Goal: Contribute content: Contribute content

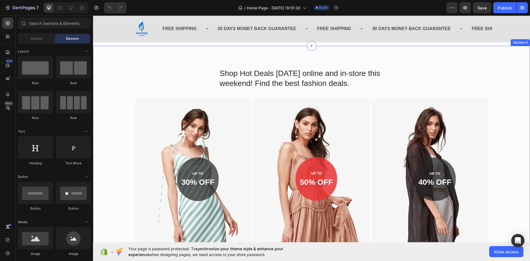
scroll to position [464, 0]
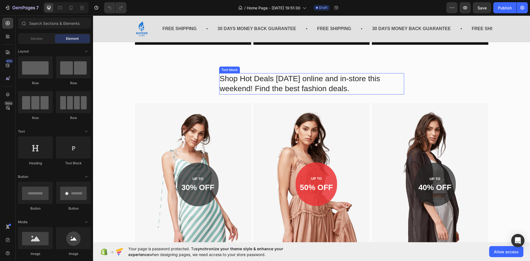
drag, startPoint x: 225, startPoint y: 71, endPoint x: 237, endPoint y: 71, distance: 11.3
click at [225, 71] on div "Text block" at bounding box center [229, 69] width 18 height 5
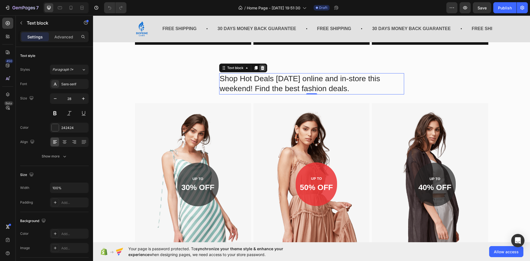
click at [260, 67] on icon at bounding box center [262, 68] width 4 height 4
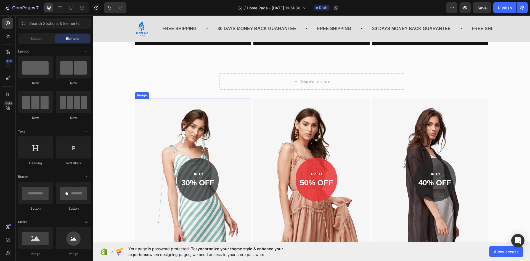
click at [142, 97] on div "Image" at bounding box center [142, 95] width 14 height 7
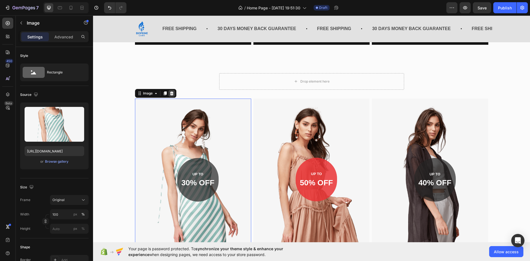
click at [169, 93] on icon at bounding box center [171, 93] width 4 height 4
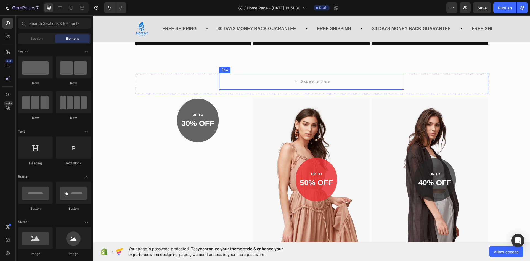
click at [224, 70] on div "Row" at bounding box center [224, 69] width 9 height 5
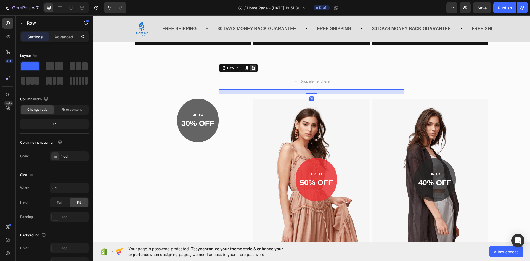
click at [251, 67] on icon at bounding box center [253, 68] width 4 height 4
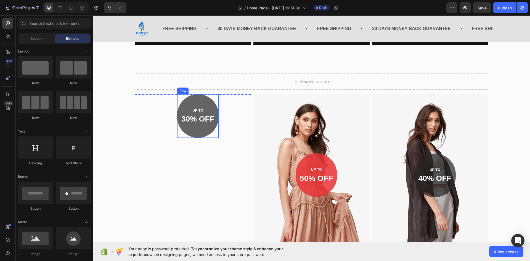
click at [183, 103] on div "UP TO Text block 30% OFF Text block Row" at bounding box center [197, 116] width 41 height 44
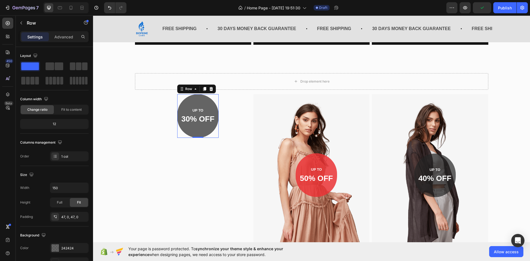
drag, startPoint x: 207, startPoint y: 91, endPoint x: 294, endPoint y: 105, distance: 87.9
click at [208, 91] on div at bounding box center [211, 89] width 7 height 7
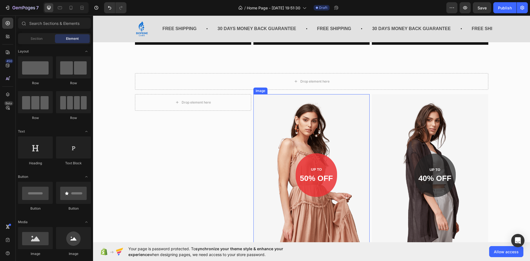
click at [261, 91] on div "Image" at bounding box center [260, 90] width 12 height 5
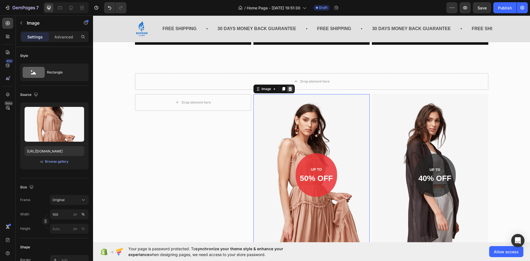
click at [288, 90] on icon at bounding box center [290, 89] width 4 height 4
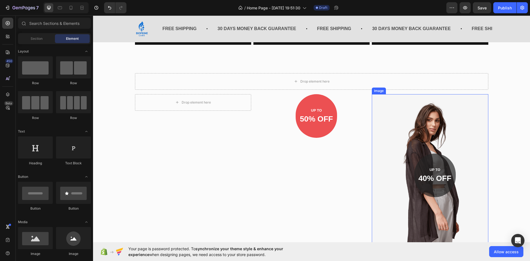
click at [379, 93] on div "Drop element here Row Drop element here Row UP TO Text block 50% OFF Text block…" at bounding box center [311, 161] width 428 height 177
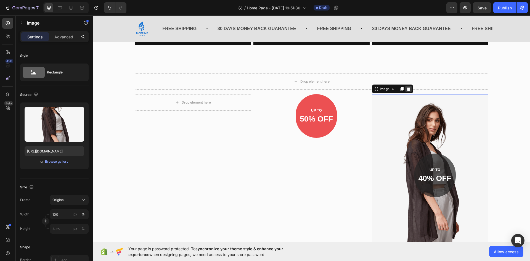
click at [407, 89] on icon at bounding box center [408, 89] width 4 height 4
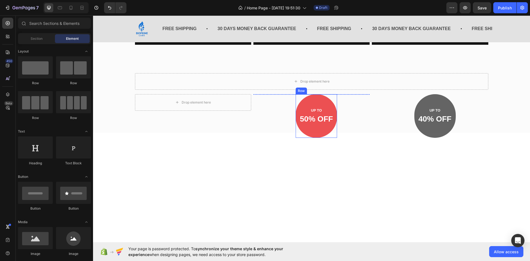
click at [323, 129] on div "UP TO Text block 50% OFF Text block Row" at bounding box center [315, 116] width 41 height 44
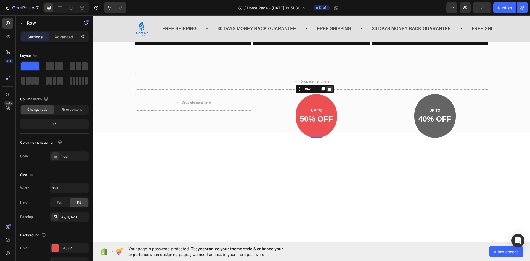
click at [327, 89] on icon at bounding box center [329, 89] width 4 height 4
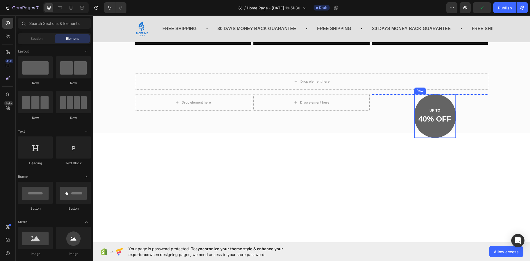
click at [422, 131] on div "UP TO Text block 40% OFF Text block Row" at bounding box center [434, 116] width 41 height 44
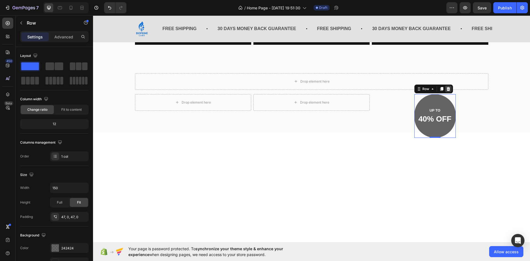
click at [446, 88] on icon at bounding box center [448, 89] width 4 height 4
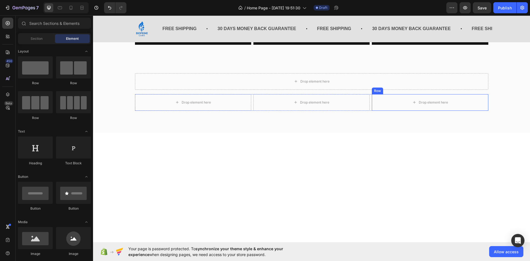
click at [375, 91] on div "Row" at bounding box center [377, 90] width 9 height 5
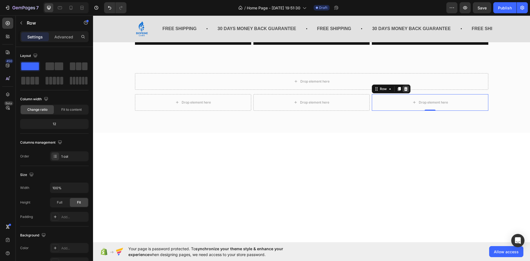
click at [406, 90] on icon at bounding box center [405, 89] width 4 height 4
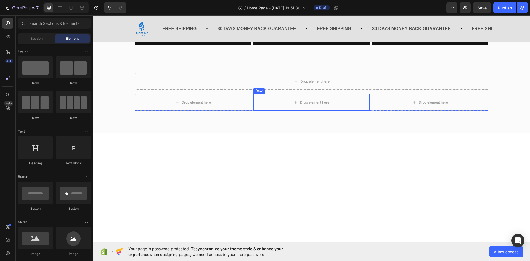
click at [255, 92] on div "Row" at bounding box center [258, 90] width 11 height 7
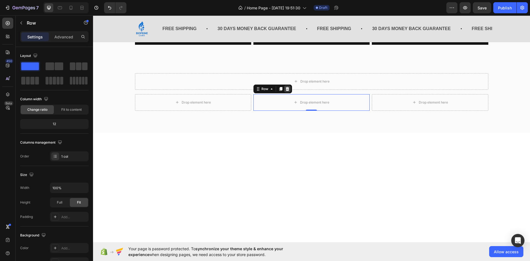
click at [285, 89] on icon at bounding box center [287, 89] width 4 height 4
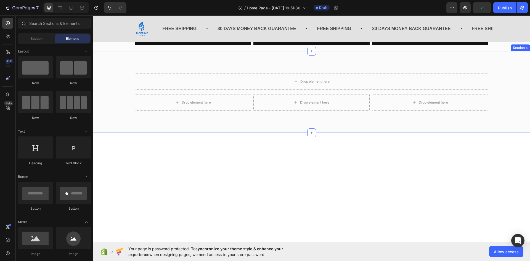
click at [289, 122] on div "Drop element here Row Drop element here Row Drop element here Drop element here…" at bounding box center [311, 92] width 437 height 82
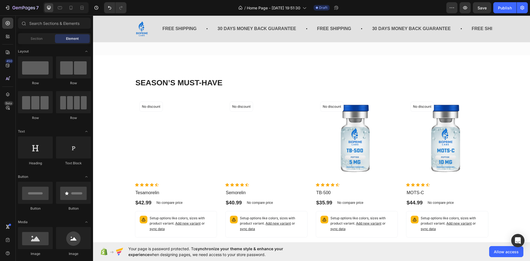
scroll to position [546, 0]
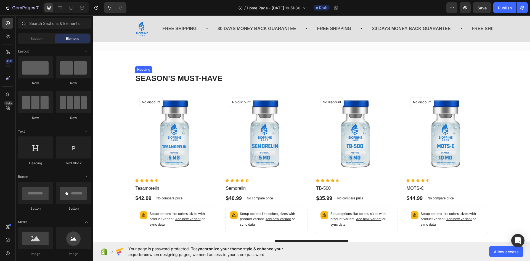
click at [207, 75] on p "SEASON’S MUST-HAVE" at bounding box center [311, 78] width 352 height 10
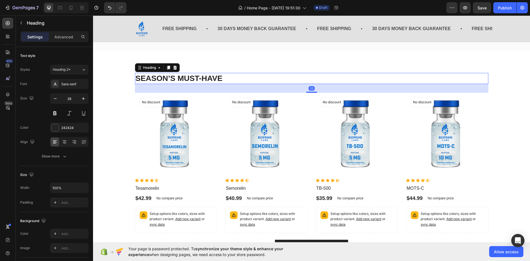
click at [210, 74] on p "SEASON’S MUST-HAVE" at bounding box center [311, 78] width 352 height 10
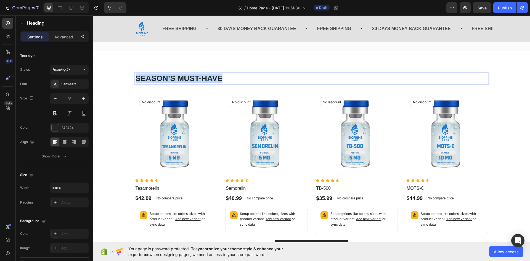
click at [210, 74] on p "SEASON’S MUST-HAVE" at bounding box center [311, 78] width 352 height 10
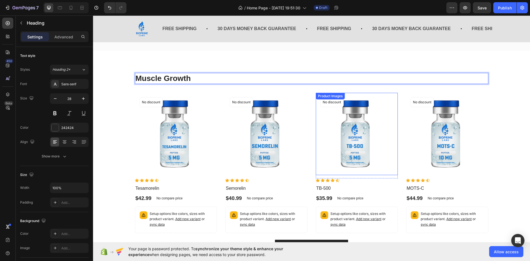
click at [323, 132] on img at bounding box center [357, 134] width 82 height 82
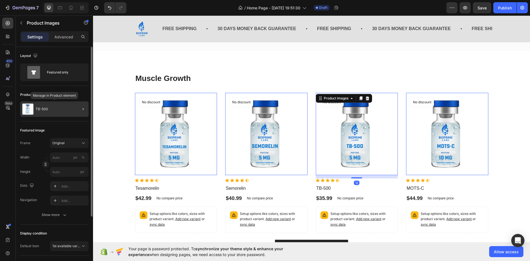
click at [70, 114] on div "TB-500" at bounding box center [54, 108] width 68 height 15
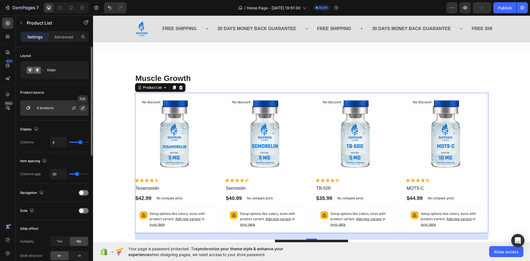
click at [86, 109] on button "button" at bounding box center [82, 108] width 7 height 7
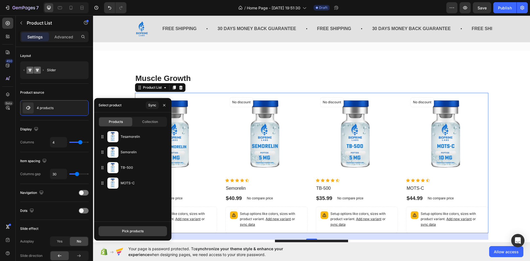
click at [134, 228] on button "Pick products" at bounding box center [132, 231] width 68 height 10
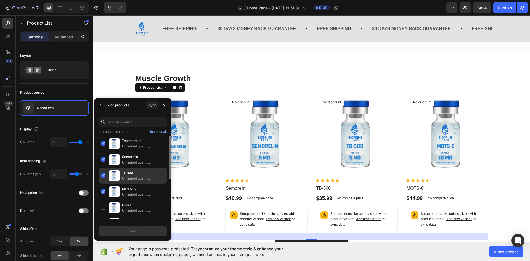
click at [103, 183] on div "TB-500 Unlimited quantity" at bounding box center [132, 191] width 68 height 16
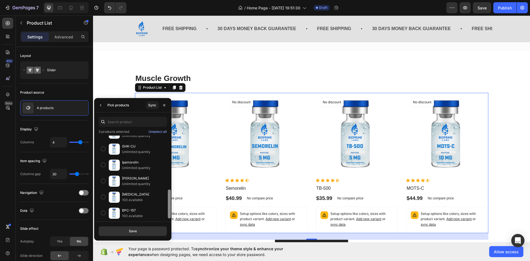
scroll to position [155, 0]
drag, startPoint x: 168, startPoint y: 164, endPoint x: 170, endPoint y: 245, distance: 81.1
click at [170, 0] on div "7 / Home Page - [DATE] 19:51:30 Draft Preview Save Publish 450 Beta Sections(18…" at bounding box center [265, 0] width 530 height 0
click at [106, 172] on div "Ipamorelin Unlimited quantity" at bounding box center [132, 180] width 68 height 16
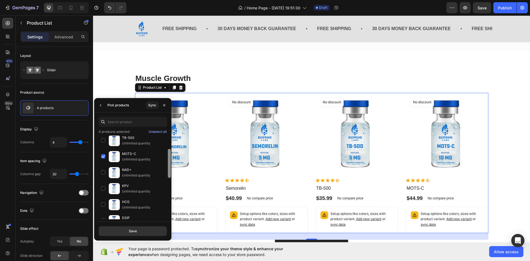
scroll to position [32, 0]
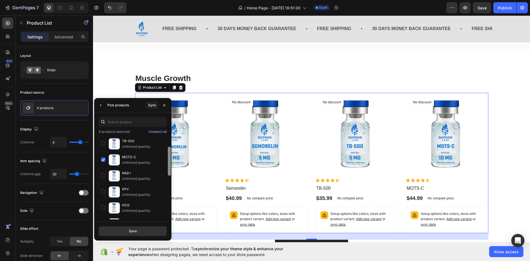
drag, startPoint x: 169, startPoint y: 199, endPoint x: 169, endPoint y: 156, distance: 43.0
click at [169, 156] on div at bounding box center [169, 160] width 3 height 29
click at [101, 168] on div "MOTS-C Unlimited quantity" at bounding box center [132, 176] width 68 height 16
click at [99, 216] on div "HCG Unlimited quantity" at bounding box center [132, 224] width 68 height 16
click at [119, 232] on button "Save" at bounding box center [132, 231] width 68 height 10
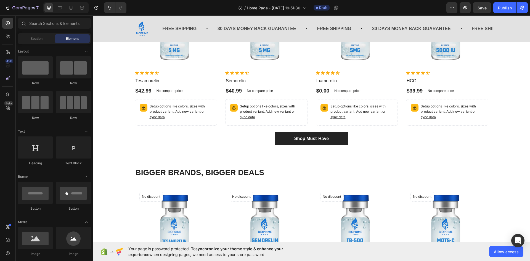
scroll to position [658, 0]
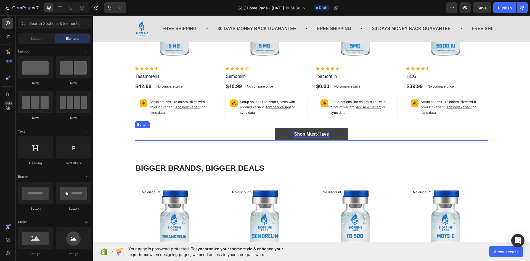
click at [323, 133] on div "Shop Must-Have" at bounding box center [311, 134] width 34 height 7
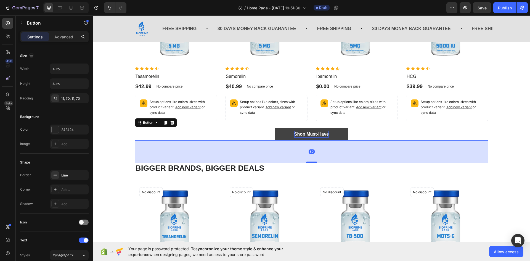
click at [323, 133] on div "Shop Must-Have" at bounding box center [311, 134] width 34 height 7
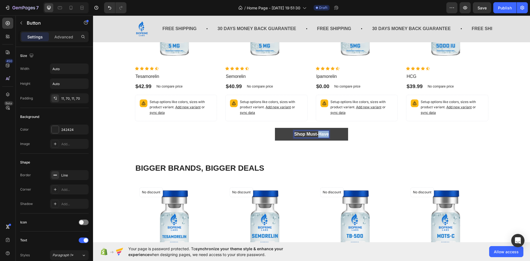
click at [323, 133] on p "Shop Must-Have" at bounding box center [311, 134] width 34 height 7
click at [280, 128] on button "Shop Muscl" at bounding box center [311, 134] width 63 height 13
click at [219, 167] on p "BIGGER BRANDS, BIGGER DEALS" at bounding box center [311, 168] width 352 height 10
click at [220, 167] on p "BIGGER BRANDS, BIGGER DEALS" at bounding box center [311, 168] width 352 height 10
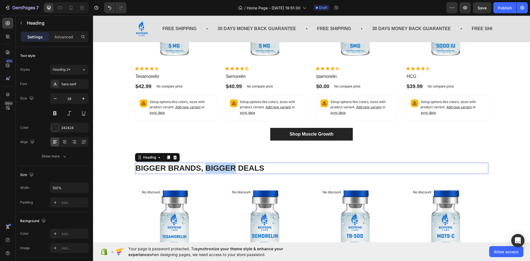
click at [220, 167] on p "BIGGER BRANDS, BIGGER DEALS" at bounding box center [311, 168] width 352 height 10
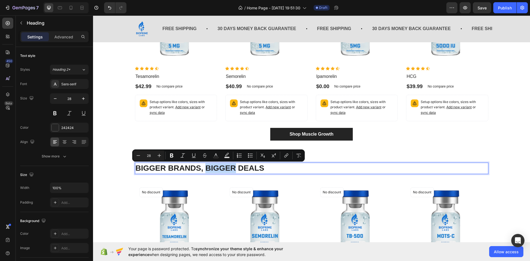
click at [221, 167] on p "BIGGER BRANDS, BIGGER DEALS" at bounding box center [311, 168] width 352 height 10
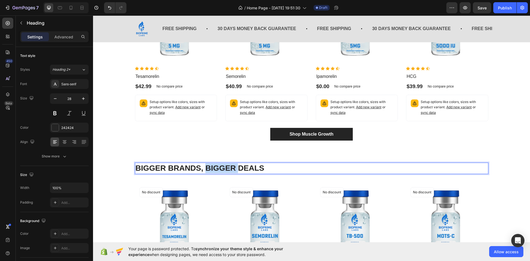
click at [221, 167] on p "BIGGER BRANDS, BIGGER DEALS" at bounding box center [311, 168] width 352 height 10
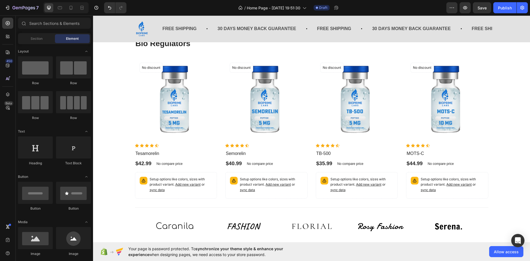
scroll to position [738, 0]
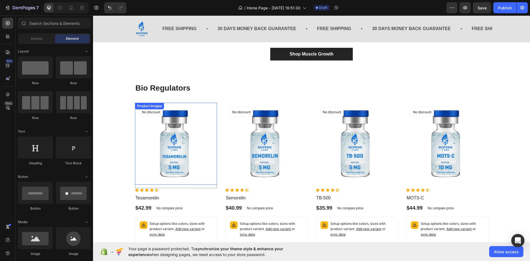
click at [159, 106] on div "Product Images" at bounding box center [149, 105] width 27 height 5
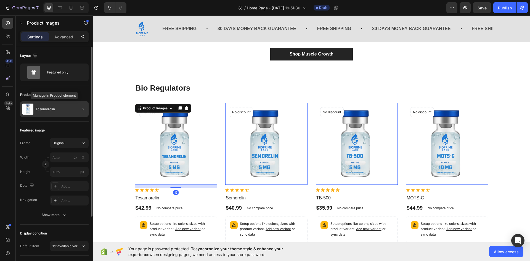
click at [56, 109] on div "Tesamorelin" at bounding box center [54, 108] width 68 height 15
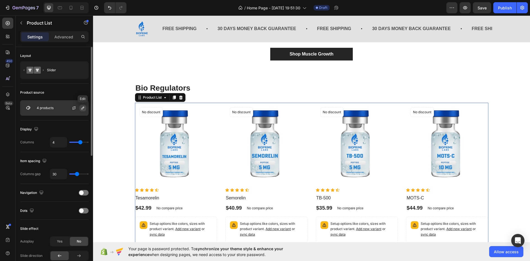
click at [83, 110] on icon "button" at bounding box center [83, 108] width 4 height 4
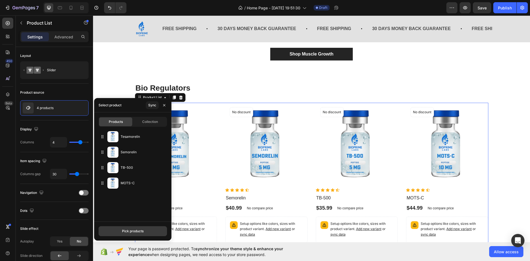
click at [122, 228] on div "Pick products" at bounding box center [133, 230] width 22 height 5
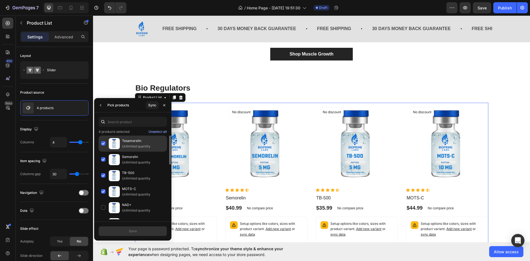
click at [104, 151] on div "Tesamorelin Unlimited quantity" at bounding box center [132, 159] width 68 height 16
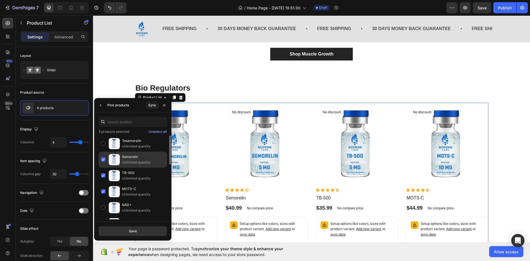
click at [105, 167] on div "Semorelin Unlimited quantity" at bounding box center [132, 175] width 68 height 16
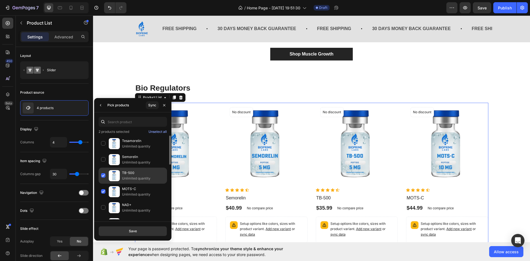
click at [104, 183] on div "TB-500 Unlimited quantity" at bounding box center [132, 191] width 68 height 16
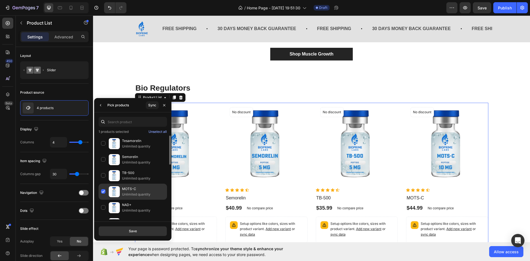
click at [103, 199] on div "MOTS-C Unlimited quantity" at bounding box center [132, 207] width 68 height 16
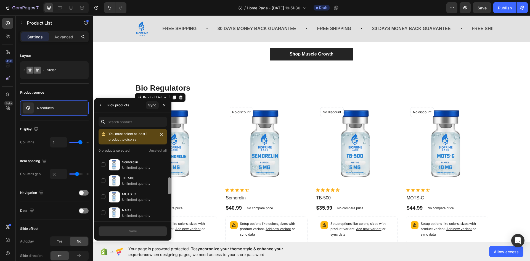
scroll to position [0, 0]
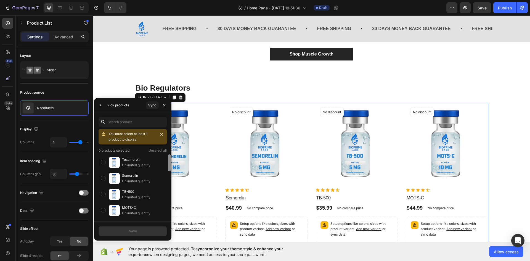
drag, startPoint x: 169, startPoint y: 157, endPoint x: 164, endPoint y: 140, distance: 17.5
click at [164, 140] on div "You must select at least 1 product to display 0 products selected Unselect all …" at bounding box center [132, 173] width 77 height 89
click at [166, 107] on icon "button" at bounding box center [164, 105] width 4 height 4
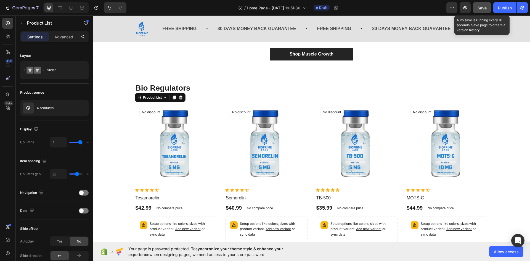
click at [481, 5] on div "Save" at bounding box center [481, 8] width 9 height 6
click at [481, 5] on icon "button" at bounding box center [482, 8] width 6 height 6
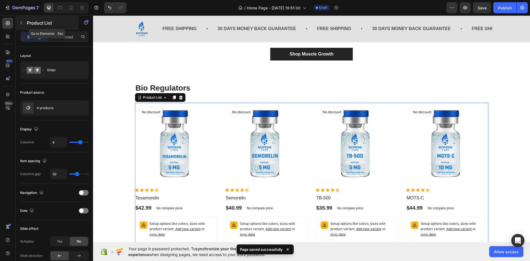
click at [23, 20] on button "button" at bounding box center [21, 22] width 9 height 9
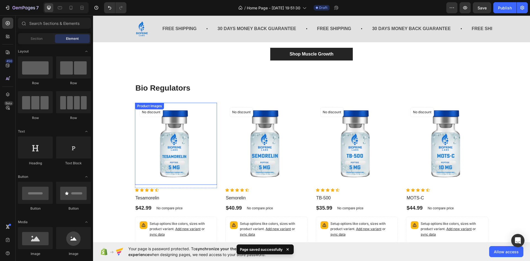
click at [169, 146] on img at bounding box center [176, 144] width 82 height 82
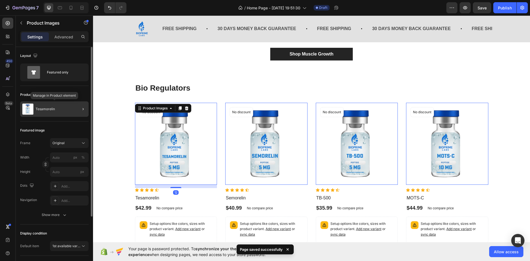
click at [70, 114] on div "Tesamorelin" at bounding box center [54, 108] width 68 height 15
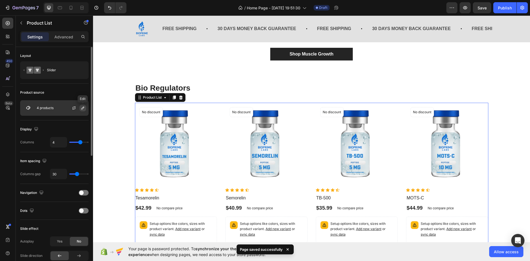
click at [84, 109] on icon "button" at bounding box center [83, 108] width 4 height 4
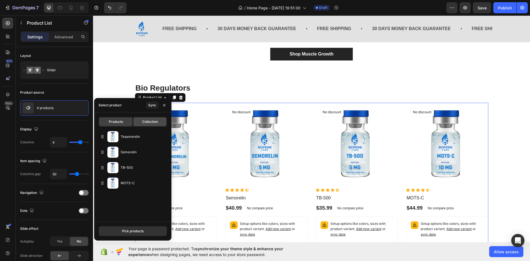
click at [156, 125] on div "Collection" at bounding box center [149, 121] width 33 height 9
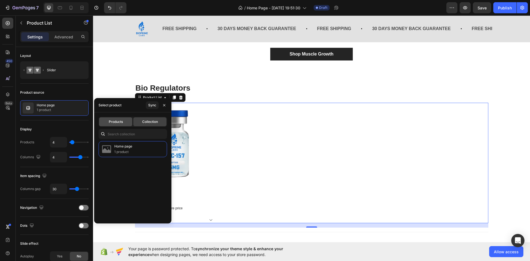
click at [124, 123] on div "Products" at bounding box center [115, 121] width 33 height 9
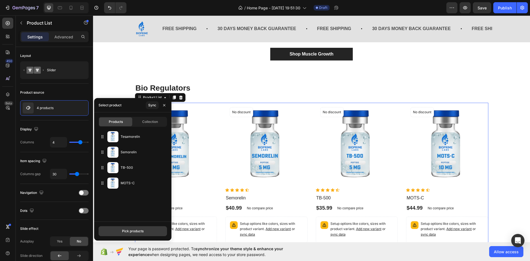
click at [143, 228] on button "Pick products" at bounding box center [132, 231] width 68 height 10
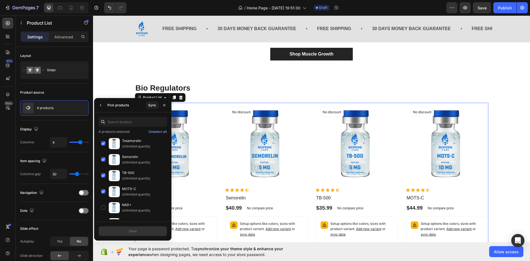
scroll to position [156, 0]
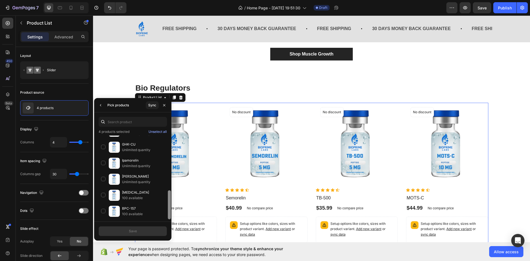
drag, startPoint x: 169, startPoint y: 180, endPoint x: 146, endPoint y: 130, distance: 55.8
click at [169, 236] on div "4 products selected Unselect all Tesamorelin Unlimited quantity Semorelin Unlim…" at bounding box center [132, 176] width 77 height 128
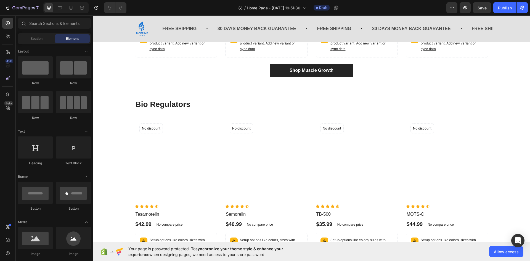
scroll to position [741, 0]
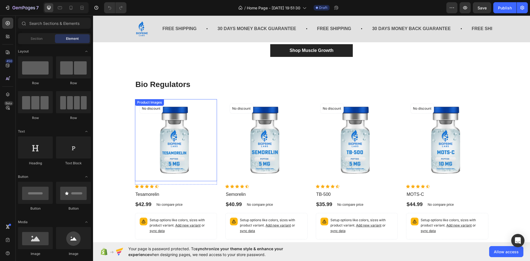
click at [206, 132] on img at bounding box center [176, 140] width 82 height 82
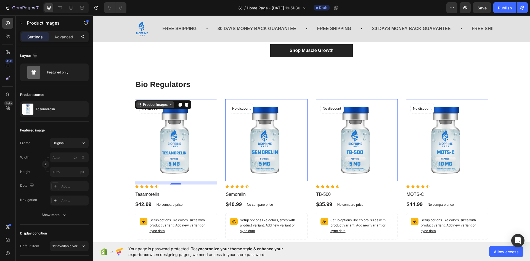
click at [160, 105] on div "Product Images" at bounding box center [155, 104] width 27 height 5
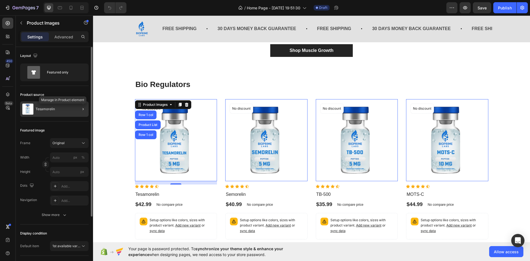
click at [78, 110] on div at bounding box center [80, 108] width 15 height 15
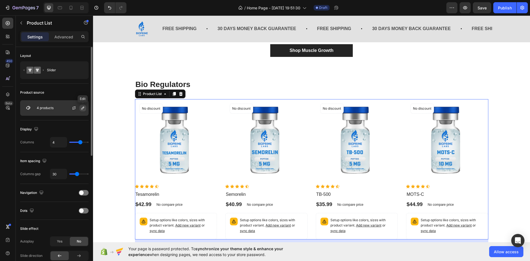
click at [82, 107] on icon "button" at bounding box center [83, 108] width 4 height 4
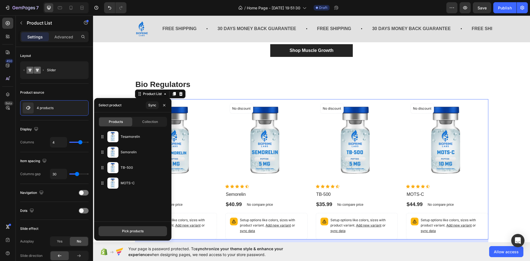
click at [140, 227] on button "Pick products" at bounding box center [132, 231] width 68 height 10
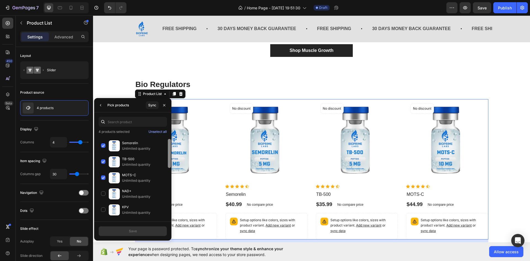
scroll to position [0, 0]
drag, startPoint x: 170, startPoint y: 144, endPoint x: 167, endPoint y: 127, distance: 17.7
click at [167, 132] on div "4 products selected Unselect all Tesamorelin Unlimited quantity Semorelin Unlim…" at bounding box center [132, 174] width 77 height 90
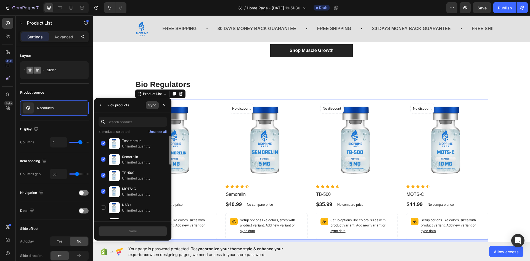
click at [152, 103] on div "Sync" at bounding box center [152, 105] width 8 height 5
click at [154, 132] on div "Unselect all" at bounding box center [157, 131] width 18 height 5
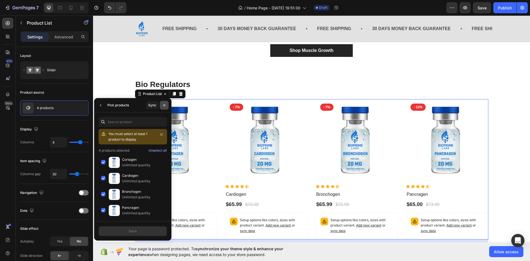
click at [164, 107] on icon "button" at bounding box center [164, 105] width 4 height 4
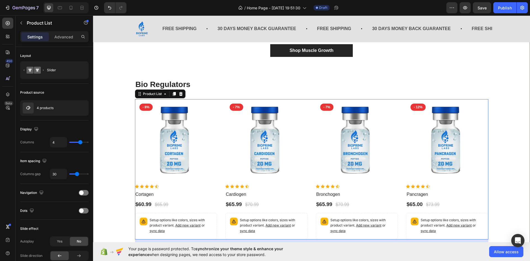
click at [111, 118] on div "Muscle Growth Heading Product Images No discount Not be displayed when publishe…" at bounding box center [311, 76] width 428 height 397
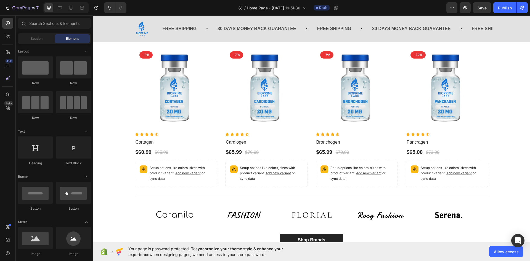
scroll to position [807, 0]
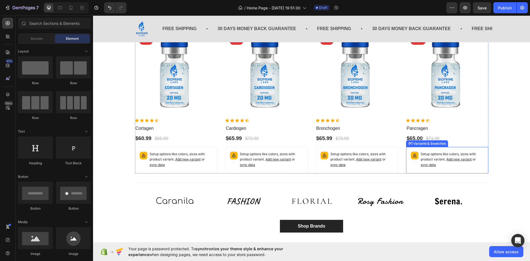
click at [414, 145] on div "(P) Variants & Swatches" at bounding box center [427, 143] width 40 height 5
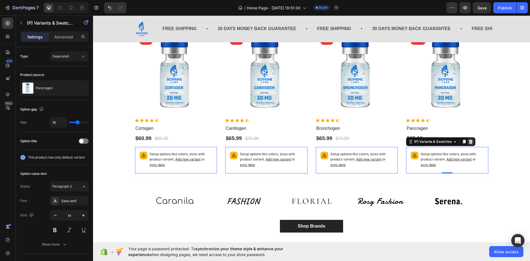
click at [468, 141] on icon at bounding box center [470, 141] width 4 height 4
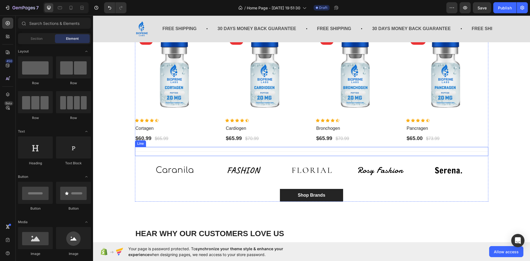
click at [177, 153] on div "Title Line" at bounding box center [311, 151] width 353 height 9
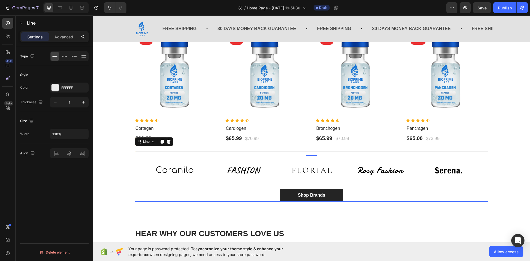
click at [175, 185] on div "Image Image Image Image Image Carousel" at bounding box center [311, 172] width 353 height 33
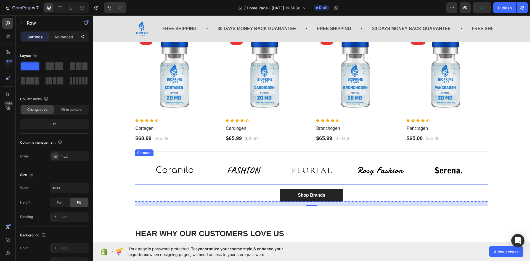
click at [135, 154] on div "Carousel" at bounding box center [144, 152] width 18 height 7
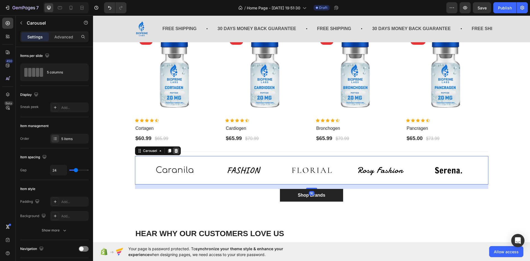
click at [174, 153] on icon at bounding box center [176, 150] width 4 height 4
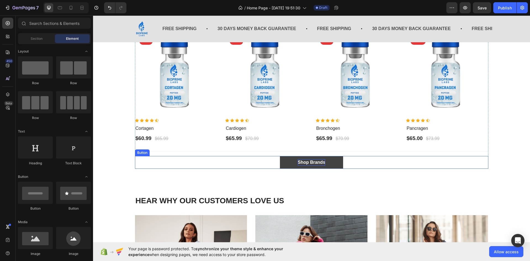
click at [311, 161] on div "Shop Brands" at bounding box center [312, 162] width 28 height 7
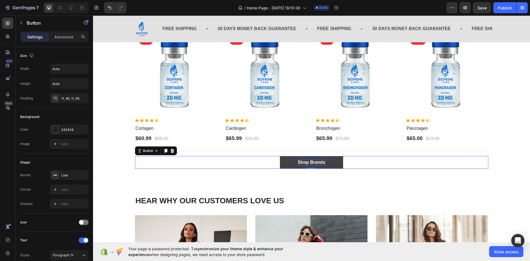
click at [311, 161] on div "Shop Brands" at bounding box center [312, 162] width 28 height 7
click at [311, 161] on p "Shop Brands" at bounding box center [312, 162] width 28 height 7
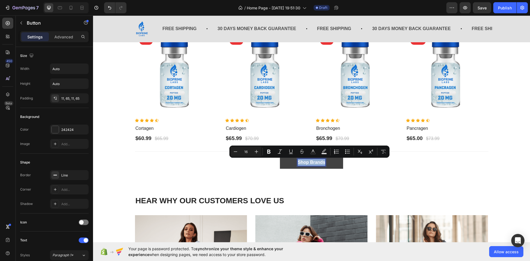
click at [312, 162] on p "Shop Brands" at bounding box center [312, 162] width 28 height 7
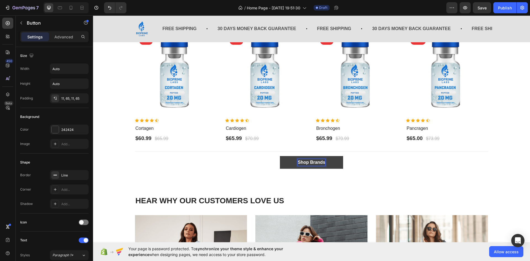
click at [322, 163] on p "Shop Brands" at bounding box center [312, 162] width 28 height 7
click at [398, 166] on div "Shop Bioregulators Button 0" at bounding box center [311, 162] width 353 height 13
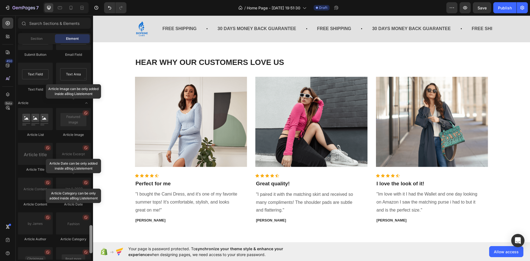
scroll to position [1355, 0]
drag, startPoint x: 92, startPoint y: 68, endPoint x: 87, endPoint y: 246, distance: 178.6
click at [87, 246] on div "Layout Row Row Row Row Text Heading Text Block Button Button Button Media Image…" at bounding box center [54, 151] width 77 height 215
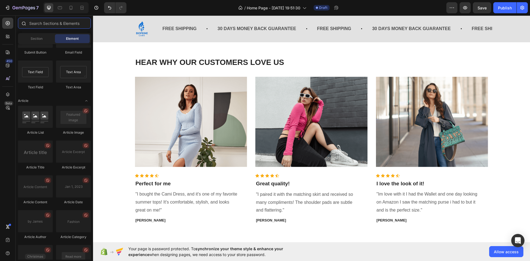
click at [69, 23] on input "text" at bounding box center [54, 23] width 73 height 11
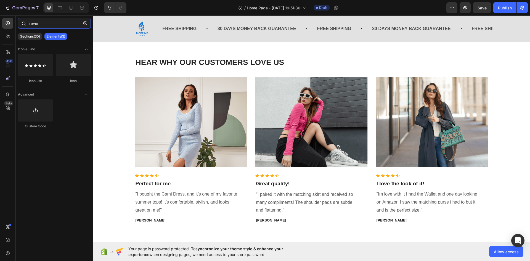
type input "review"
click at [139, 81] on div "Image" at bounding box center [142, 80] width 12 height 5
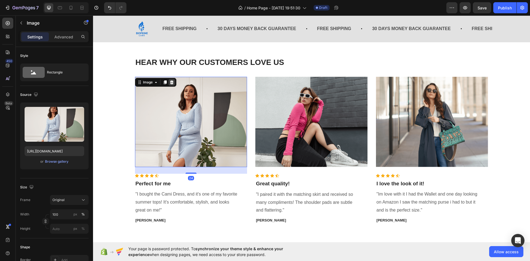
click at [169, 84] on icon at bounding box center [171, 82] width 4 height 4
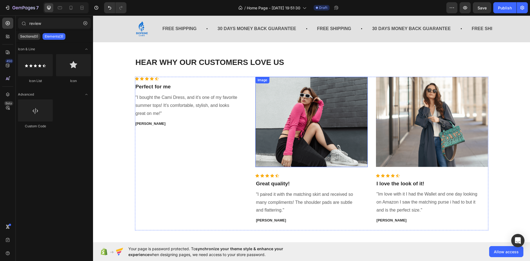
click at [262, 79] on div "Image" at bounding box center [262, 80] width 14 height 7
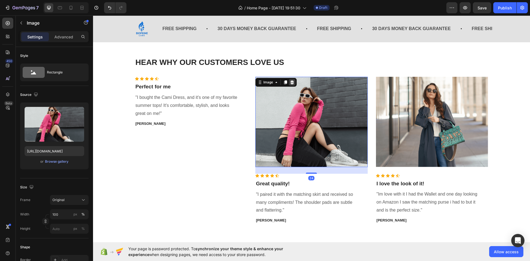
click at [290, 82] on icon at bounding box center [292, 82] width 4 height 4
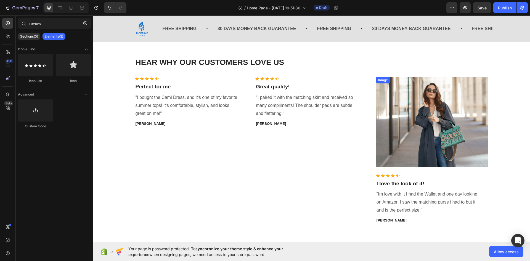
click at [379, 80] on div "Image" at bounding box center [383, 80] width 12 height 5
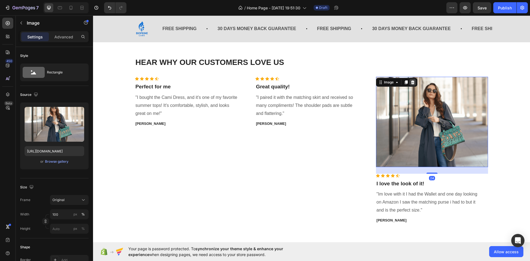
click at [412, 81] on icon at bounding box center [413, 82] width 4 height 4
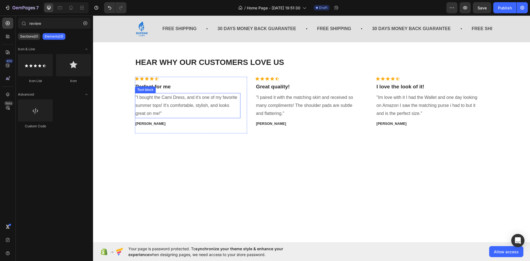
click at [188, 103] on p ""I bought the Cami Dress, and it's one of my favorite summer tops! It's comfort…" at bounding box center [187, 106] width 105 height 24
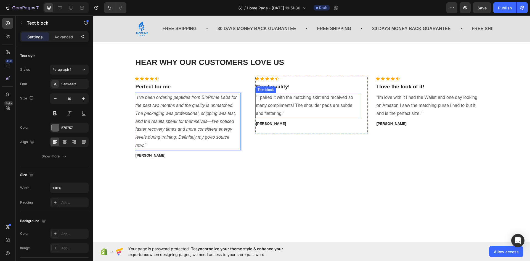
click at [278, 99] on div ""I paired it with the matching skirt and received so many compliments! The shou…" at bounding box center [308, 105] width 106 height 25
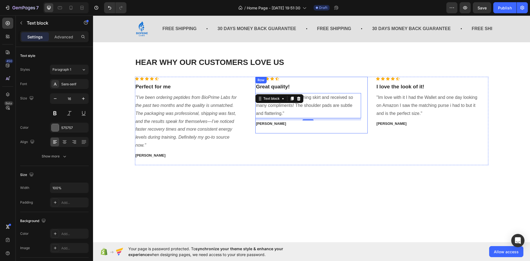
click at [317, 101] on p ""I paired it with the matching skirt and received so many compliments! The shou…" at bounding box center [308, 106] width 105 height 24
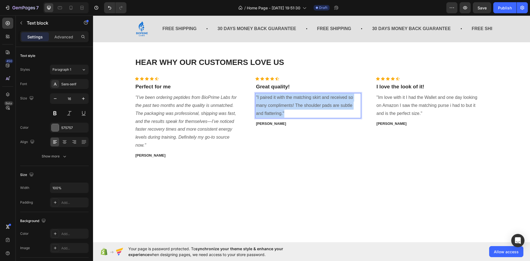
click at [317, 101] on p ""I paired it with the matching skirt and received so many compliments! The shou…" at bounding box center [308, 106] width 105 height 24
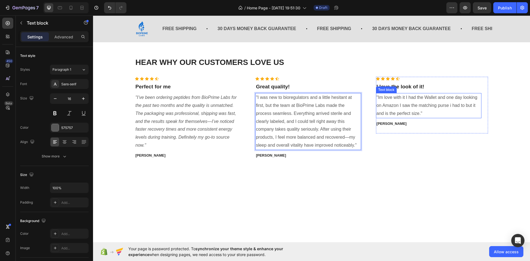
click at [431, 95] on p ""Im love with it I had the Wallet and one day looking on Amazon I saw the match…" at bounding box center [428, 106] width 105 height 24
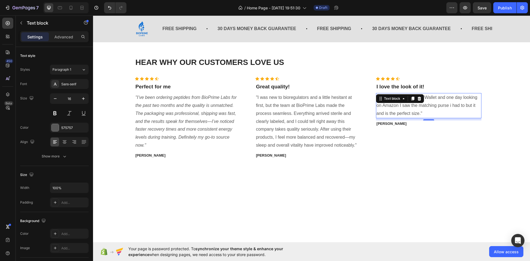
click at [427, 105] on p ""Im love with it I had the Wallet and one day looking on Amazon I saw the match…" at bounding box center [428, 106] width 105 height 24
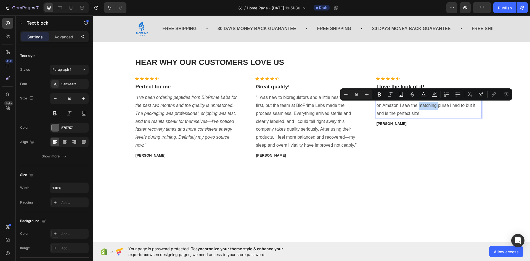
click at [425, 109] on p ""Im love with it I had the Wallet and one day looking on Amazon I saw the match…" at bounding box center [428, 106] width 105 height 24
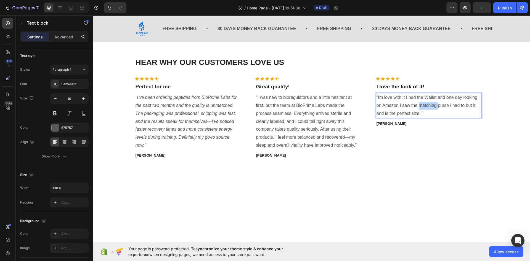
click at [425, 109] on p ""Im love with it I had the Wallet and one day looking on Amazon I saw the match…" at bounding box center [428, 106] width 105 height 24
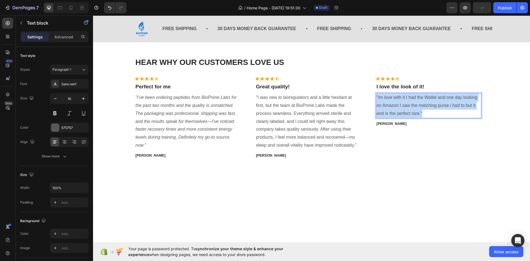
click at [425, 110] on p ""Im love with it I had the Wallet and one day looking on Amazon I saw the match…" at bounding box center [428, 106] width 105 height 24
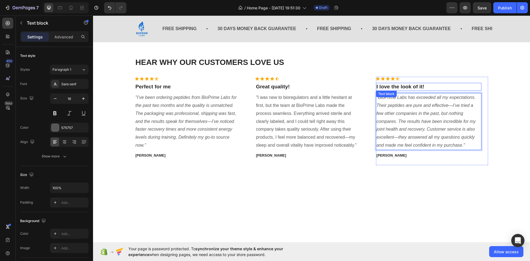
click at [404, 87] on p "I love the look of it!" at bounding box center [428, 86] width 105 height 7
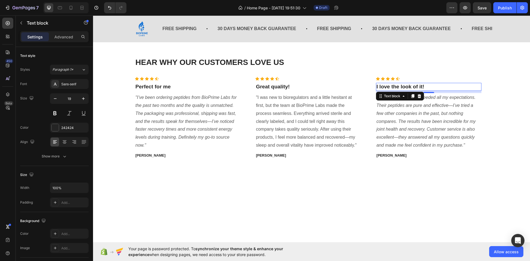
click at [404, 86] on p "I love the look of it!" at bounding box center [428, 86] width 105 height 7
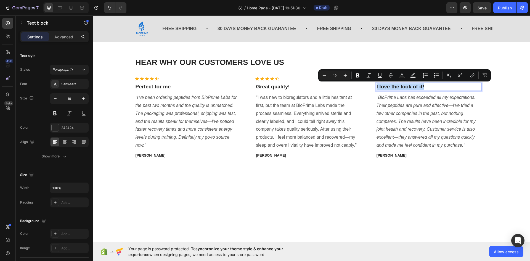
click at [404, 86] on p "I love the look of it!" at bounding box center [428, 86] width 105 height 7
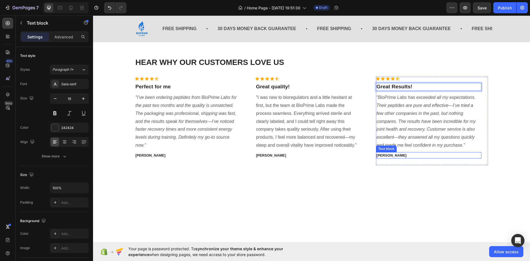
click at [379, 154] on p "[PERSON_NAME]" at bounding box center [428, 156] width 105 height 6
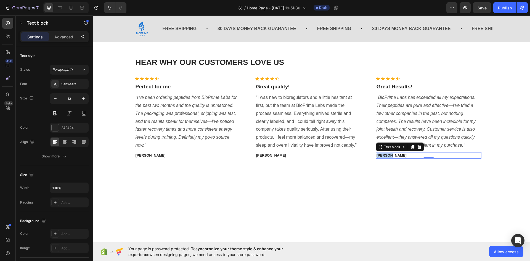
click at [379, 154] on p "[PERSON_NAME]" at bounding box center [428, 156] width 105 height 6
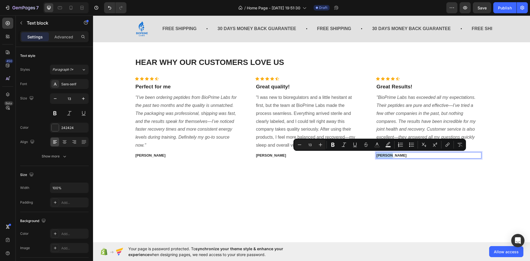
click at [379, 154] on p "[PERSON_NAME]" at bounding box center [428, 156] width 105 height 6
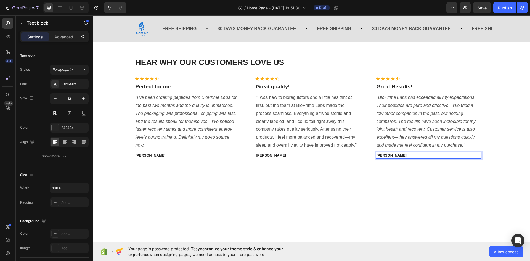
click at [379, 154] on p "[PERSON_NAME]" at bounding box center [428, 156] width 105 height 6
click at [258, 154] on p "[PERSON_NAME]" at bounding box center [308, 156] width 105 height 6
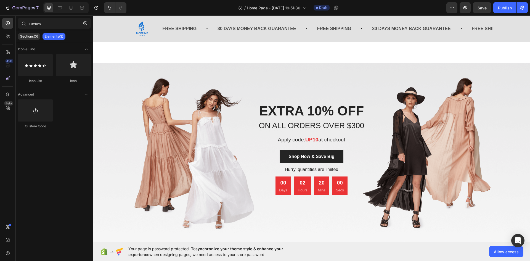
scroll to position [1076, 0]
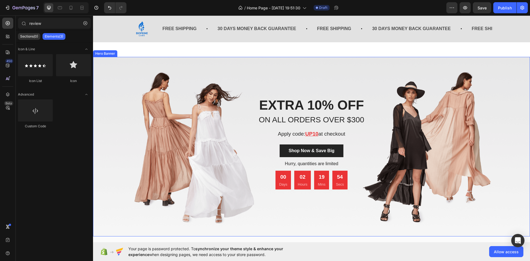
click at [138, 154] on div "EXTRA 10% OFF Heading ON ALL ORDERS OVER $300 Text block Apply code: UP10 at ch…" at bounding box center [311, 166] width 437 height 140
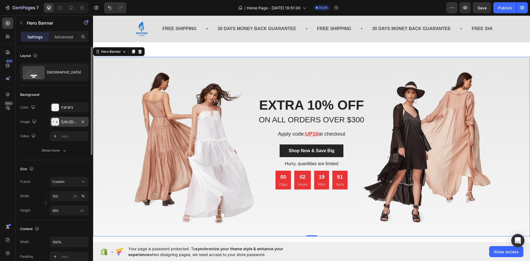
click at [58, 123] on div at bounding box center [55, 122] width 8 height 8
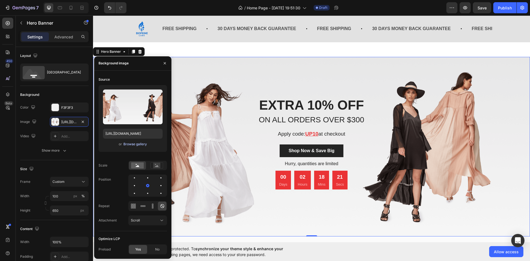
click at [137, 144] on div "Browse gallery" at bounding box center [134, 144] width 23 height 5
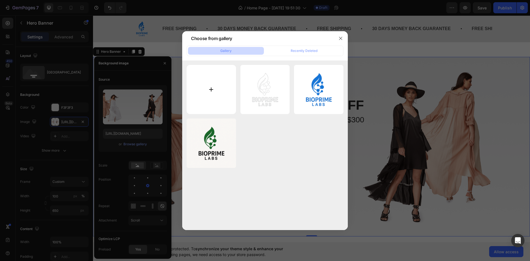
click at [206, 88] on input "file" at bounding box center [210, 89] width 49 height 49
type input "C:\fakepath\lab-assistant-studying-samples-to-detect-pathologies-quality-medica…"
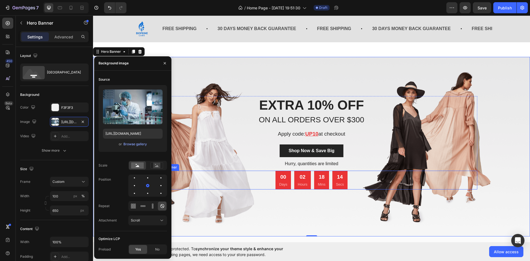
type input "https://cdn.shopify.com/s/files/1/0681/1169/5914/files/gempages_581848891033387…"
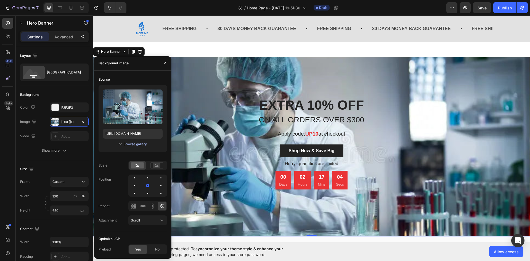
click at [141, 146] on div "Browse gallery" at bounding box center [134, 144] width 23 height 5
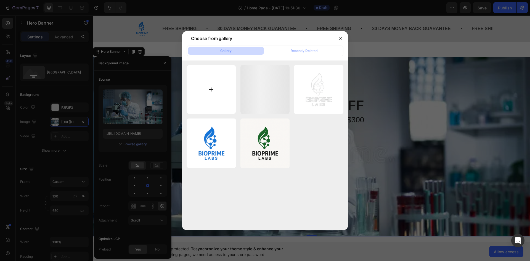
click at [212, 84] on input "file" at bounding box center [210, 89] width 49 height 49
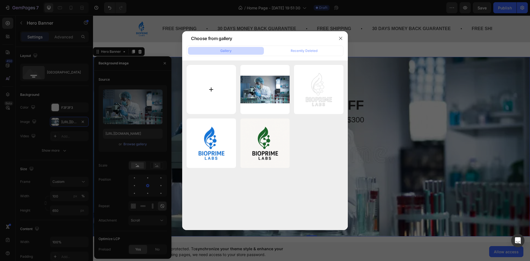
type input "C:\fakepath\1655094820445.png"
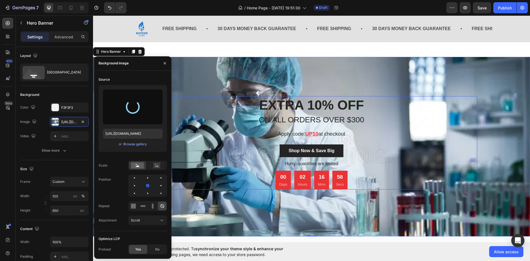
type input "https://cdn.shopify.com/s/files/1/0681/1169/5914/files/gempages_581848891033387…"
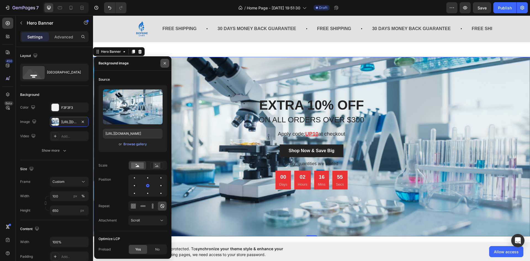
click at [166, 63] on icon "button" at bounding box center [164, 63] width 4 height 4
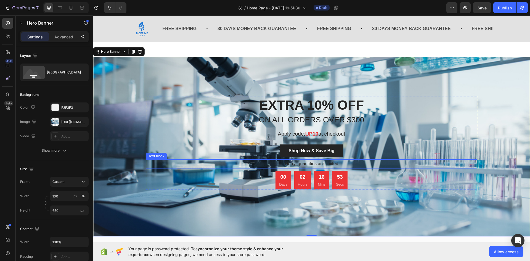
click at [302, 162] on p "Hurry, quantities are limited" at bounding box center [311, 164] width 330 height 8
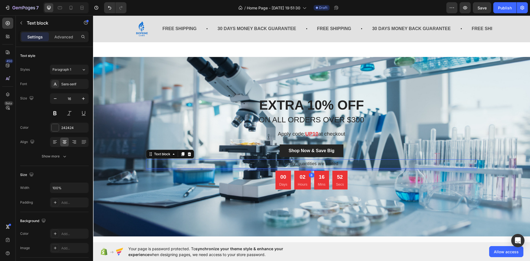
click at [302, 162] on p "Hurry, quantities are limited" at bounding box center [311, 164] width 330 height 8
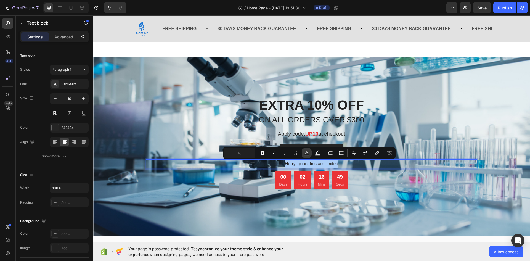
click at [309, 154] on button "Text Color" at bounding box center [307, 153] width 10 height 10
type input "242424"
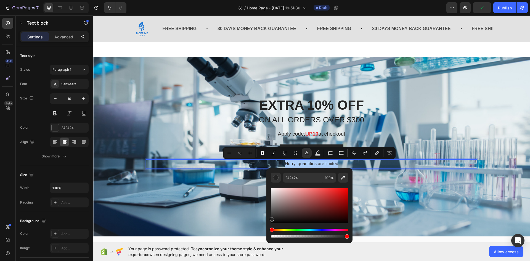
click at [272, 189] on div "Editor contextual toolbar" at bounding box center [309, 205] width 77 height 35
type input "F4EFEF"
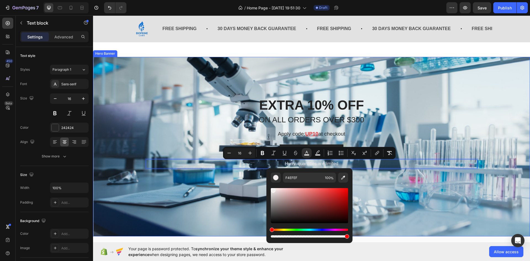
click at [509, 201] on div "EXTRA 10% OFF Heading ON ALL ORDERS OVER $300 Text block Apply code: UP10 at ch…" at bounding box center [311, 166] width 437 height 140
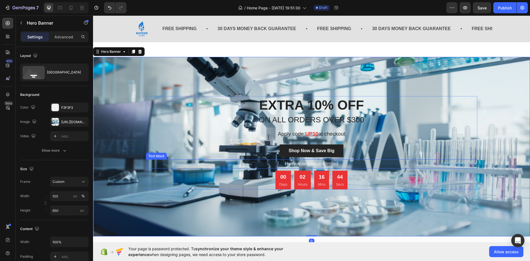
click at [313, 161] on span "Hurry, quantities are limited" at bounding box center [312, 163] width 54 height 5
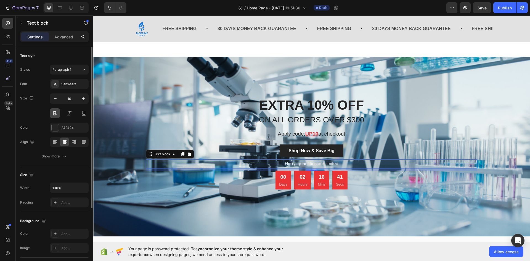
click at [51, 109] on button at bounding box center [55, 113] width 10 height 10
click at [81, 99] on icon "button" at bounding box center [84, 99] width 6 height 6
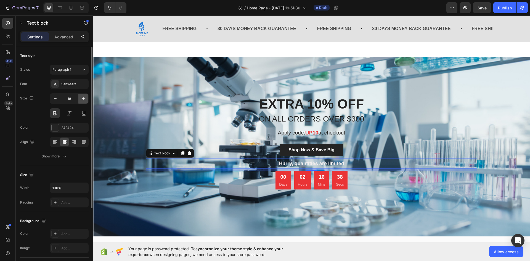
click at [81, 99] on icon "button" at bounding box center [84, 99] width 6 height 6
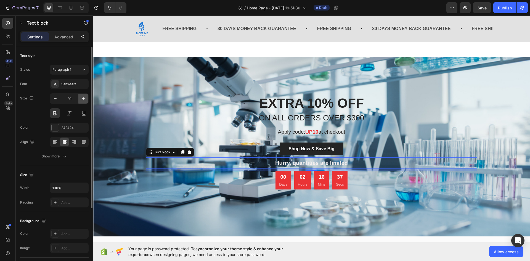
click at [81, 99] on icon "button" at bounding box center [84, 99] width 6 height 6
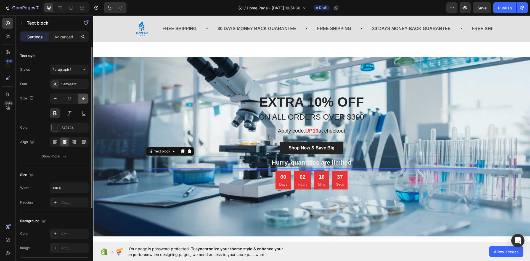
click at [81, 99] on icon "button" at bounding box center [84, 99] width 6 height 6
type input "23"
click at [84, 138] on div "Your page is password protected. To synchronize your theme style & enhance your…" at bounding box center [69, 135] width 30 height 7
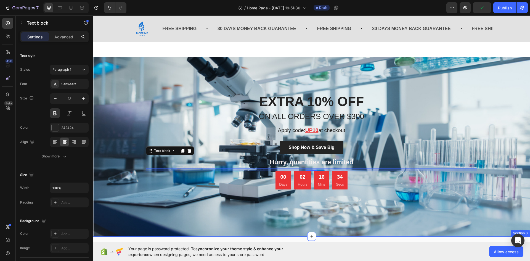
click at [354, 239] on div "FREE SHIPPING Heading Capped at $150 per order Text block SECURETY PAYMENTS Hea…" at bounding box center [311, 258] width 437 height 45
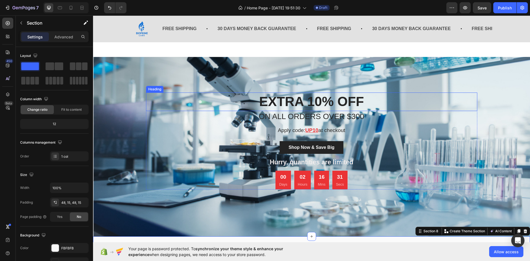
click at [287, 103] on p "EXTRA 10% OFF" at bounding box center [311, 101] width 330 height 17
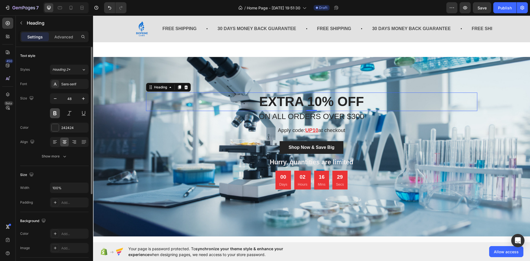
click at [55, 109] on button at bounding box center [55, 113] width 10 height 10
click at [57, 115] on button at bounding box center [55, 113] width 10 height 10
click at [281, 115] on p "ON ALL ORDERS OVER $300" at bounding box center [311, 116] width 330 height 10
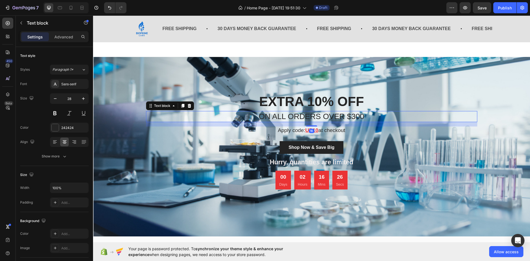
click at [281, 115] on p "ON ALL ORDERS OVER $300" at bounding box center [311, 116] width 330 height 10
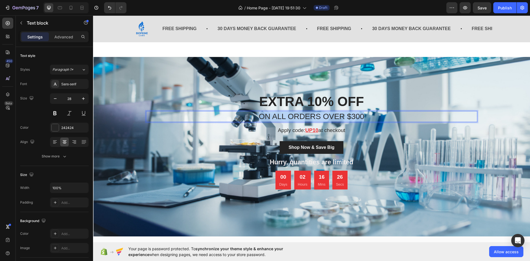
click at [281, 115] on p "ON ALL ORDERS OVER $300" at bounding box center [311, 116] width 330 height 10
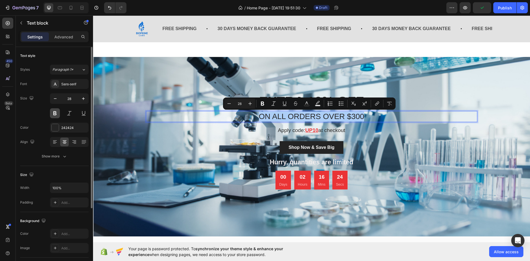
click at [55, 114] on button at bounding box center [55, 113] width 10 height 10
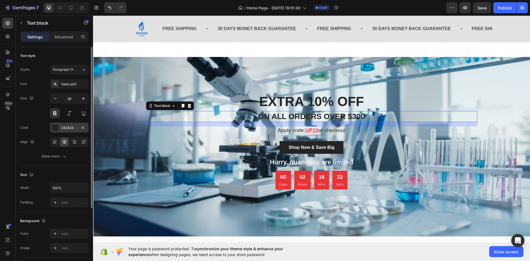
click at [53, 129] on div at bounding box center [55, 127] width 7 height 7
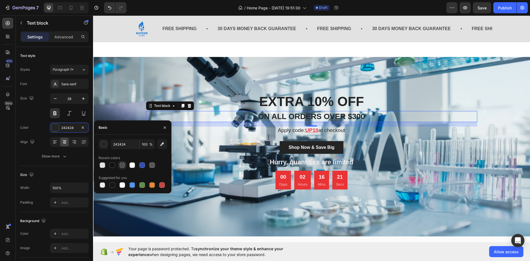
click at [123, 168] on div at bounding box center [122, 165] width 7 height 7
click at [140, 166] on div at bounding box center [142, 165] width 6 height 6
click at [113, 166] on div at bounding box center [113, 165] width 6 height 6
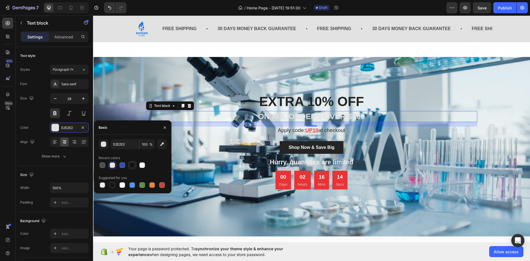
click at [129, 165] on div at bounding box center [132, 165] width 7 height 7
type input "121212"
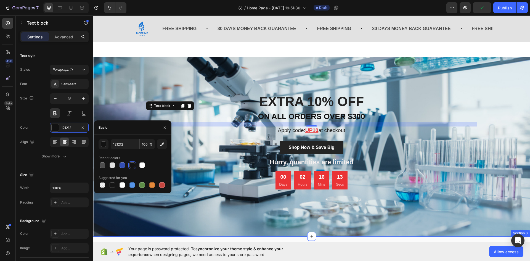
click at [400, 239] on div "FREE SHIPPING Heading Capped at $150 per order Text block SECURETY PAYMENTS Hea…" at bounding box center [311, 258] width 437 height 45
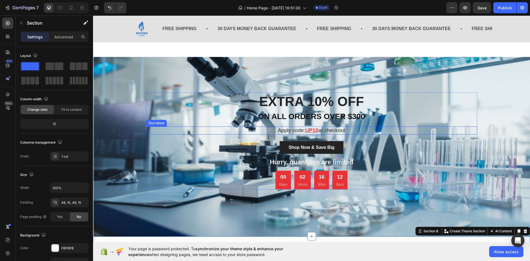
click at [307, 130] on u "UP10" at bounding box center [311, 130] width 13 height 6
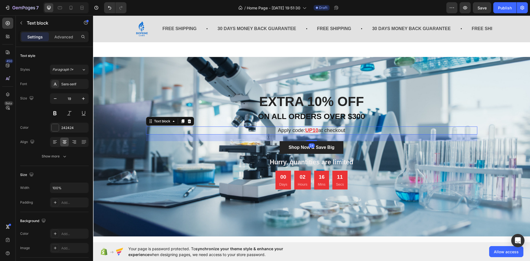
click at [311, 130] on u "UP10" at bounding box center [311, 130] width 13 height 6
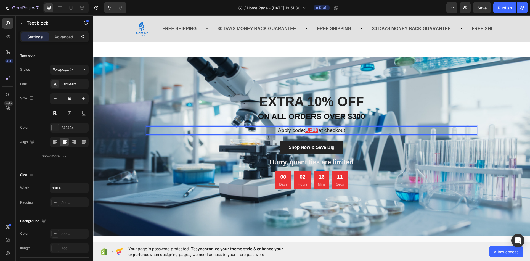
click at [311, 130] on u "UP10" at bounding box center [311, 130] width 13 height 6
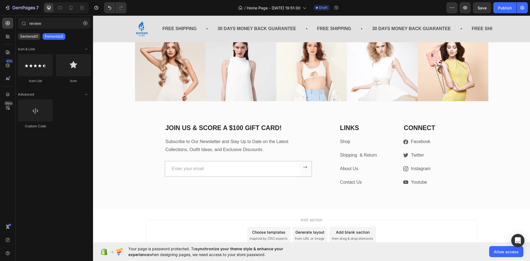
scroll to position [1189, 0]
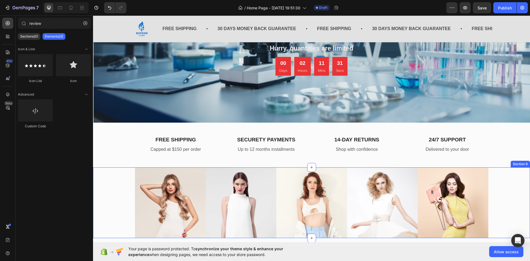
click at [511, 164] on div "Section 9" at bounding box center [519, 163] width 17 height 5
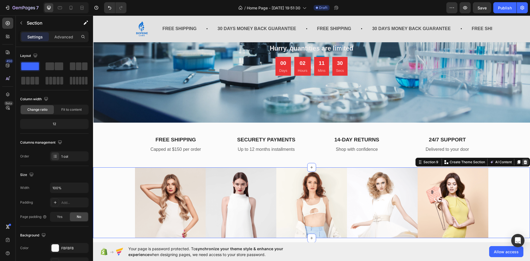
click at [523, 161] on icon at bounding box center [525, 162] width 4 height 4
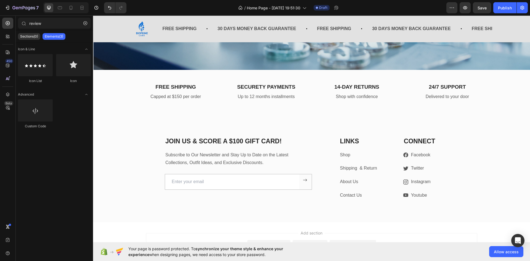
scroll to position [1252, 0]
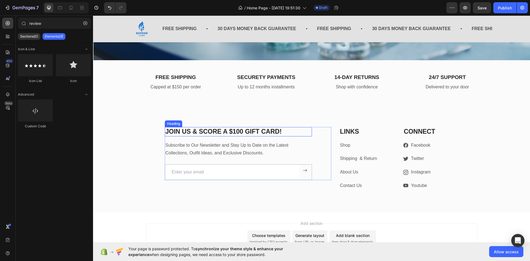
click at [259, 130] on p "JOIN US & SCORE A $100 GIFT CARD!" at bounding box center [238, 131] width 146 height 8
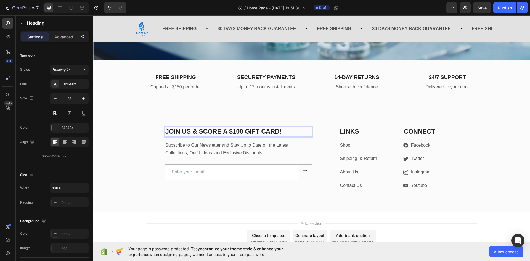
click at [239, 130] on p "JOIN US & SCORE A $100 GIFT CARD!" at bounding box center [238, 131] width 146 height 8
click at [240, 130] on p "JOIN US & SCORE A $100 GIFT CARD!" at bounding box center [238, 131] width 146 height 8
click at [149, 137] on div "JOIN US & SCORE A $50 GIFT CARD! Heading 16 Subscribe to Our Newsletter and Sta…" at bounding box center [311, 158] width 428 height 63
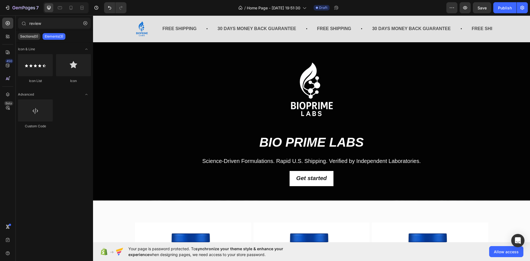
scroll to position [0, 0]
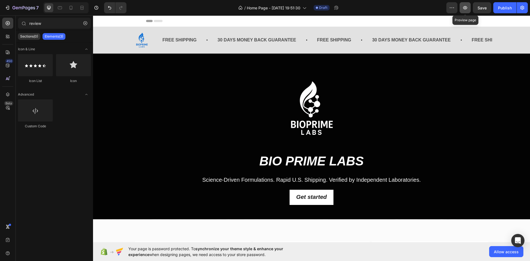
click at [462, 6] on icon "button" at bounding box center [465, 8] width 6 height 6
click at [465, 7] on icon "button" at bounding box center [465, 7] width 4 height 3
click at [499, 6] on div "Publish" at bounding box center [505, 8] width 14 height 6
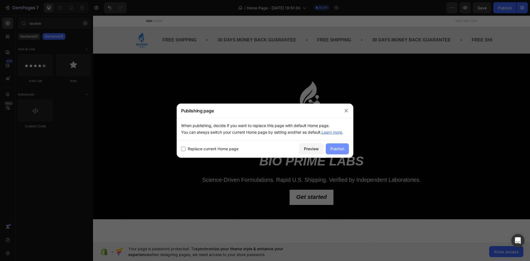
click at [333, 149] on div "Publish" at bounding box center [337, 149] width 14 height 6
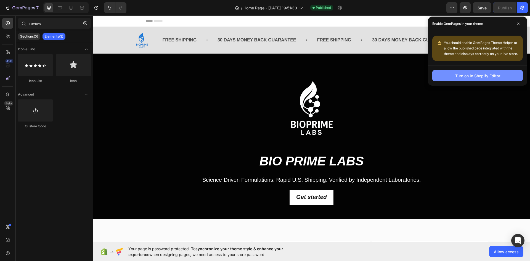
click at [494, 76] on div "Turn on in Shopify Editor" at bounding box center [477, 76] width 45 height 6
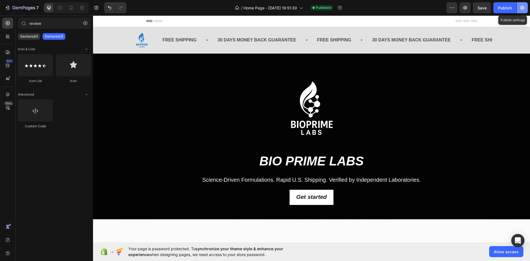
click at [525, 6] on button "button" at bounding box center [521, 7] width 11 height 11
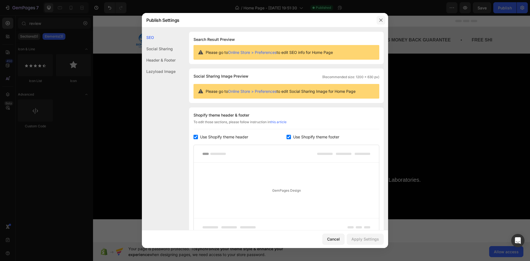
click at [382, 17] on button "button" at bounding box center [380, 20] width 9 height 9
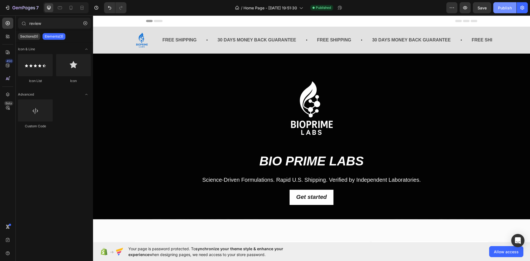
click at [507, 6] on div "Publish" at bounding box center [505, 8] width 14 height 6
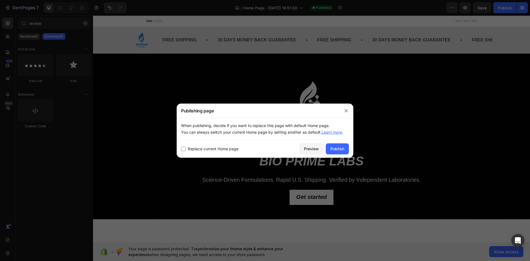
click at [200, 147] on span "Replace current Home page" at bounding box center [213, 148] width 51 height 7
checkbox input "true"
click at [345, 149] on button "Publish" at bounding box center [337, 148] width 23 height 11
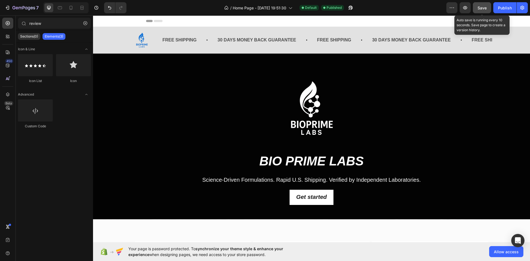
click at [486, 9] on span "Save" at bounding box center [481, 8] width 9 height 5
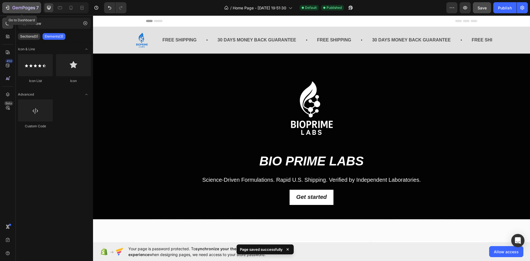
click at [14, 8] on icon "button" at bounding box center [23, 8] width 23 height 5
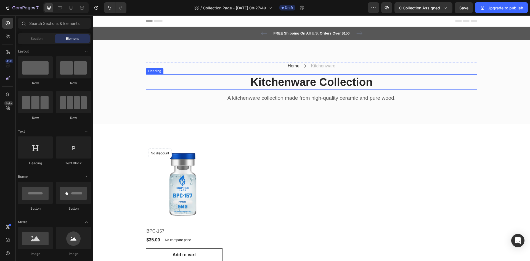
click at [304, 78] on p "Kitchenware Collection" at bounding box center [311, 82] width 330 height 14
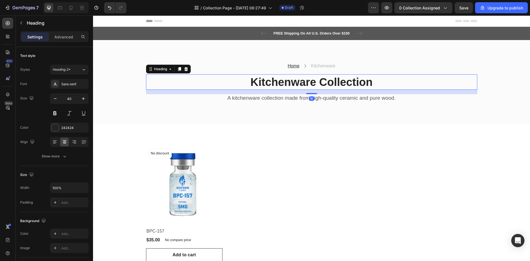
click at [304, 79] on p "Kitchenware Collection" at bounding box center [311, 82] width 330 height 14
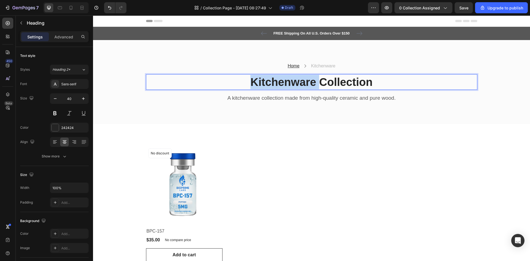
click at [304, 79] on p "Kitchenware Collection" at bounding box center [311, 82] width 330 height 14
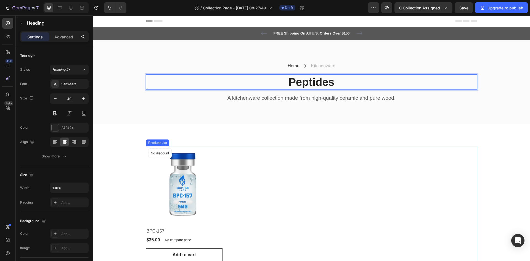
click at [253, 194] on div "Product Images No discount Not be displayed when published Product Badge Row BP…" at bounding box center [311, 203] width 331 height 115
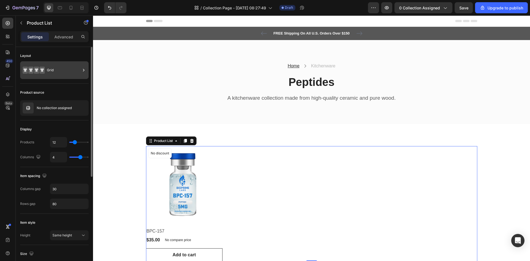
click at [61, 74] on div "Grid" at bounding box center [64, 70] width 34 height 13
click at [83, 107] on icon "button" at bounding box center [82, 107] width 3 height 3
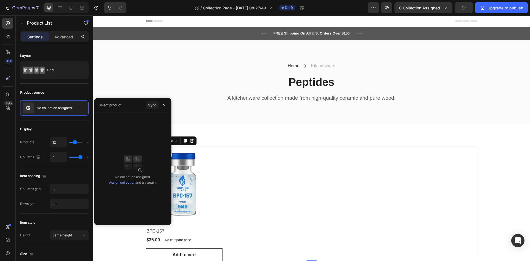
click at [127, 183] on link "Assign collection" at bounding box center [122, 182] width 26 height 4
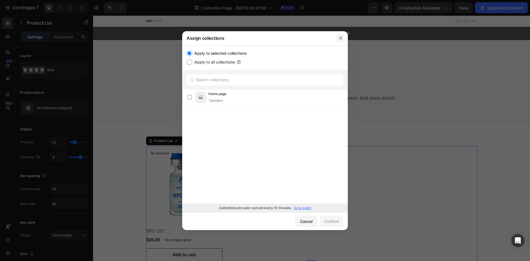
click at [340, 38] on icon "button" at bounding box center [340, 38] width 4 height 4
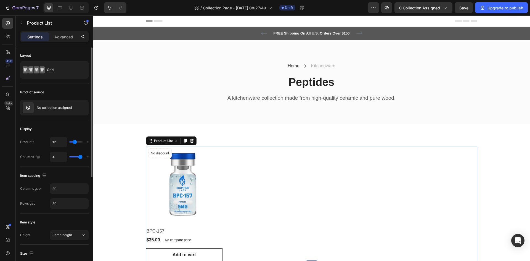
scroll to position [1, 0]
click at [78, 110] on div at bounding box center [76, 107] width 24 height 15
click at [80, 108] on button "button" at bounding box center [82, 107] width 7 height 7
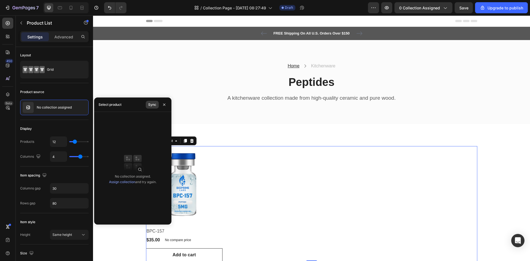
click at [150, 103] on div "Sync" at bounding box center [152, 104] width 8 height 5
click at [116, 183] on link "Assign collection" at bounding box center [122, 182] width 26 height 4
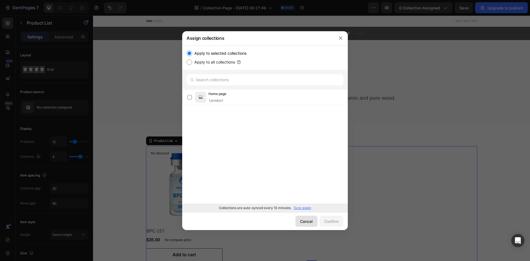
click at [304, 220] on div "Cancel" at bounding box center [306, 221] width 13 height 6
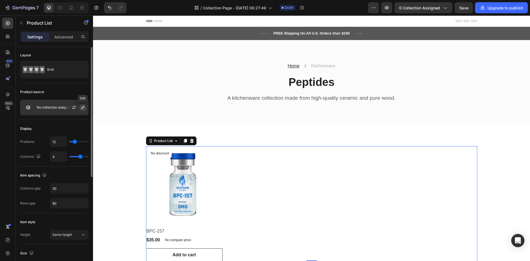
click at [80, 107] on button "button" at bounding box center [82, 107] width 7 height 7
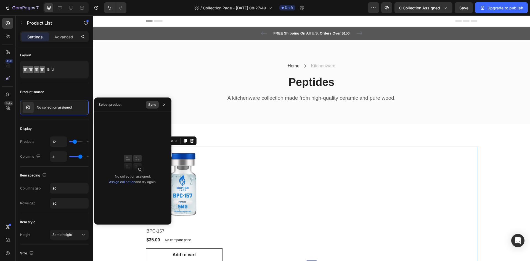
click at [150, 104] on div "Sync" at bounding box center [152, 104] width 8 height 5
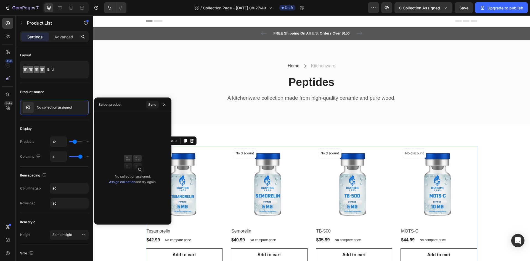
click at [129, 180] on link "Assign collection" at bounding box center [122, 182] width 26 height 4
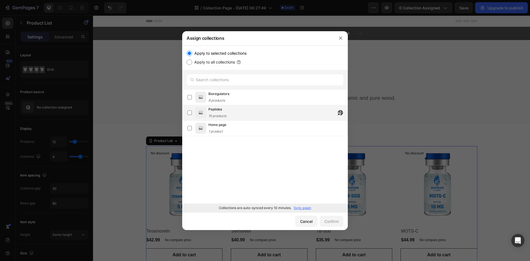
click at [230, 111] on div "Peptides 15 products" at bounding box center [277, 112] width 139 height 12
click at [335, 219] on div "Confirm" at bounding box center [331, 221] width 14 height 6
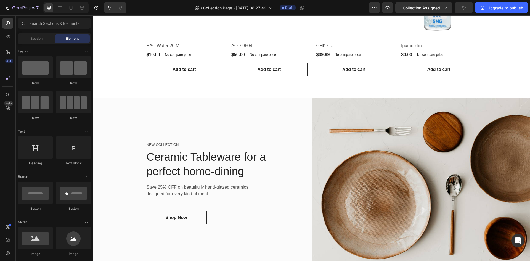
scroll to position [488, 0]
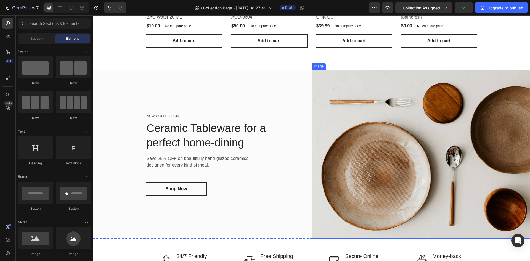
click at [403, 106] on img at bounding box center [420, 154] width 218 height 169
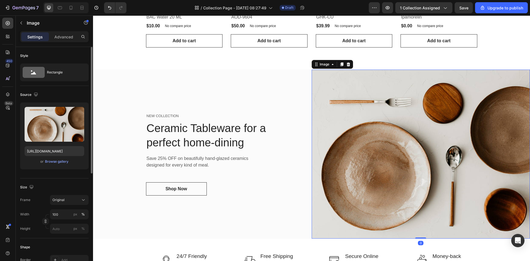
click at [58, 164] on div "or Browse gallery" at bounding box center [55, 161] width 60 height 7
click at [60, 163] on div "Browse gallery" at bounding box center [56, 161] width 23 height 5
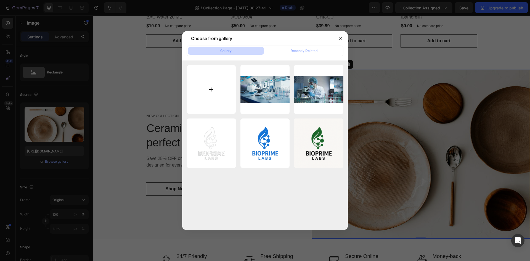
click at [223, 88] on input "file" at bounding box center [210, 89] width 49 height 49
type input "C:\fakepath\shutterstock_1902917350-scaled.jpg"
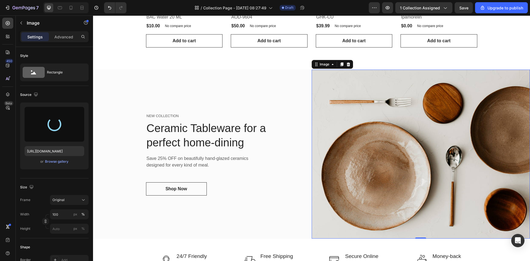
type input "https://cdn.shopify.com/s/files/1/0681/1169/5914/files/gempages_581848891033387…"
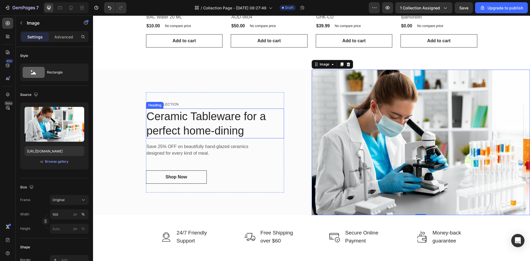
click at [222, 119] on p "Ceramic Tableware for a perfect home-dining" at bounding box center [214, 123] width 137 height 29
click at [223, 118] on p "Ceramic Tableware for a perfect home-dining" at bounding box center [214, 123] width 137 height 29
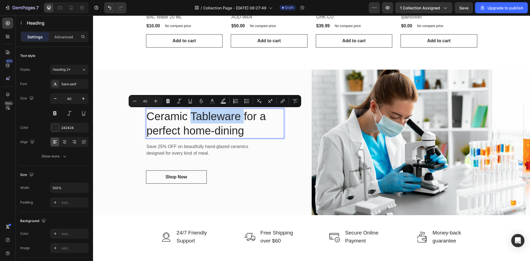
click at [223, 118] on p "Ceramic Tableware for a perfect home-dining" at bounding box center [214, 123] width 137 height 29
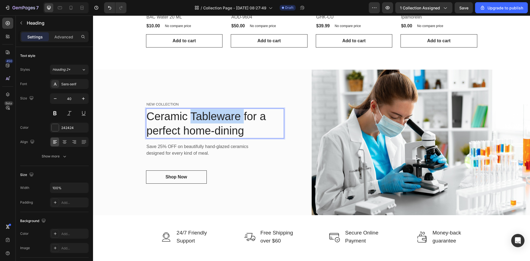
click at [223, 118] on p "Ceramic Tableware for a perfect home-dining" at bounding box center [214, 123] width 137 height 29
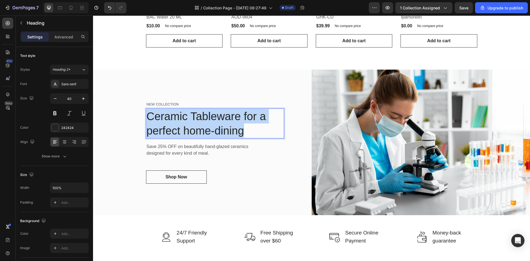
click at [223, 118] on p "Ceramic Tableware for a perfect home-dining" at bounding box center [214, 123] width 137 height 29
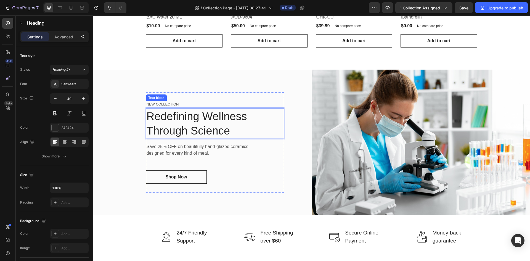
click at [158, 98] on div "Text block" at bounding box center [156, 97] width 18 height 5
click at [194, 102] on p "BioNEW COLLECTION" at bounding box center [214, 105] width 137 height 6
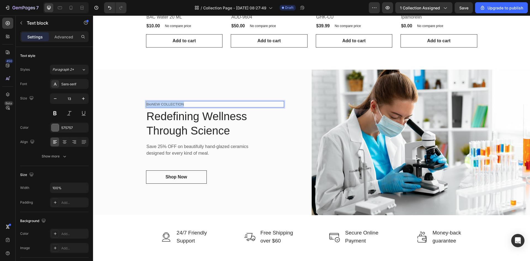
click at [194, 102] on p "BioNEW COLLECTION" at bounding box center [214, 105] width 137 height 6
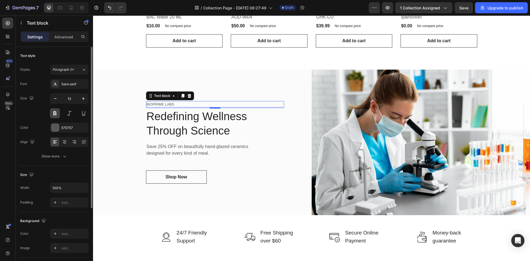
click at [50, 113] on button at bounding box center [55, 113] width 10 height 10
click at [66, 113] on button at bounding box center [69, 113] width 10 height 10
click at [68, 113] on button at bounding box center [69, 113] width 10 height 10
click at [81, 100] on icon "button" at bounding box center [84, 99] width 6 height 6
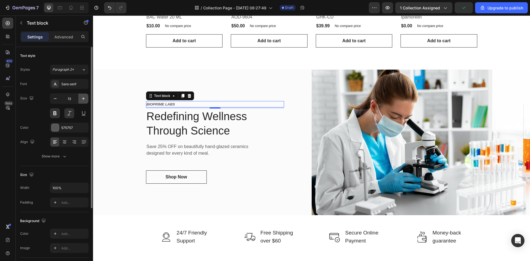
click at [81, 100] on icon "button" at bounding box center [84, 99] width 6 height 6
type input "16"
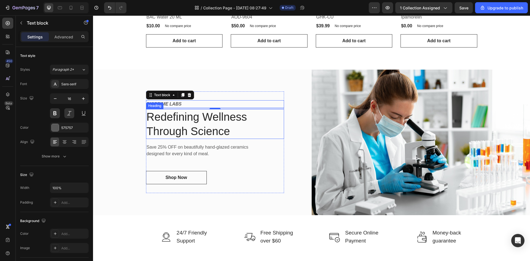
click at [207, 127] on p "Redefining Wellness Through Science" at bounding box center [214, 124] width 137 height 29
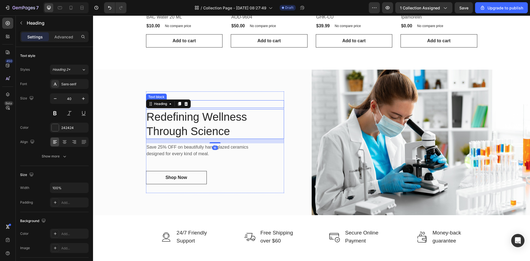
click at [198, 103] on p "BIOPRIME LABS" at bounding box center [214, 104] width 137 height 7
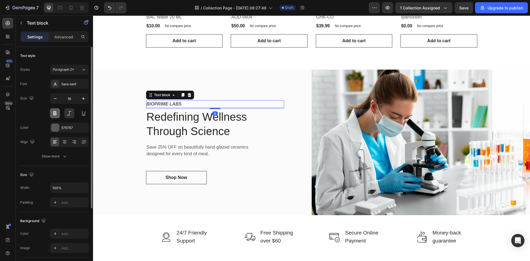
click at [56, 115] on button at bounding box center [55, 113] width 10 height 10
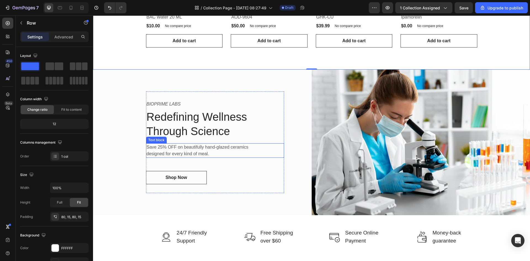
click at [191, 148] on p "Save 25% OFF on beautifully hand-glazed ceramics designed for every kind of mea…" at bounding box center [200, 150] width 109 height 13
click at [190, 148] on p "Save 25% OFF on beautifully hand-glazed ceramics designed for every kind of mea…" at bounding box center [200, 150] width 109 height 13
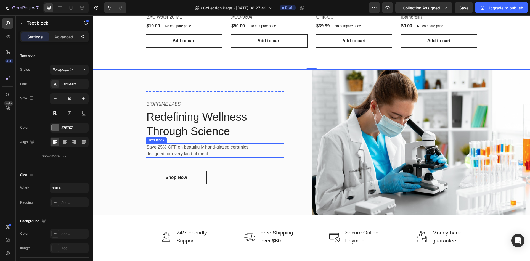
click at [190, 148] on p "Save 25% OFF on beautifully hand-glazed ceramics designed for every kind of mea…" at bounding box center [200, 150] width 109 height 13
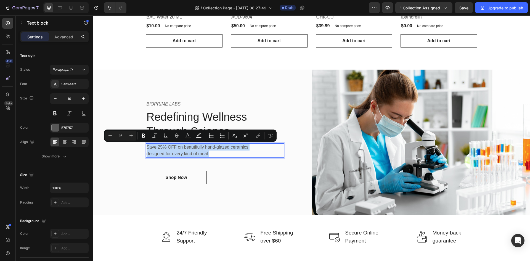
click at [190, 148] on p "Save 25% OFF on beautifully hand-glazed ceramics designed for every kind of mea…" at bounding box center [200, 150] width 109 height 13
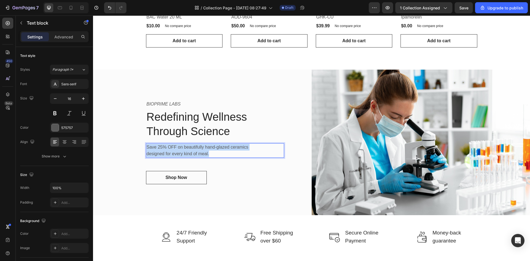
click at [190, 148] on p "Save 25% OFF on beautifully hand-glazed ceramics designed for every kind of mea…" at bounding box center [200, 150] width 109 height 13
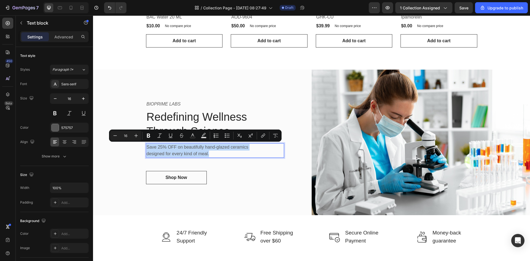
click at [185, 148] on p "Save 25% OFF on beautifully hand-glazed ceramics designed for every kind of mea…" at bounding box center [200, 150] width 109 height 13
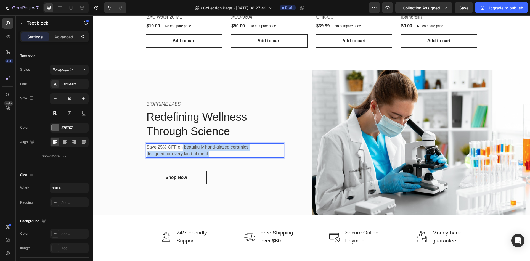
drag, startPoint x: 181, startPoint y: 145, endPoint x: 209, endPoint y: 153, distance: 29.1
click at [209, 153] on p "Save 25% OFF on beautifully hand-glazed ceramics designed for every kind of mea…" at bounding box center [200, 150] width 109 height 13
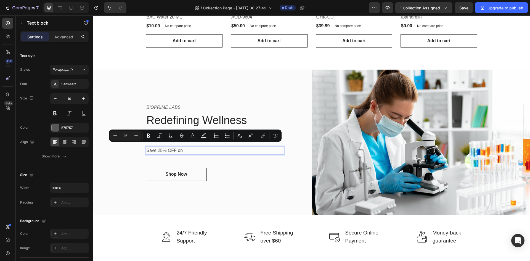
scroll to position [492, 0]
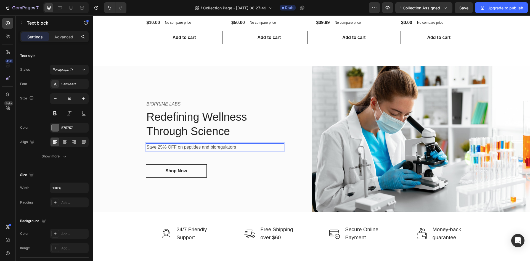
click at [183, 148] on p "Save 25% OFF on peptides and bioregulators" at bounding box center [200, 147] width 109 height 7
click at [211, 146] on p "Save 25% OFF on Peptides and bioregulators" at bounding box center [200, 147] width 109 height 7
click at [249, 180] on div "BIOPRIME LABS Text block Redefining Wellness Through Science Heading Save 25% O…" at bounding box center [215, 138] width 138 height 95
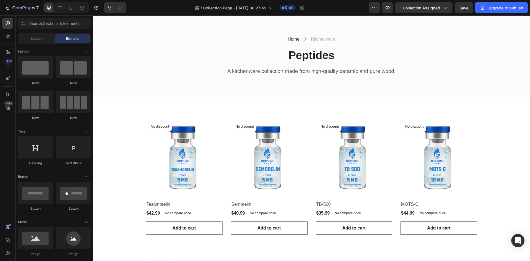
scroll to position [29, 0]
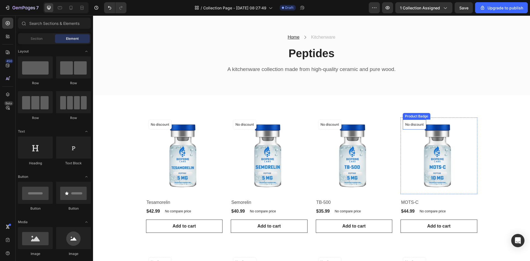
click at [175, 116] on div "Product Badge" at bounding box center [162, 116] width 25 height 5
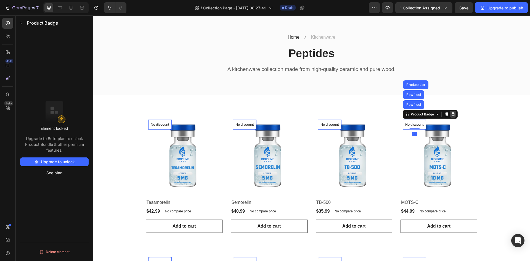
click at [451, 115] on icon at bounding box center [453, 114] width 4 height 4
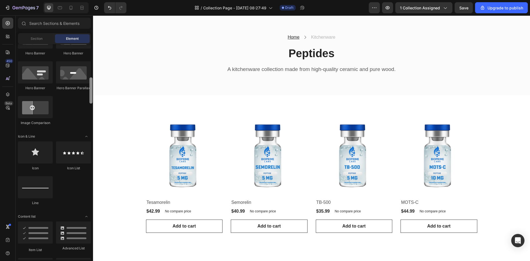
scroll to position [272, 0]
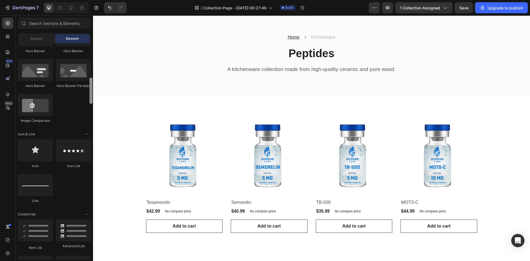
drag, startPoint x: 92, startPoint y: 64, endPoint x: 84, endPoint y: 98, distance: 34.4
click at [84, 98] on div "Layout Row Row Row Row Text Heading Text Block Button Button Button Media Image…" at bounding box center [54, 151] width 77 height 215
click at [126, 64] on div "Home Text block Icon Kitchenware Text block Row Peptides Heading A kitchenware …" at bounding box center [311, 53] width 428 height 40
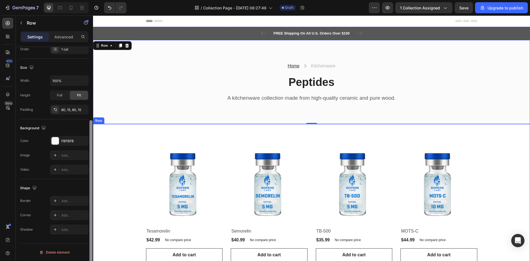
scroll to position [84, 0]
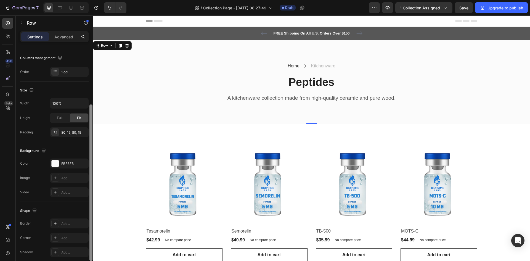
drag, startPoint x: 184, startPoint y: 159, endPoint x: 106, endPoint y: 89, distance: 105.5
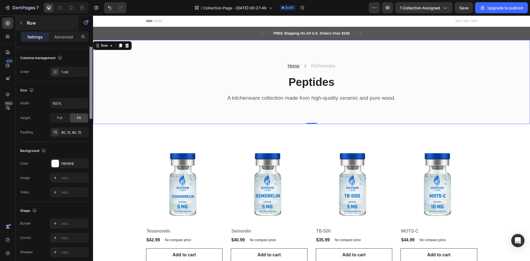
scroll to position [0, 0]
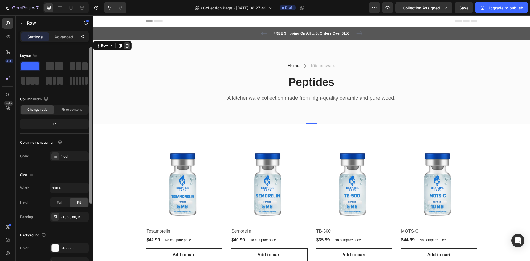
click at [127, 47] on icon at bounding box center [127, 45] width 4 height 4
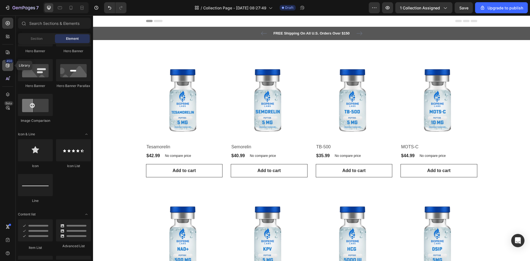
click at [10, 68] on div "450" at bounding box center [7, 65] width 11 height 11
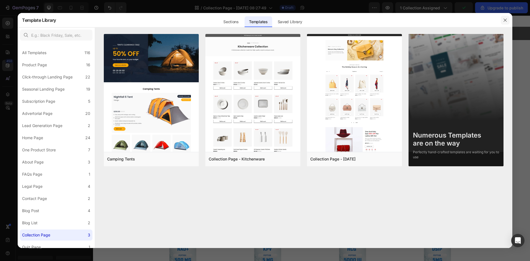
drag, startPoint x: 504, startPoint y: 16, endPoint x: 410, endPoint y: 1, distance: 94.7
click at [504, 16] on button "button" at bounding box center [504, 20] width 9 height 9
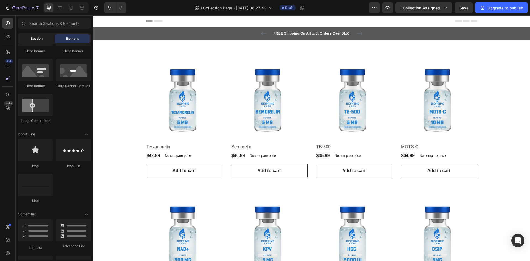
click at [39, 37] on span "Section" at bounding box center [37, 38] width 12 height 5
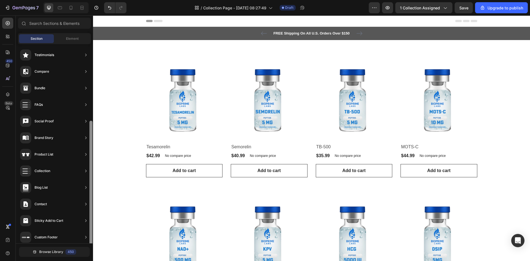
scroll to position [121, 0]
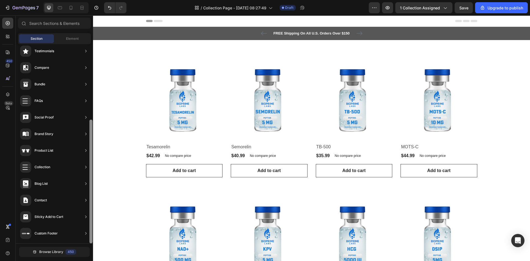
drag, startPoint x: 91, startPoint y: 162, endPoint x: 91, endPoint y: 249, distance: 87.7
click at [91, 249] on div "Hero Section Product Detail Brands Trusted Badges Guarantee Product Breakdown H…" at bounding box center [54, 152] width 77 height 216
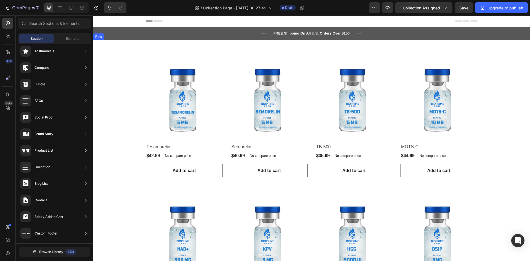
drag, startPoint x: 261, startPoint y: 150, endPoint x: 107, endPoint y: 183, distance: 157.0
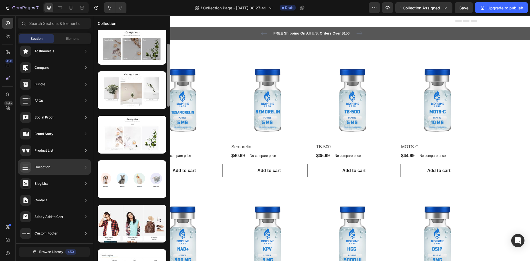
scroll to position [48, 0]
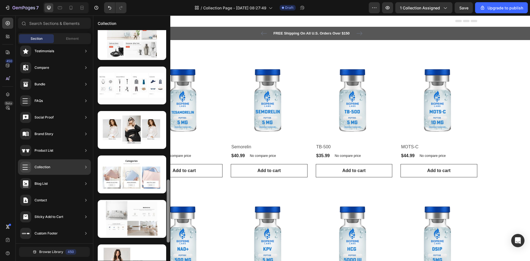
scroll to position [610, 0]
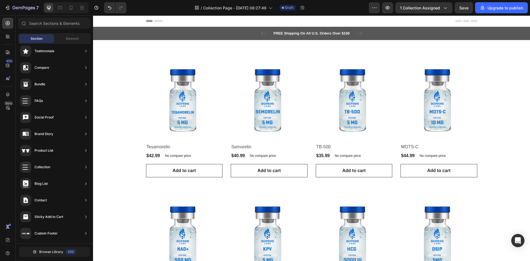
drag, startPoint x: 260, startPoint y: 118, endPoint x: 163, endPoint y: 259, distance: 171.3
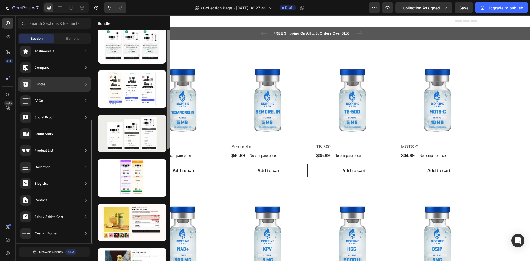
scroll to position [0, 0]
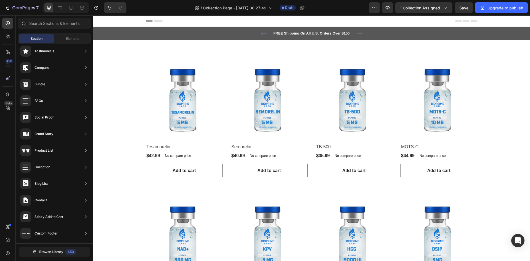
click at [70, 34] on div "Section Element" at bounding box center [54, 38] width 73 height 11
click at [70, 42] on div "Element" at bounding box center [72, 38] width 35 height 9
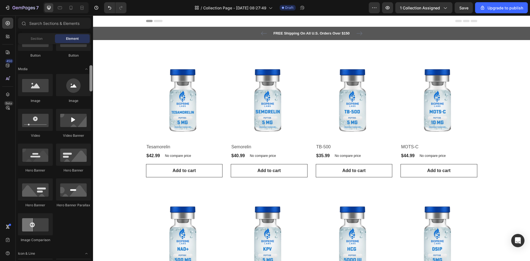
scroll to position [155, 0]
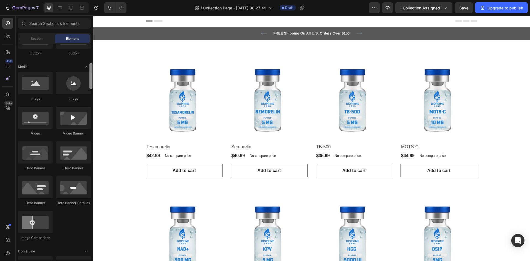
drag, startPoint x: 90, startPoint y: 102, endPoint x: 92, endPoint y: 87, distance: 14.6
click at [92, 87] on div at bounding box center [91, 151] width 4 height 215
click at [80, 123] on div at bounding box center [73, 117] width 35 height 22
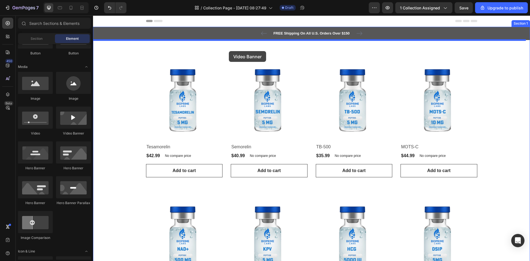
drag, startPoint x: 173, startPoint y: 138, endPoint x: 229, endPoint y: 51, distance: 103.5
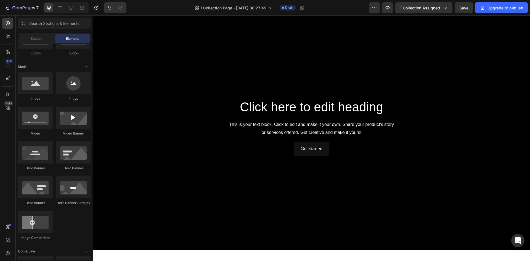
scroll to position [34, 0]
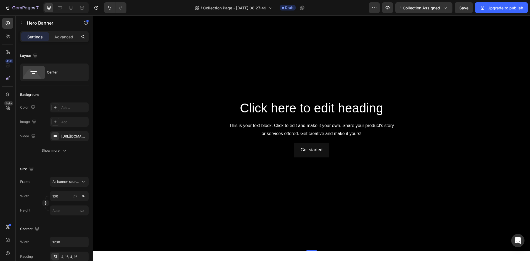
click at [260, 75] on div "Background Image" at bounding box center [311, 129] width 437 height 246
click at [75, 137] on div "https://www.youtube.com/watch?v=drIt4RH_kyQ" at bounding box center [69, 136] width 16 height 5
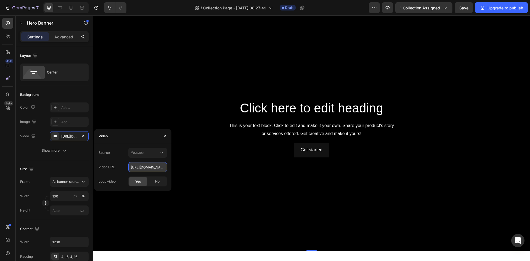
click at [152, 167] on input "https://www.youtube.com/watch?v=drIt4RH_kyQ" at bounding box center [147, 167] width 39 height 10
paste input "youtu.be/mF-2cbRmrbU"
type input "https://youtu.be/mF-2cbRmrbUoutube.com/watch?v=drIt4RH_kyQ"
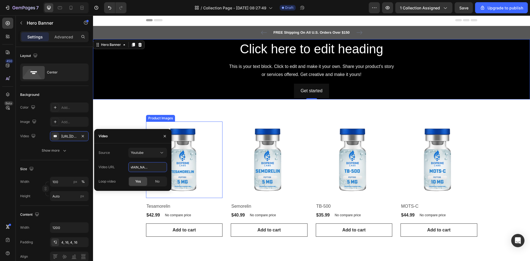
scroll to position [0, 0]
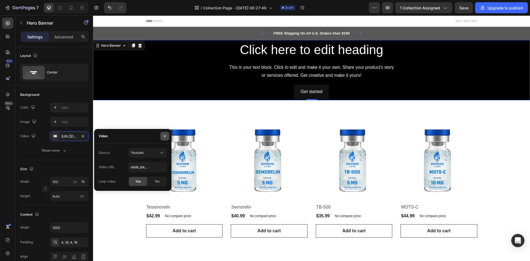
click at [162, 137] on button "button" at bounding box center [164, 136] width 9 height 9
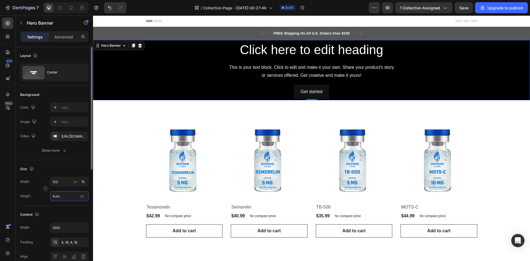
click at [69, 198] on input "Auto" at bounding box center [69, 196] width 39 height 10
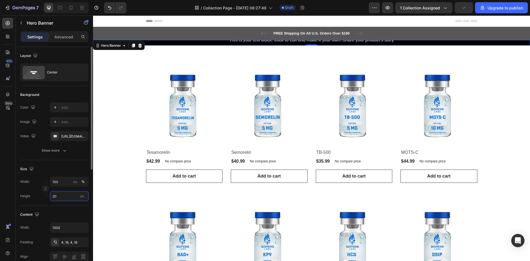
type input "2"
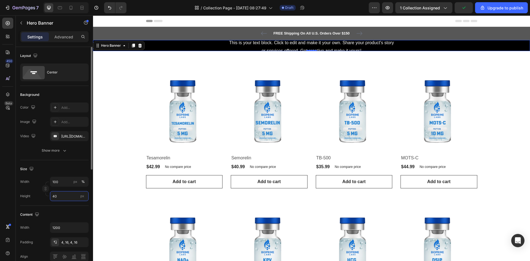
type input "400"
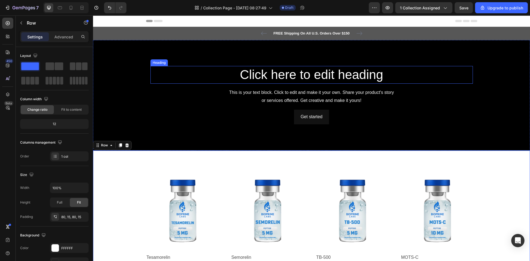
click at [311, 74] on h2 "Click here to edit heading" at bounding box center [311, 75] width 322 height 18
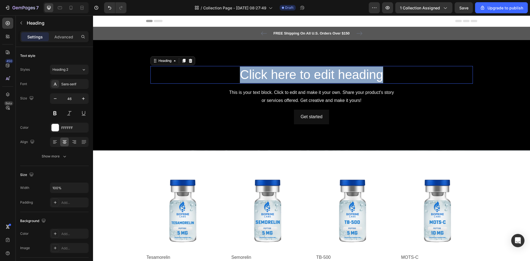
click at [311, 74] on p "Click here to edit heading" at bounding box center [311, 74] width 321 height 17
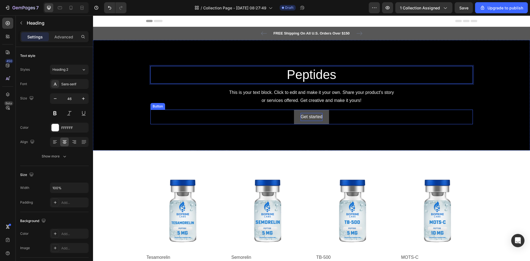
click at [314, 117] on div "Get started" at bounding box center [311, 117] width 22 height 8
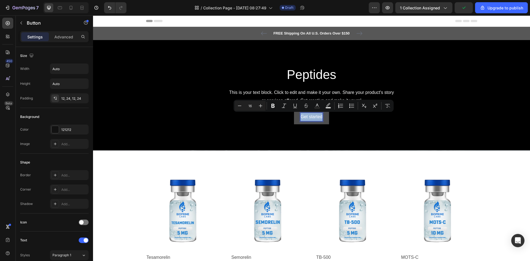
click at [314, 117] on p "Get started" at bounding box center [311, 117] width 22 height 8
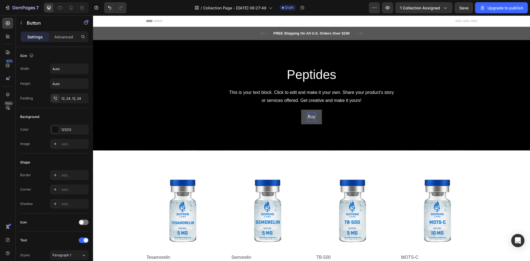
click at [301, 110] on button "Buy" at bounding box center [311, 117] width 21 height 15
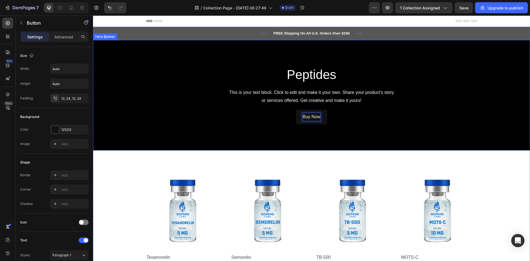
click at [321, 149] on div "Background Image" at bounding box center [311, 95] width 437 height 110
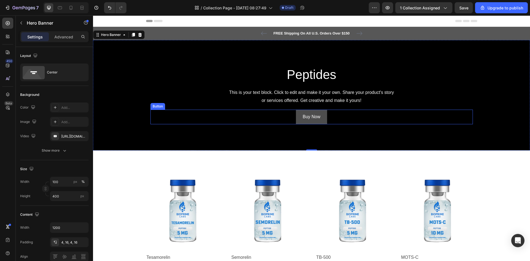
click at [319, 120] on button "Buy Now" at bounding box center [311, 117] width 31 height 15
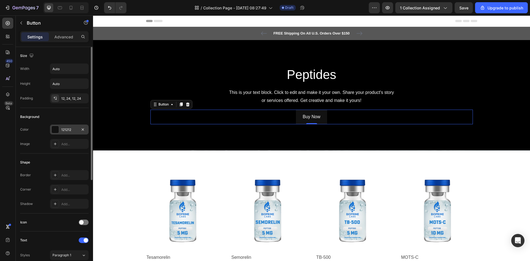
click at [58, 130] on div at bounding box center [55, 129] width 7 height 7
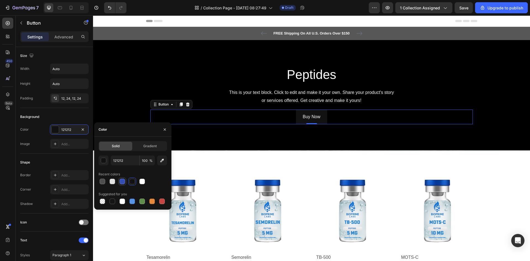
click at [122, 180] on div at bounding box center [122, 181] width 6 height 6
type input "334FB4"
click at [210, 182] on img at bounding box center [184, 210] width 77 height 77
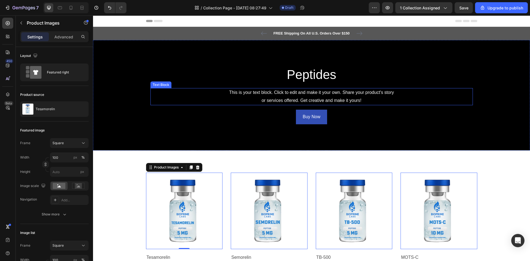
click at [328, 94] on div "This is your text block. Click to edit and make it your own. Share your product…" at bounding box center [311, 96] width 322 height 17
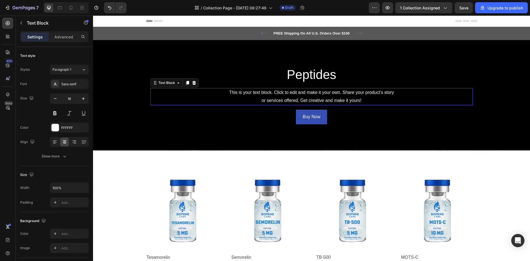
click at [328, 94] on p "This is your text block. Click to edit and make it your own. Share your product…" at bounding box center [311, 97] width 321 height 16
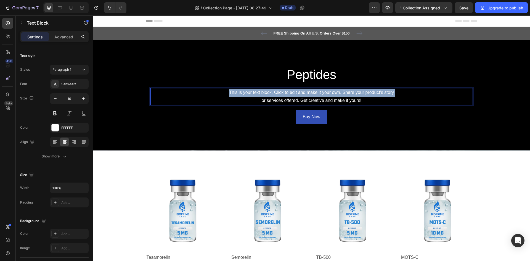
click at [328, 94] on p "This is your text block. Click to edit and make it your own. Share your product…" at bounding box center [311, 97] width 321 height 16
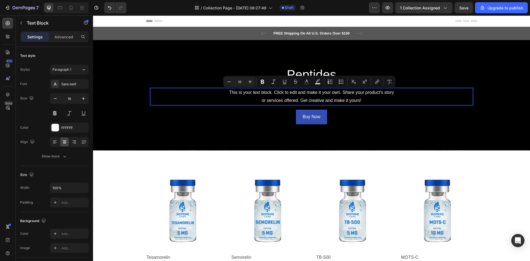
click at [329, 97] on p "This is your text block. Click to edit and make it your own. Share your product…" at bounding box center [311, 97] width 321 height 16
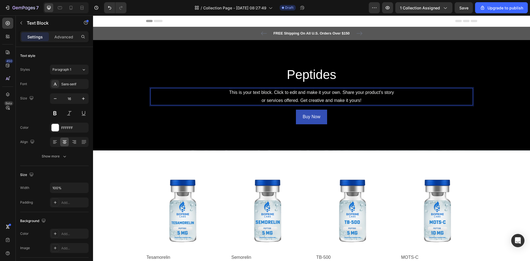
click at [329, 97] on p "This is your text block. Click to edit and make it your own. Share your product…" at bounding box center [311, 97] width 321 height 16
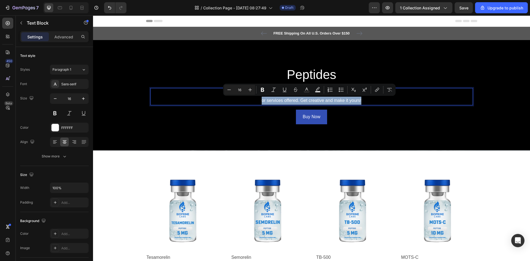
click at [330, 95] on div "Minus 16 Plus Bold Italic Underline Strikethrough Text Color Text Background Co…" at bounding box center [309, 90] width 172 height 12
click at [379, 97] on p "This is your text block. Click to edit and make it your own. Share your product…" at bounding box center [311, 97] width 321 height 16
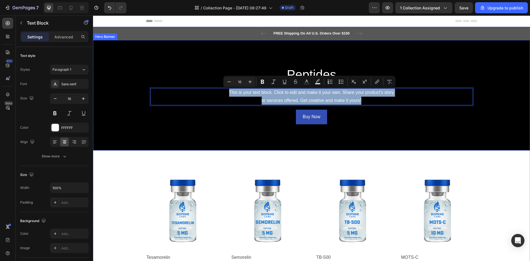
drag, startPoint x: 377, startPoint y: 101, endPoint x: 222, endPoint y: 87, distance: 155.6
click at [222, 87] on div "Peptides Heading This is your text block. Click to edit and make it your own. S…" at bounding box center [311, 95] width 322 height 58
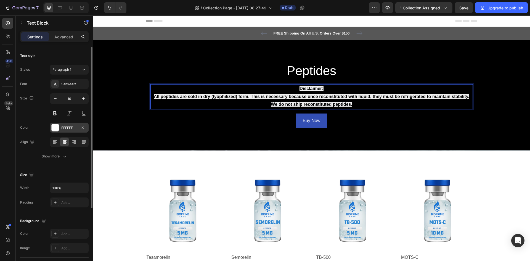
click at [54, 126] on div at bounding box center [55, 127] width 7 height 7
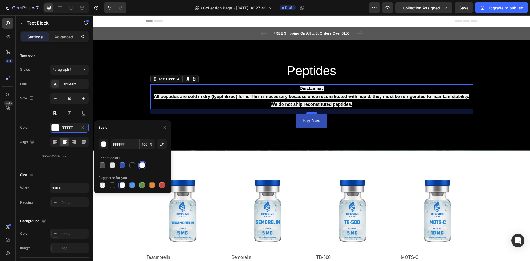
click at [103, 189] on div "FFFFFF 100 % Recent colors Suggested for you" at bounding box center [132, 164] width 77 height 58
click at [102, 186] on div at bounding box center [103, 185] width 6 height 6
type input "000000"
type input "0"
click at [166, 127] on icon "button" at bounding box center [164, 127] width 4 height 4
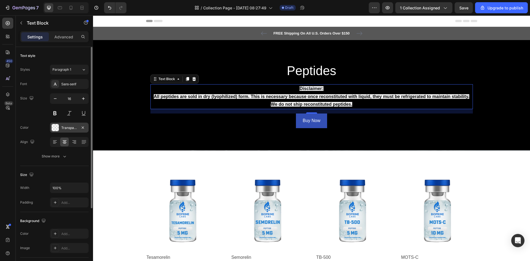
click at [62, 130] on div "Transparent" at bounding box center [69, 127] width 39 height 10
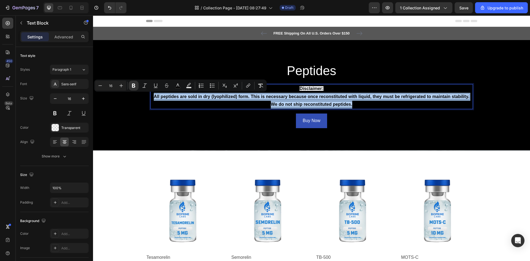
click at [154, 96] on strong "All peptides are sold in dry (lyophilized) form. This is necessary because once…" at bounding box center [311, 100] width 315 height 13
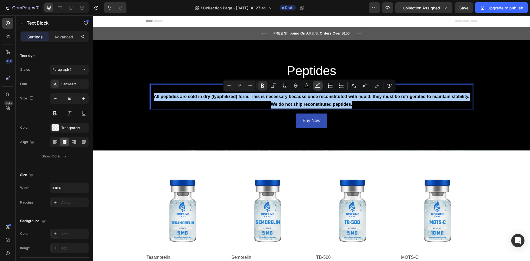
click at [319, 87] on rect "Editor contextual toolbar" at bounding box center [317, 87] width 5 height 1
type input "EFEFEF"
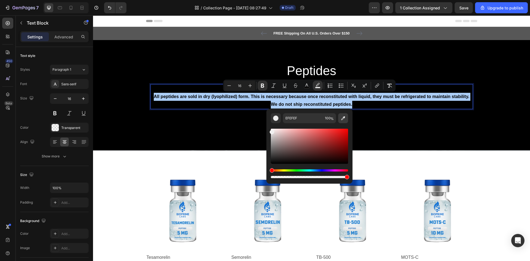
click at [342, 118] on icon "Editor contextual toolbar" at bounding box center [343, 118] width 4 height 4
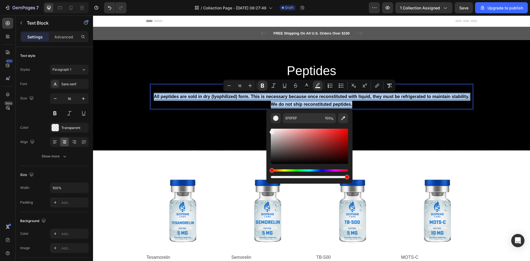
type input "ECD9D9"
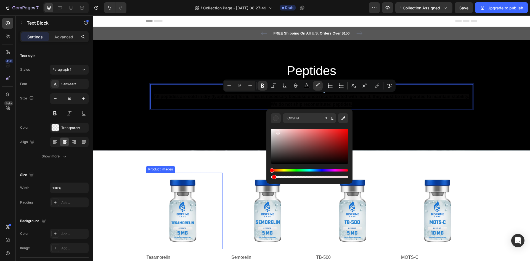
drag, startPoint x: 441, startPoint y: 193, endPoint x: 209, endPoint y: 177, distance: 232.5
drag, startPoint x: 273, startPoint y: 176, endPoint x: 266, endPoint y: 177, distance: 7.5
click at [266, 177] on div "ECD9D9 3 %" at bounding box center [309, 144] width 86 height 70
type input "0"
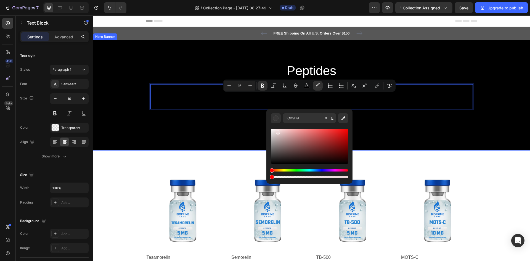
click at [94, 145] on div "Background Image" at bounding box center [311, 95] width 437 height 110
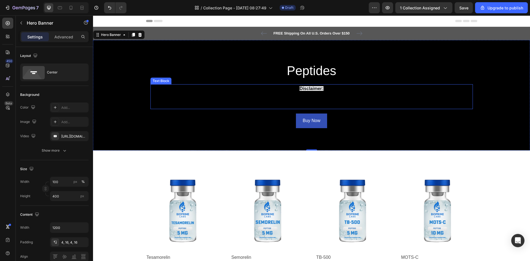
click at [187, 96] on strong "All peptides are sold in dry (lyophilized) form. This is necessary because once…" at bounding box center [311, 100] width 315 height 13
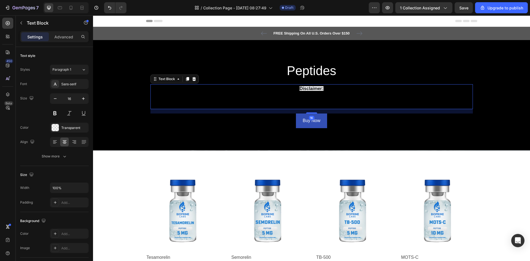
click at [187, 96] on strong "All peptides are sold in dry (lyophilized) form. This is necessary because once…" at bounding box center [311, 100] width 315 height 13
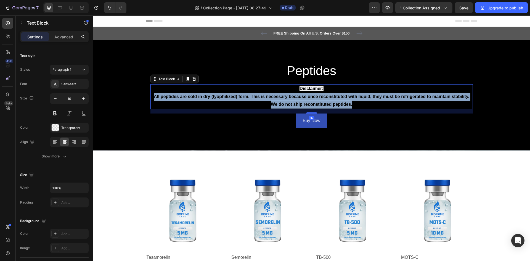
click at [187, 96] on strong "All peptides are sold in dry (lyophilized) form. This is necessary because once…" at bounding box center [311, 100] width 315 height 13
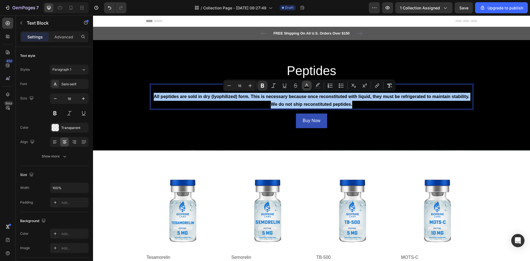
click at [309, 87] on rect "Editor contextual toolbar" at bounding box center [306, 87] width 5 height 1
type input "000000"
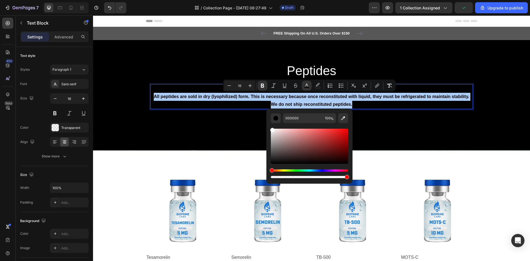
click at [271, 129] on div "Editor contextual toolbar" at bounding box center [309, 146] width 77 height 35
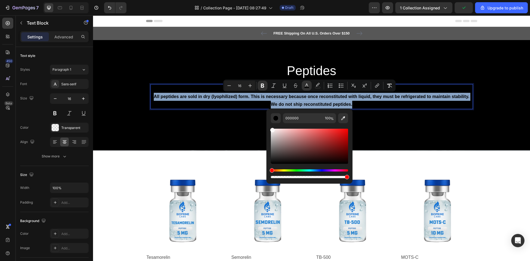
type input "FCF9F9"
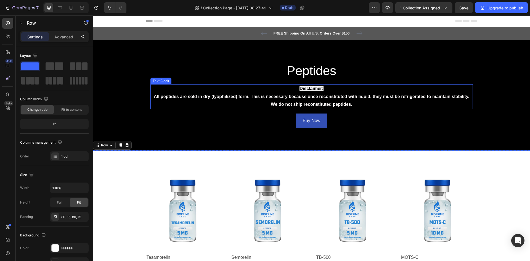
click at [310, 89] on strong "Disclaimer:" at bounding box center [311, 88] width 24 height 5
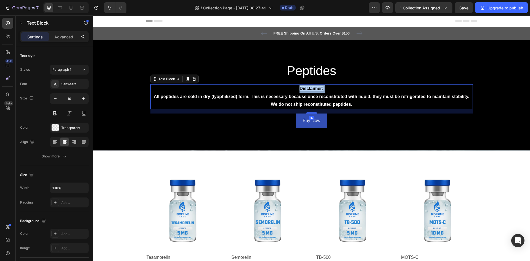
click at [310, 89] on strong "Disclaimer:" at bounding box center [311, 88] width 24 height 5
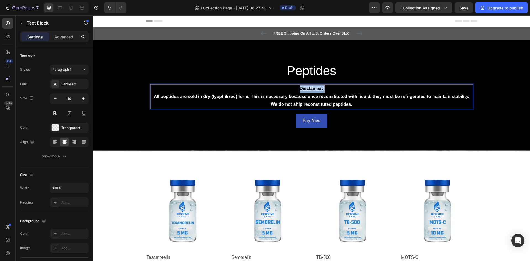
click at [310, 89] on strong "Disclaimer:" at bounding box center [311, 88] width 24 height 5
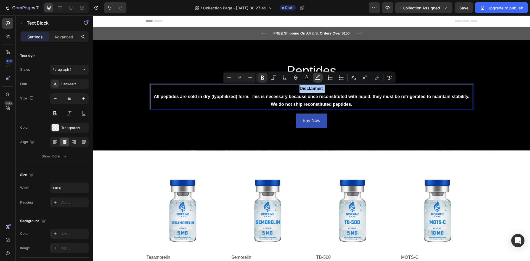
click at [318, 77] on icon "Editor contextual toolbar" at bounding box center [318, 76] width 4 height 3
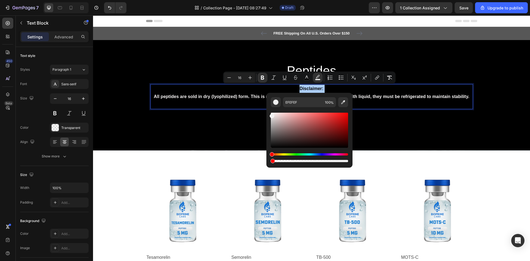
click at [271, 161] on div "Editor contextual toolbar" at bounding box center [309, 161] width 77 height 2
type input "1"
click at [273, 114] on div "Editor contextual toolbar" at bounding box center [272, 116] width 4 height 4
click at [273, 113] on div "Editor contextual toolbar" at bounding box center [274, 115] width 4 height 4
type input "F9F2F2"
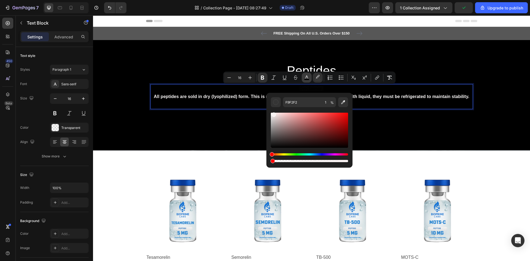
click at [305, 77] on icon "Editor contextual toolbar" at bounding box center [307, 78] width 6 height 6
click at [272, 113] on div "Editor contextual toolbar" at bounding box center [309, 130] width 77 height 35
type input "F9F7F7"
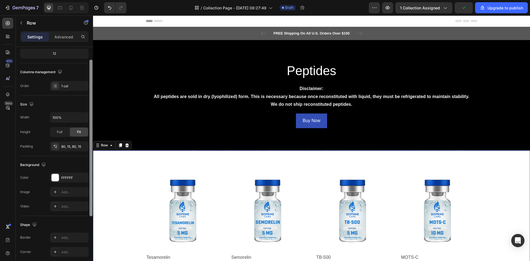
scroll to position [39, 0]
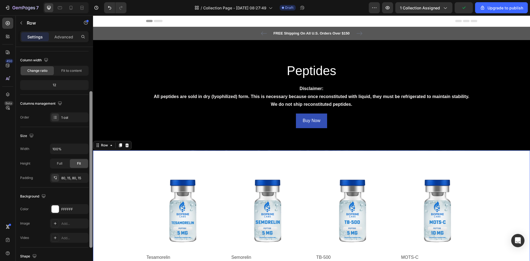
drag, startPoint x: 185, startPoint y: 130, endPoint x: 128, endPoint y: 96, distance: 66.5
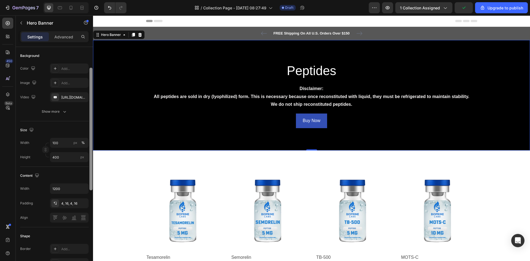
scroll to position [0, 0]
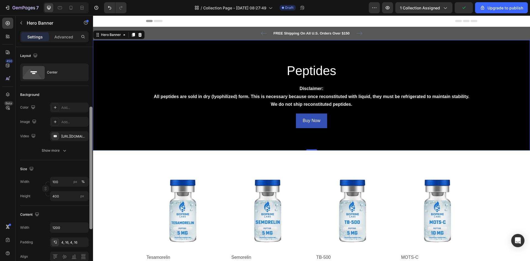
click at [129, 78] on div "Background Image" at bounding box center [311, 95] width 437 height 110
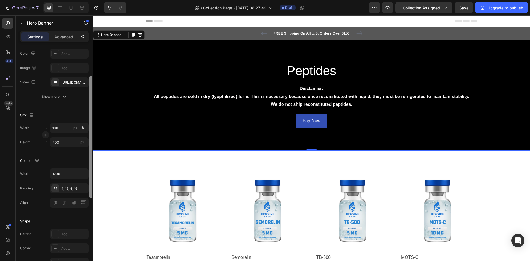
scroll to position [44, 0]
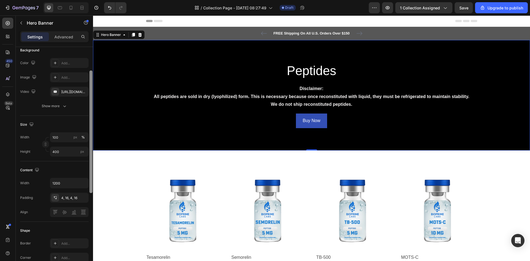
click at [70, 145] on div "Width 100 px % Height 400 px" at bounding box center [54, 144] width 68 height 24
click at [69, 149] on input "400" at bounding box center [69, 151] width 39 height 10
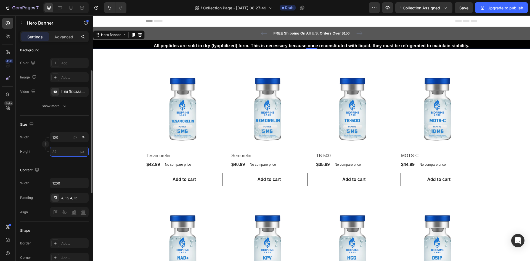
type input "325"
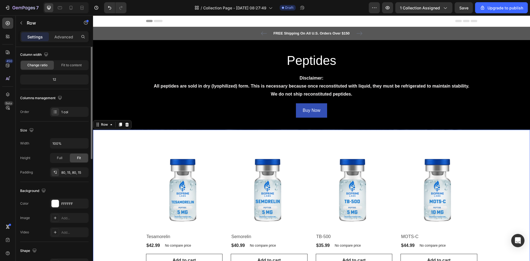
scroll to position [0, 0]
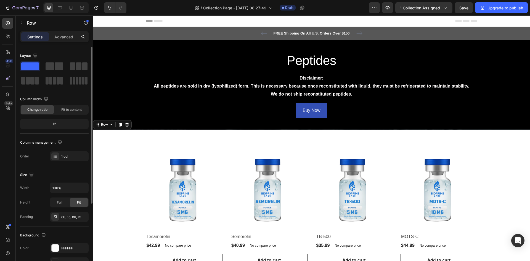
click at [24, 22] on button "button" at bounding box center [21, 22] width 9 height 9
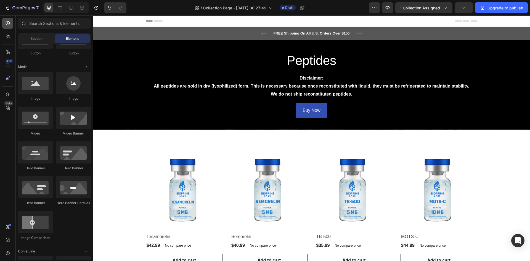
click at [11, 22] on div at bounding box center [7, 23] width 11 height 11
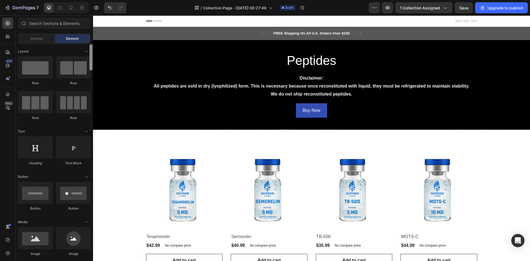
drag, startPoint x: 90, startPoint y: 64, endPoint x: 91, endPoint y: 39, distance: 25.1
click at [91, 39] on div "Sections(18) Elements(88) Section Element Hero Section Product Detail Brands Tr…" at bounding box center [54, 139] width 77 height 242
click at [48, 38] on div "Section" at bounding box center [36, 38] width 35 height 9
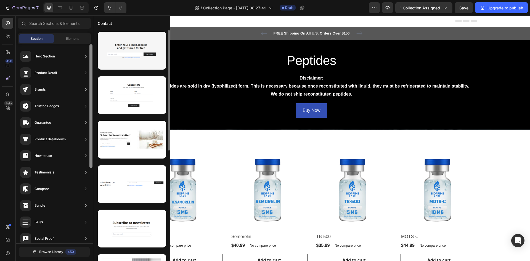
drag, startPoint x: 90, startPoint y: 130, endPoint x: 94, endPoint y: 44, distance: 86.7
click at [93, 44] on div "450 Beta Sections(18) Elements(88) Section Element Hero Section Product Detail …" at bounding box center [46, 137] width 93 height 245
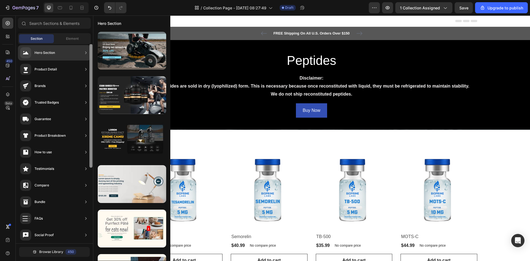
scroll to position [2, 0]
click at [91, 54] on div at bounding box center [90, 108] width 3 height 124
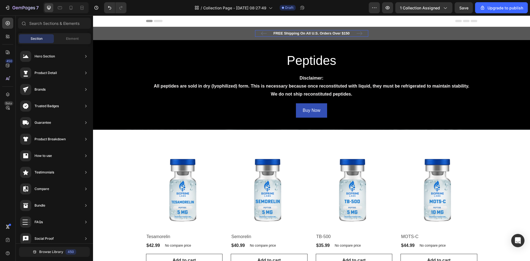
click at [255, 35] on p "FREE Shipping On All U.S. Orders Over $150" at bounding box center [311, 34] width 112 height 6
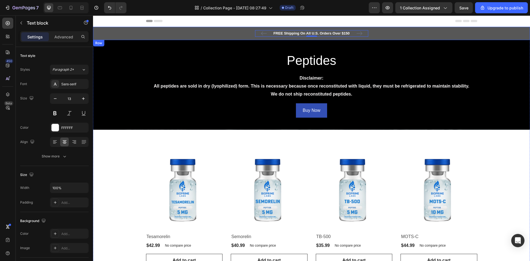
click at [226, 36] on div "FREE Shipping On All U.S. Orders Over $150 Text block 0 5000+ Text block Icon I…" at bounding box center [311, 33] width 428 height 7
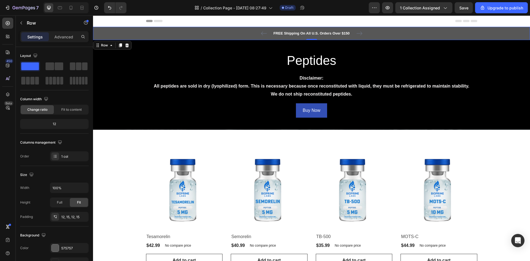
click at [226, 32] on div "FREE Shipping On All U.S. Orders Over $150 Text block 5000+ Text block Icon Ico…" at bounding box center [311, 33] width 428 height 7
click at [225, 32] on div "FREE Shipping On All U.S. Orders Over $150 Text block 5000+ Text block Icon Ico…" at bounding box center [311, 33] width 428 height 7
click at [51, 251] on div "575757" at bounding box center [69, 248] width 39 height 10
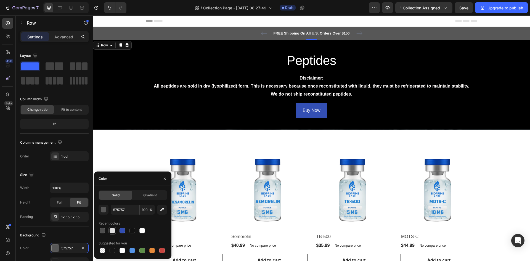
click at [112, 230] on div at bounding box center [113, 231] width 6 height 6
type input "E2E2E2"
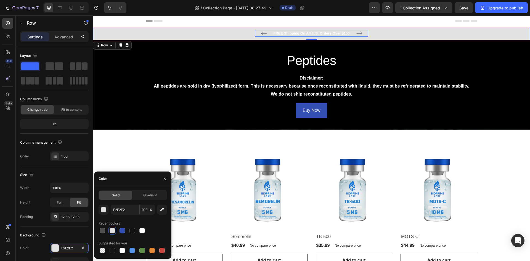
click at [285, 30] on div "FREE Shipping On All U.S. Orders Over $150" at bounding box center [311, 33] width 113 height 7
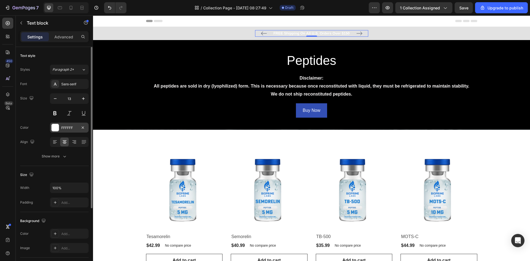
click at [58, 128] on div at bounding box center [55, 127] width 7 height 7
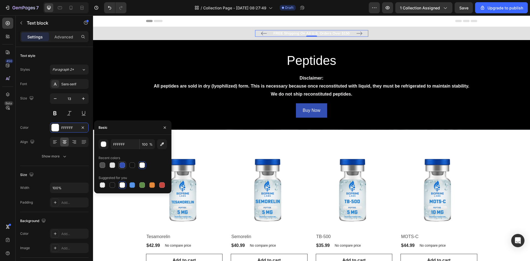
click at [121, 164] on div at bounding box center [122, 165] width 6 height 6
type input "334FB4"
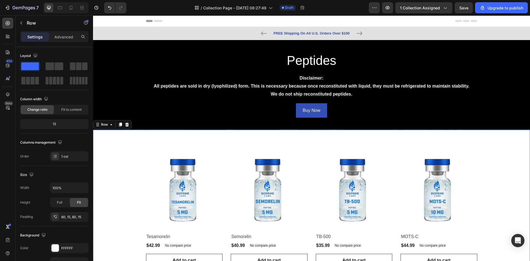
click at [388, 6] on icon "button" at bounding box center [388, 8] width 6 height 6
click at [358, 33] on icon "Carousel Next Arrow" at bounding box center [359, 33] width 7 height 7
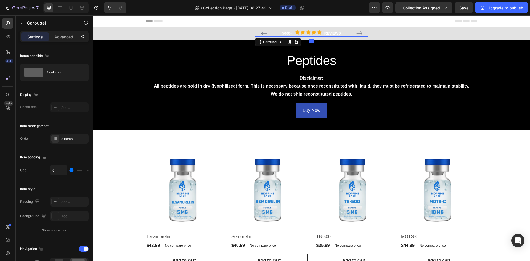
click at [324, 32] on div "REVIEWS" at bounding box center [333, 33] width 18 height 7
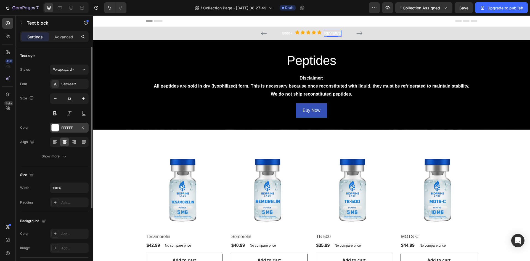
click at [55, 124] on div at bounding box center [55, 127] width 7 height 7
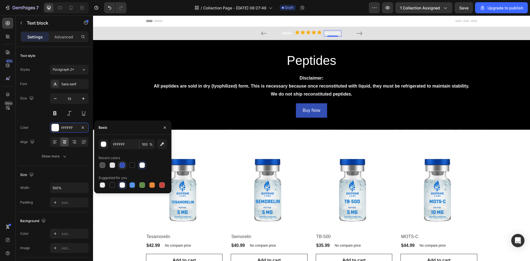
click at [121, 164] on div at bounding box center [122, 165] width 6 height 6
type input "334FB4"
click at [282, 32] on p "5000+" at bounding box center [287, 34] width 10 height 6
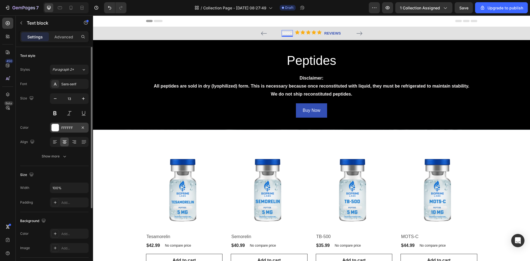
click at [53, 126] on div at bounding box center [55, 127] width 7 height 7
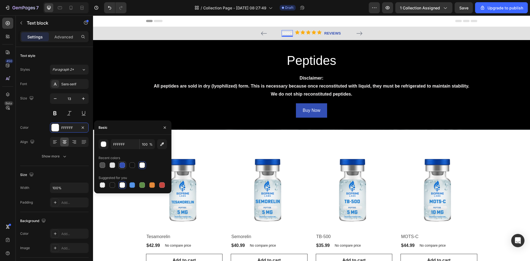
click at [119, 165] on div at bounding box center [122, 165] width 7 height 7
type input "334FB4"
click at [356, 33] on icon "Carousel Next Arrow" at bounding box center [359, 33] width 7 height 7
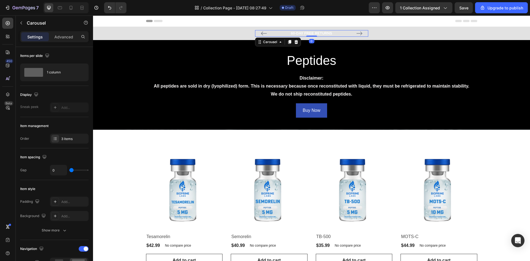
click at [311, 33] on p "60-DAY FREE RETURNS" at bounding box center [311, 34] width 112 height 6
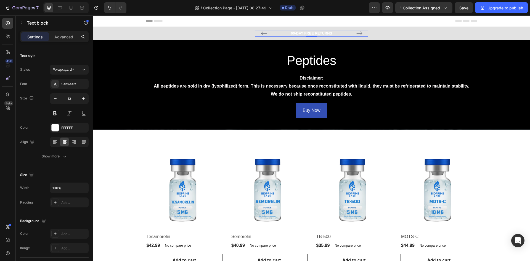
click at [311, 33] on p "60-DAY FREE RETURNS" at bounding box center [311, 34] width 112 height 6
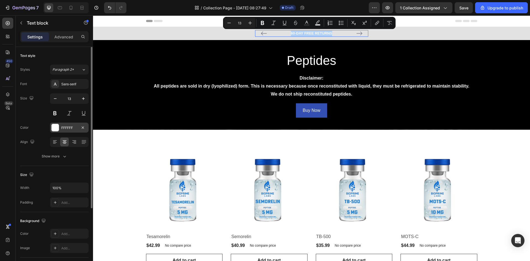
click at [56, 126] on div at bounding box center [55, 127] width 7 height 7
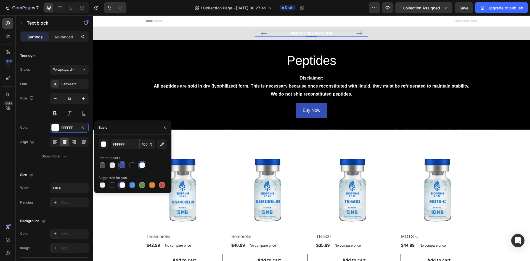
click at [121, 164] on div at bounding box center [122, 165] width 6 height 6
type input "334FB4"
click at [356, 35] on icon "Carousel Next Arrow" at bounding box center [359, 33] width 7 height 7
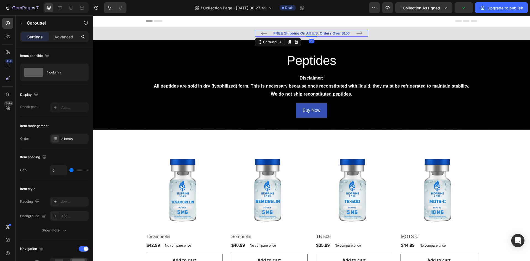
click at [364, 32] on p "FREE Shipping On All U.S. Orders Over $150" at bounding box center [311, 34] width 112 height 6
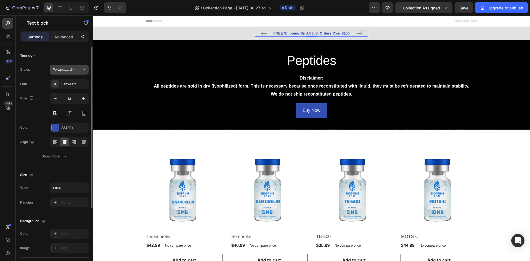
click at [64, 70] on span "Paragraph 2*" at bounding box center [63, 69] width 22 height 5
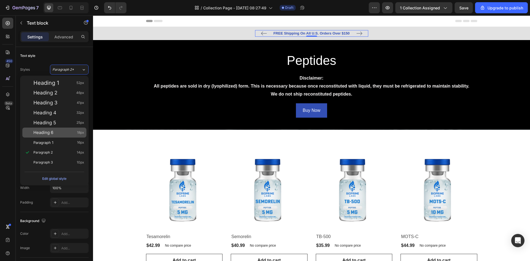
click at [55, 134] on div "Heading 6 18px" at bounding box center [58, 133] width 51 height 6
type input "18"
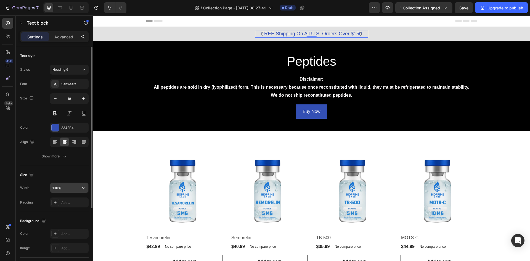
click at [76, 187] on input "100%" at bounding box center [69, 188] width 38 height 10
click at [85, 188] on icon "button" at bounding box center [84, 188] width 6 height 6
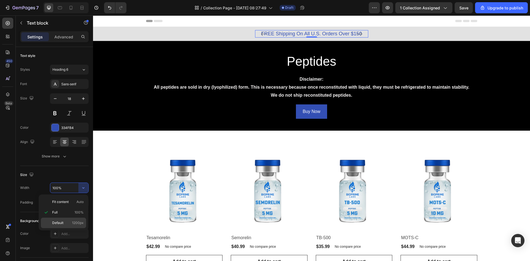
click at [80, 222] on span "1200px" at bounding box center [78, 222] width 12 height 5
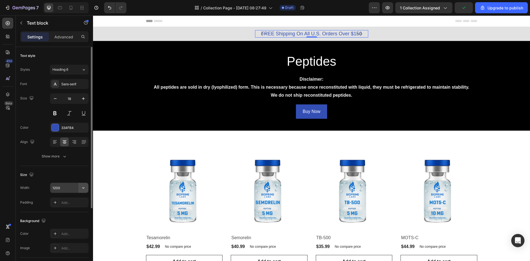
click at [82, 186] on icon "button" at bounding box center [84, 188] width 6 height 6
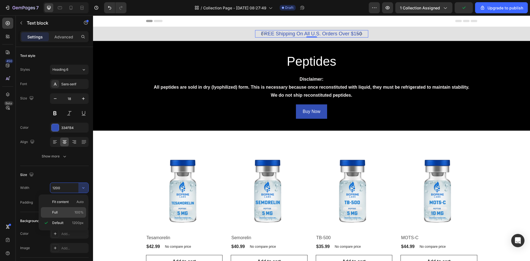
click at [74, 209] on div "Full 100%" at bounding box center [63, 212] width 45 height 10
type input "100%"
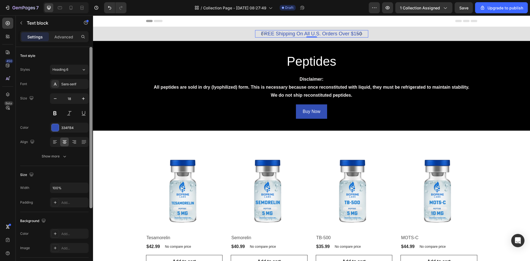
drag, startPoint x: 90, startPoint y: 144, endPoint x: 87, endPoint y: 137, distance: 8.0
click at [87, 137] on div "Text style Styles Heading 6 Font Sans-serif Size 18 Color 334FB4 Align Show mor…" at bounding box center [54, 162] width 77 height 230
click at [65, 155] on icon "button" at bounding box center [65, 156] width 6 height 6
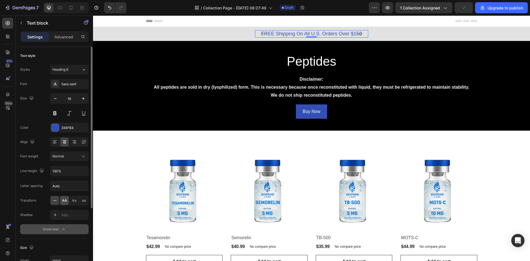
click at [63, 203] on div "AA" at bounding box center [64, 200] width 9 height 9
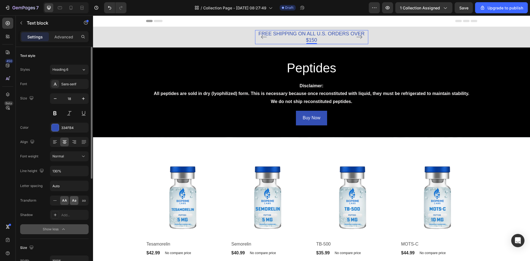
click at [77, 201] on div "Aa" at bounding box center [74, 200] width 9 height 9
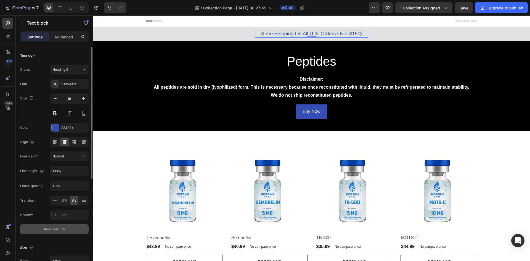
click at [79, 201] on div "AA Aa aa" at bounding box center [69, 200] width 39 height 10
click at [53, 200] on icon at bounding box center [55, 201] width 6 height 6
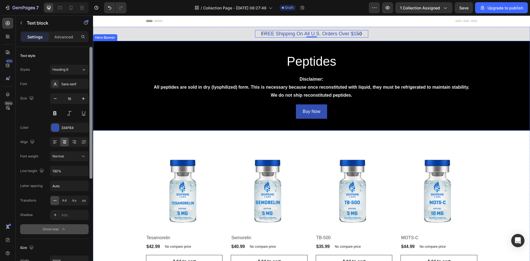
drag, startPoint x: 184, startPoint y: 118, endPoint x: 95, endPoint y: 76, distance: 98.4
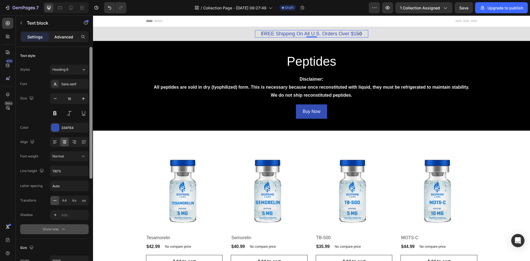
click at [67, 36] on p "Advanced" at bounding box center [63, 37] width 19 height 6
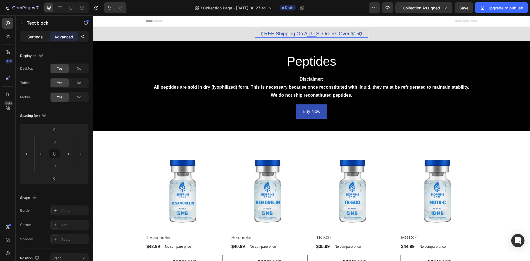
click at [42, 35] on p "Settings" at bounding box center [34, 37] width 15 height 6
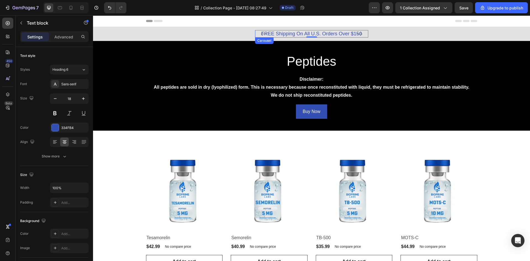
click at [261, 34] on icon "Carousel Back Arrow" at bounding box center [264, 34] width 6 height 4
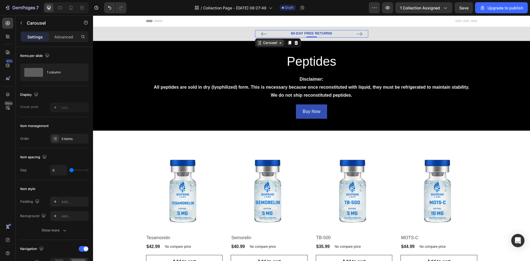
click at [269, 44] on div "Carousel" at bounding box center [270, 42] width 16 height 5
click at [76, 141] on div "3 items" at bounding box center [69, 139] width 39 height 10
type input "12"
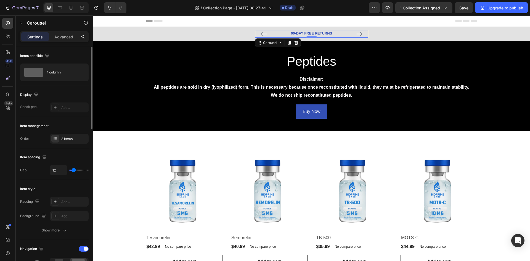
type input "13"
type input "18"
type input "19"
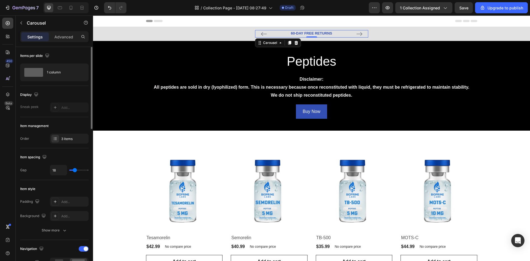
type input "19"
type input "21"
drag, startPoint x: 73, startPoint y: 170, endPoint x: 75, endPoint y: 169, distance: 2.8
type input "21"
click at [75, 169] on input "range" at bounding box center [78, 169] width 19 height 1
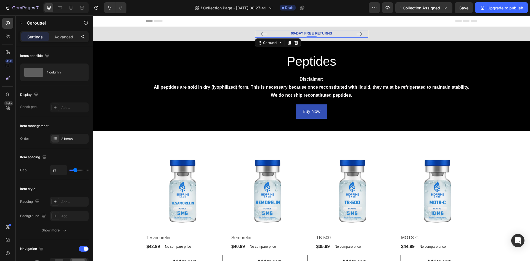
click at [356, 33] on icon "Carousel Next Arrow" at bounding box center [359, 34] width 7 height 7
type input "64"
type input "68"
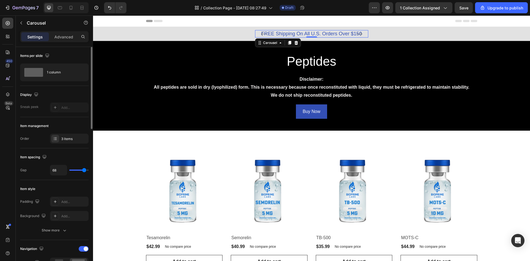
type input "62"
type input "53"
type input "50"
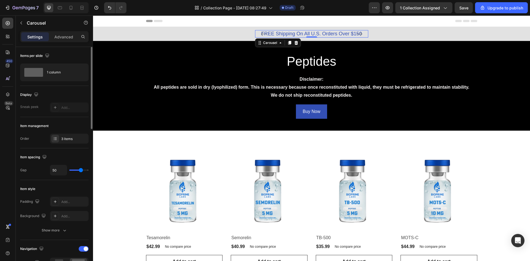
drag, startPoint x: 76, startPoint y: 169, endPoint x: 81, endPoint y: 169, distance: 5.0
type input "50"
click at [81, 169] on input "range" at bounding box center [78, 169] width 19 height 1
click at [356, 31] on icon "Carousel Next Arrow" at bounding box center [359, 34] width 7 height 7
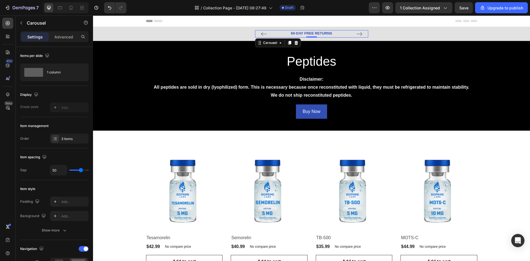
click at [355, 32] on button "Carousel Next Arrow" at bounding box center [359, 34] width 9 height 9
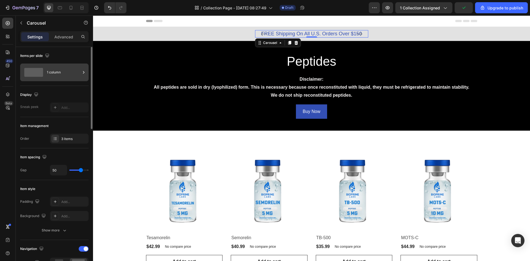
click at [55, 74] on div "1 column" at bounding box center [64, 72] width 34 height 13
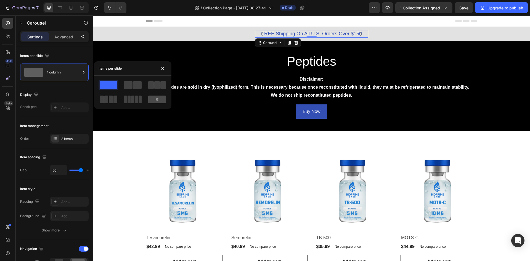
click at [154, 96] on div at bounding box center [157, 99] width 18 height 8
click at [160, 65] on button "button" at bounding box center [162, 68] width 9 height 9
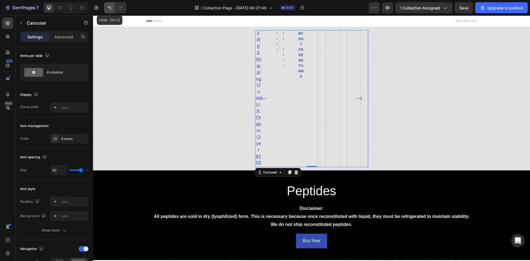
click at [110, 10] on icon "Undo/Redo" at bounding box center [110, 8] width 6 height 6
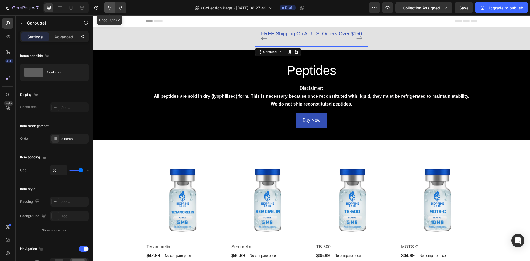
click at [109, 10] on button "Undo/Redo" at bounding box center [109, 7] width 11 height 11
type input "21"
click at [109, 10] on button "Undo/Redo" at bounding box center [109, 7] width 11 height 11
type input "0"
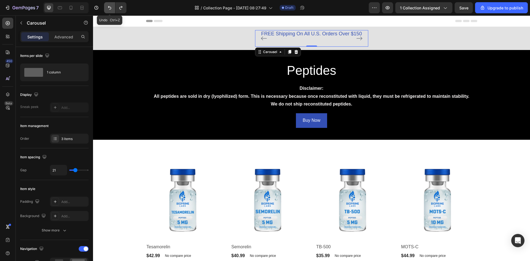
type input "0"
click at [109, 10] on button "Undo/Redo" at bounding box center [109, 7] width 11 height 11
click at [356, 36] on icon "Carousel Next Arrow" at bounding box center [359, 38] width 7 height 7
click at [112, 8] on icon "Undo/Redo" at bounding box center [110, 8] width 6 height 6
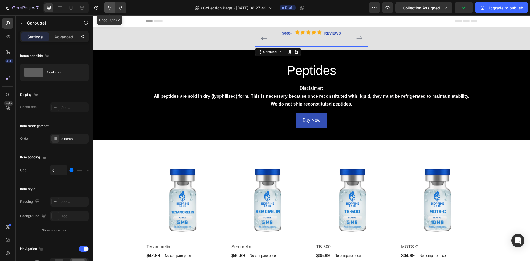
click at [112, 8] on icon "Undo/Redo" at bounding box center [110, 8] width 6 height 6
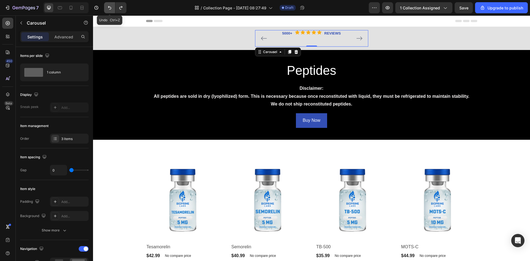
click at [113, 8] on button "Undo/Redo" at bounding box center [109, 7] width 11 height 11
type input "16"
type input "30"
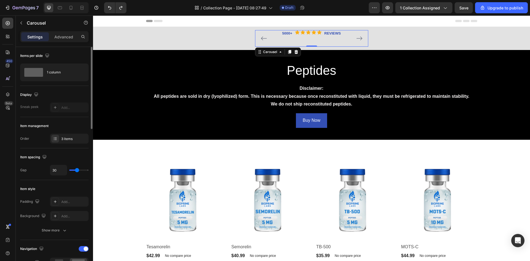
type input "31"
type input "33"
drag, startPoint x: 72, startPoint y: 170, endPoint x: 78, endPoint y: 170, distance: 5.5
type input "33"
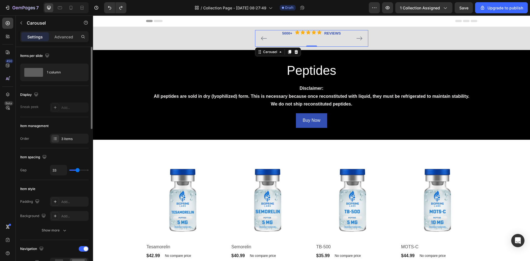
click at [78, 170] on input "range" at bounding box center [78, 169] width 19 height 1
drag, startPoint x: 185, startPoint y: 86, endPoint x: 110, endPoint y: 47, distance: 84.2
click at [282, 33] on p "5000+" at bounding box center [287, 34] width 10 height 6
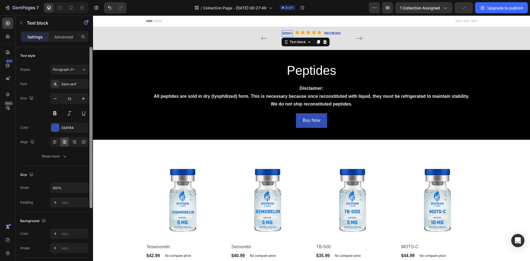
click at [282, 33] on p "5000+" at bounding box center [287, 34] width 10 height 6
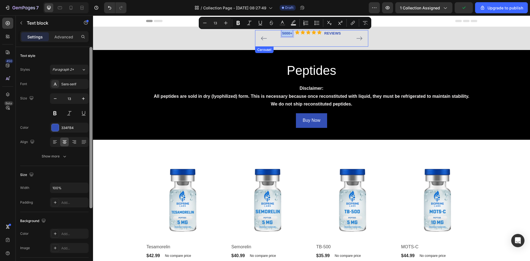
click at [260, 39] on icon "Carousel Back Arrow" at bounding box center [263, 38] width 7 height 7
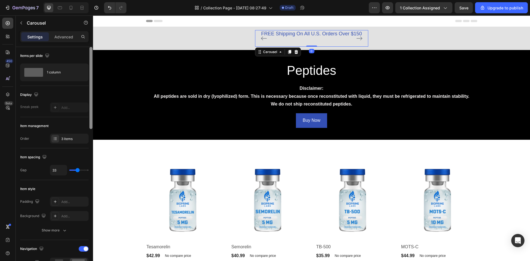
click at [260, 39] on icon "Carousel Back Arrow" at bounding box center [263, 38] width 7 height 7
drag, startPoint x: 307, startPoint y: 46, endPoint x: 301, endPoint y: 37, distance: 10.6
click at [301, 37] on div "FREE Shipping On All U.S. Orders Over $150 Text block 5000+ Text block Icon Ico…" at bounding box center [311, 38] width 113 height 17
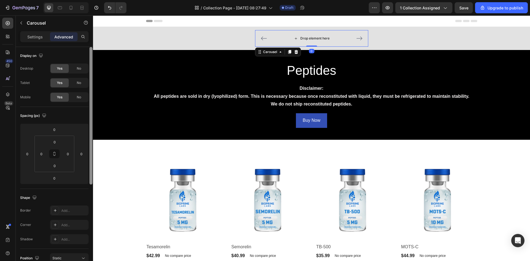
click at [308, 36] on div "Drop element here" at bounding box center [311, 38] width 45 height 9
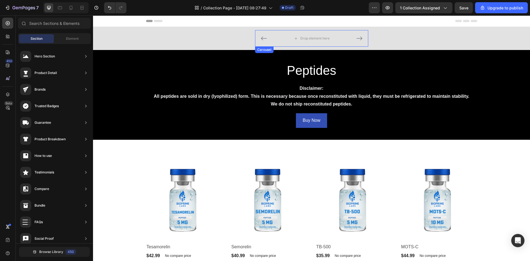
click at [264, 52] on div "Carousel" at bounding box center [264, 49] width 16 height 5
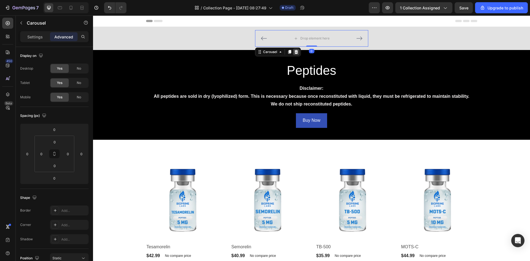
click at [294, 52] on icon at bounding box center [296, 52] width 4 height 4
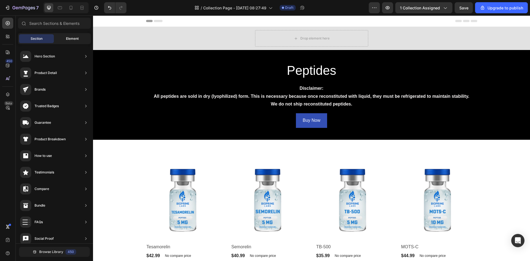
click at [70, 38] on span "Element" at bounding box center [72, 38] width 13 height 5
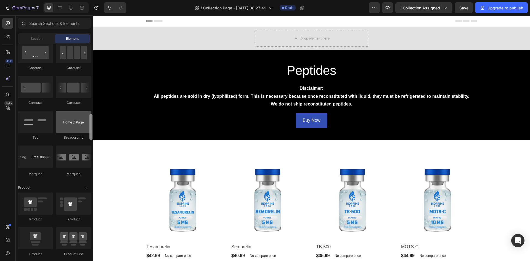
scroll to position [569, 0]
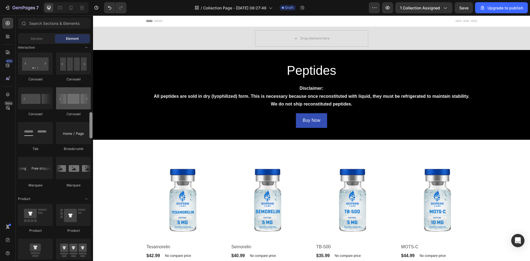
drag, startPoint x: 91, startPoint y: 56, endPoint x: 66, endPoint y: 103, distance: 53.6
click at [88, 124] on div "Layout Row Row Row Row Text Heading Text Block Button Button Button Media Image…" at bounding box center [54, 151] width 77 height 215
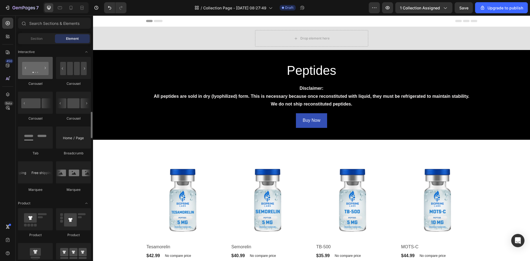
click at [41, 79] on div at bounding box center [35, 68] width 35 height 22
click at [34, 73] on div at bounding box center [35, 68] width 35 height 22
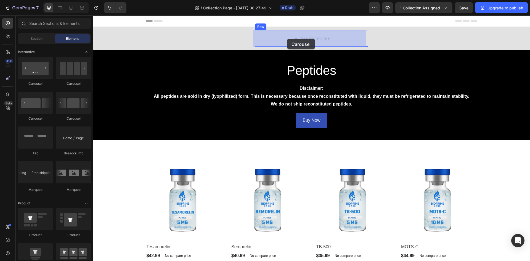
drag, startPoint x: 127, startPoint y: 90, endPoint x: 287, endPoint y: 39, distance: 167.8
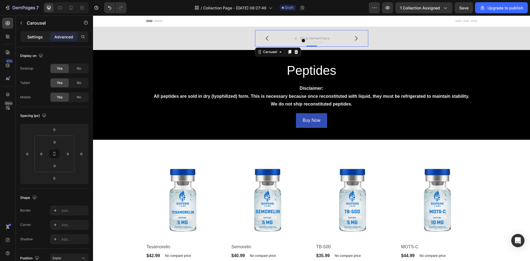
click at [39, 36] on p "Settings" at bounding box center [34, 37] width 15 height 6
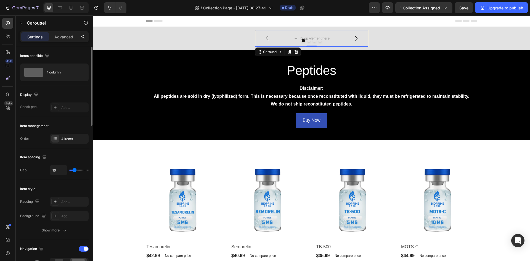
click at [71, 141] on div "4 items" at bounding box center [69, 139] width 39 height 10
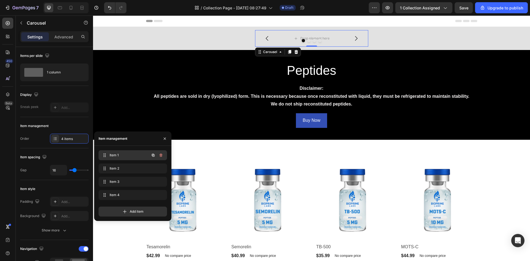
click at [122, 154] on span "Item 1" at bounding box center [125, 155] width 31 height 5
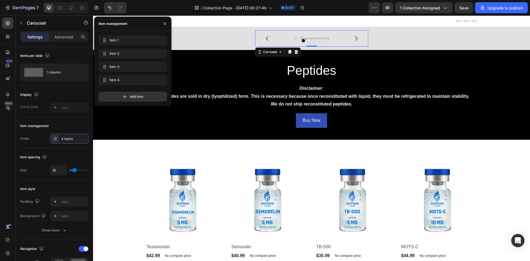
scroll to position [230, 0]
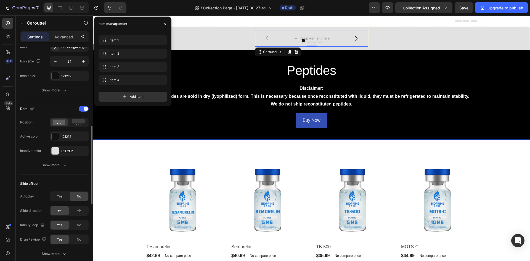
drag, startPoint x: 186, startPoint y: 122, endPoint x: 96, endPoint y: 126, distance: 89.5
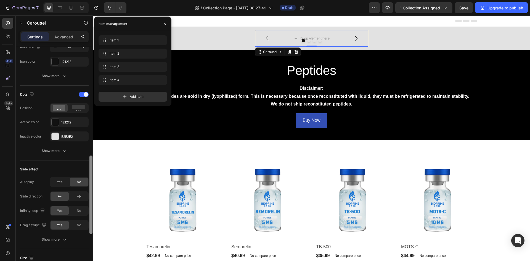
scroll to position [262, 0]
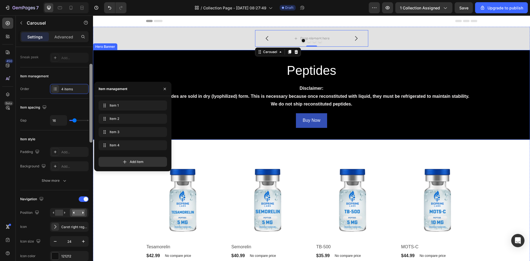
drag, startPoint x: 184, startPoint y: 158, endPoint x: 100, endPoint y: 67, distance: 124.0
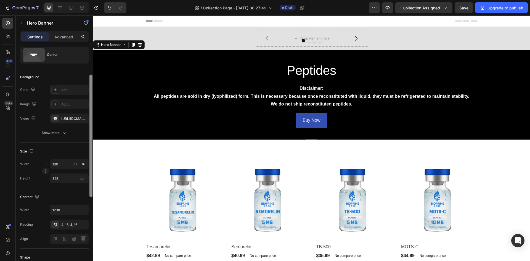
scroll to position [0, 0]
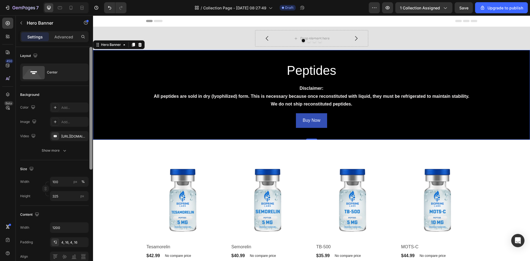
click at [80, 160] on div "Layout Center" at bounding box center [54, 183] width 68 height 46
click at [311, 35] on div "Drop element here" at bounding box center [311, 38] width 45 height 9
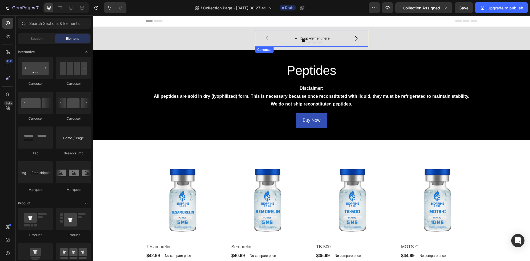
click at [310, 37] on div "Drop element here" at bounding box center [314, 38] width 29 height 4
click at [307, 40] on button "Dot" at bounding box center [308, 40] width 3 height 3
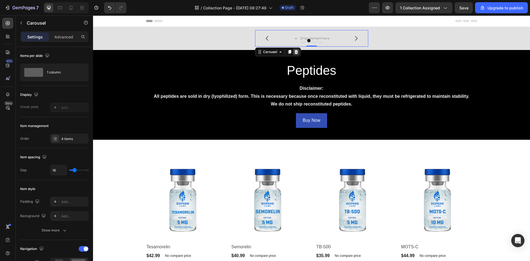
click at [294, 52] on icon at bounding box center [296, 52] width 4 height 4
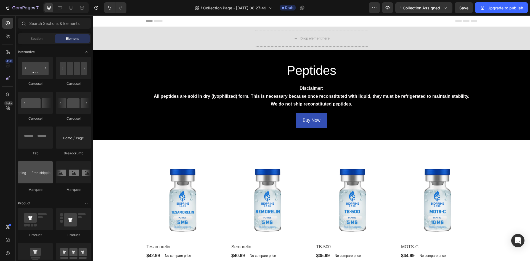
click at [39, 178] on div at bounding box center [35, 172] width 35 height 22
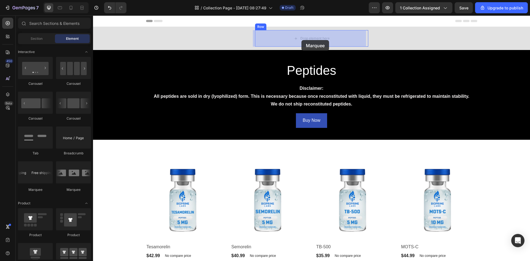
drag, startPoint x: 156, startPoint y: 133, endPoint x: 301, endPoint y: 40, distance: 172.0
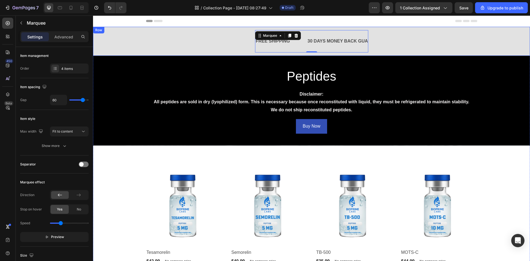
click at [366, 34] on div "FREE SHIPPING Text Block 30 DAYS MONEY BACK GUARANTEE Text Block LIMITED TIME 5…" at bounding box center [311, 41] width 428 height 22
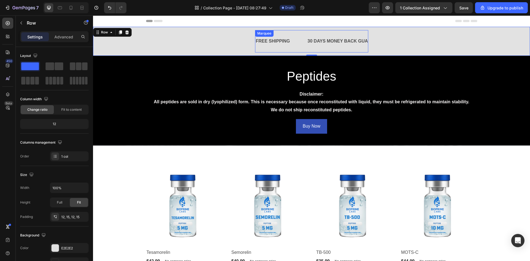
click at [304, 34] on div "FREE SHIPPING Text Block" at bounding box center [281, 41] width 52 height 14
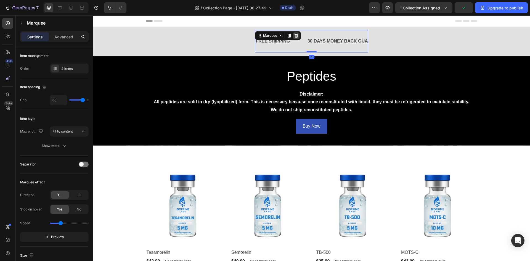
click at [294, 34] on icon at bounding box center [296, 36] width 4 height 4
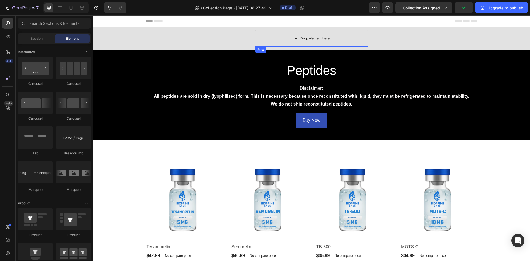
click at [298, 36] on div "Drop element here" at bounding box center [311, 38] width 45 height 9
click at [259, 50] on div "Row" at bounding box center [260, 49] width 9 height 5
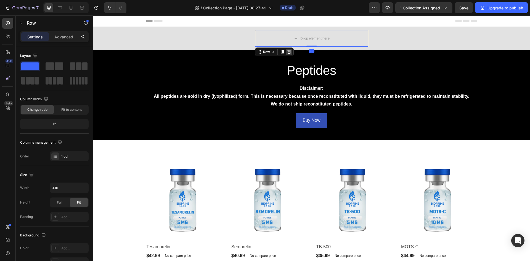
click at [288, 53] on icon at bounding box center [289, 52] width 4 height 4
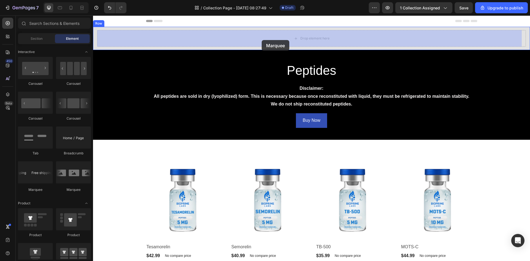
drag, startPoint x: 131, startPoint y: 193, endPoint x: 262, endPoint y: 40, distance: 201.0
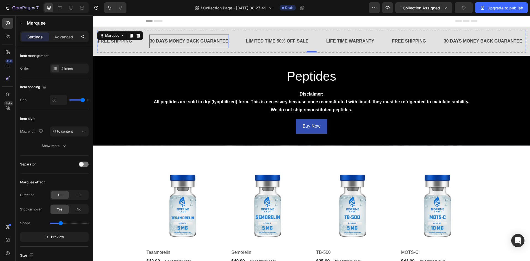
click at [168, 40] on div "30 DAYS MONEY BACK GUARANTEE" at bounding box center [189, 41] width 80 height 9
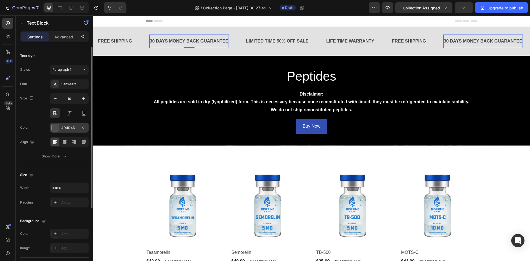
click at [56, 127] on div at bounding box center [55, 127] width 7 height 7
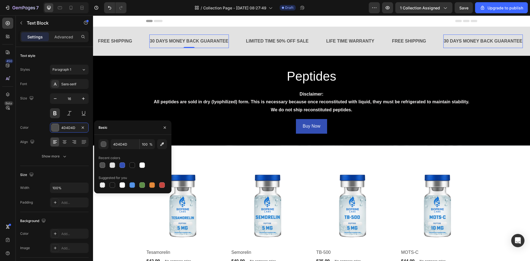
click at [120, 167] on div at bounding box center [122, 165] width 6 height 6
type input "334FB4"
click at [266, 38] on div "LIMITED TIME 50% OFF SALE" at bounding box center [277, 41] width 64 height 9
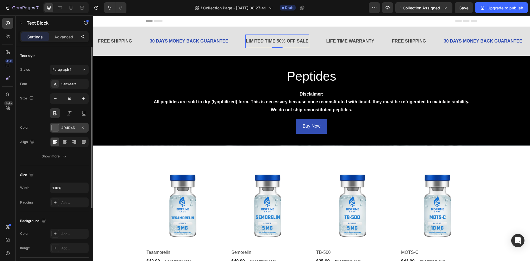
click at [57, 129] on div at bounding box center [55, 127] width 7 height 7
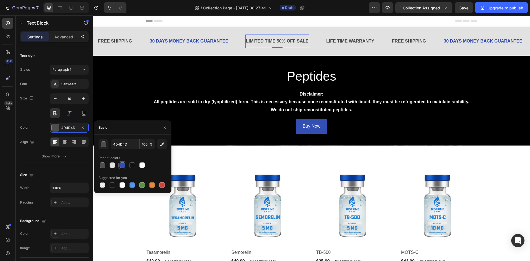
click at [121, 163] on div at bounding box center [122, 165] width 6 height 6
type input "334FB4"
click at [333, 39] on div "LIFE TIME WARRANTY" at bounding box center [350, 41] width 49 height 9
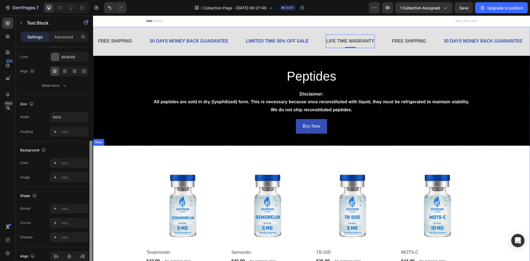
scroll to position [49, 0]
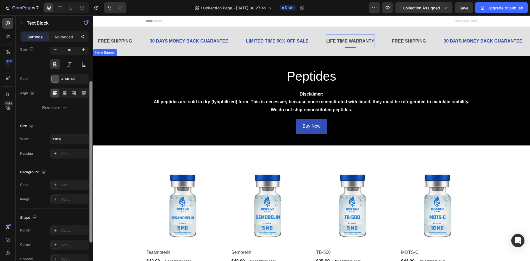
drag, startPoint x: 184, startPoint y: 138, endPoint x: 94, endPoint y: 57, distance: 121.2
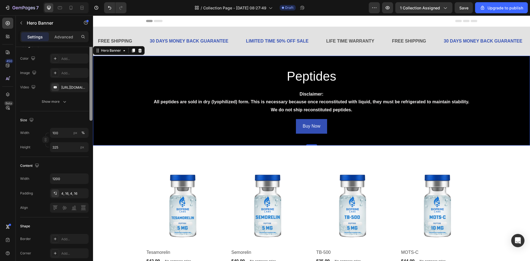
scroll to position [0, 0]
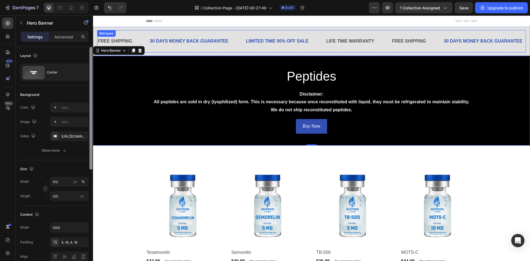
click at [142, 31] on div "FREE SHIPPING Text Block 30 DAYS MONEY BACK GUARANTEE Text Block LIMITED TIME 5…" at bounding box center [311, 41] width 428 height 22
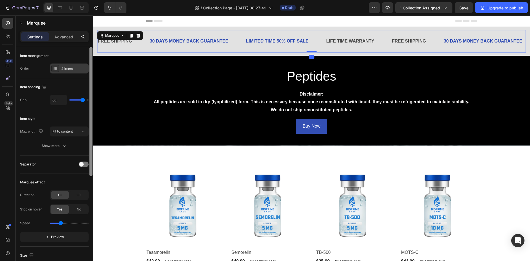
click at [59, 69] on div "4 items" at bounding box center [69, 68] width 39 height 10
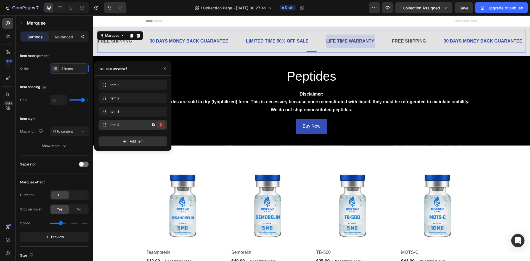
click at [161, 124] on icon "button" at bounding box center [160, 124] width 3 height 3
click at [161, 124] on div "Delete" at bounding box center [157, 124] width 10 height 5
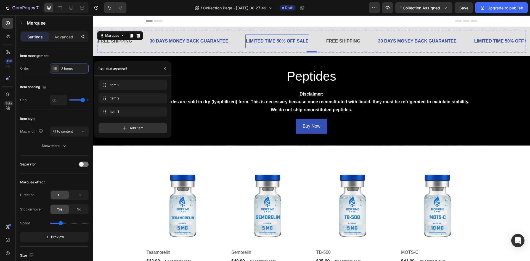
click at [278, 40] on div "LIMITED TIME 50% OFF SALE" at bounding box center [277, 41] width 64 height 9
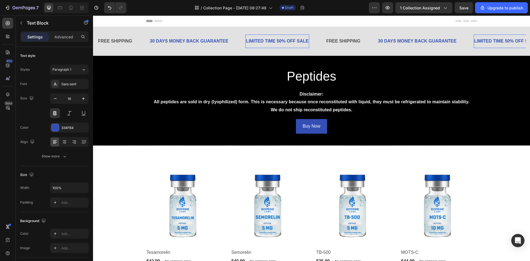
click at [278, 40] on p "LIMITED TIME 50% OFF SALE" at bounding box center [277, 41] width 63 height 8
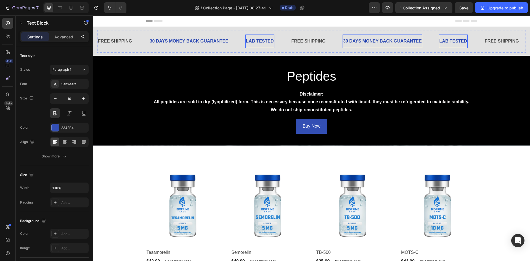
click at [359, 39] on div "30 DAYS MONEY BACK GUARANTEE" at bounding box center [382, 41] width 80 height 9
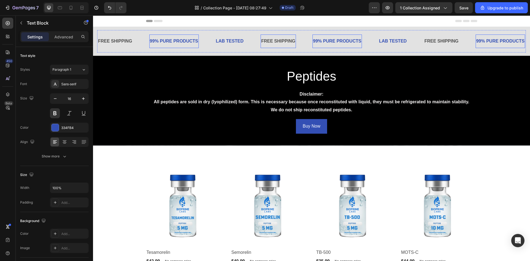
click at [281, 43] on div "FREE SHIPPING" at bounding box center [277, 41] width 35 height 9
click at [56, 127] on div at bounding box center [55, 127] width 7 height 7
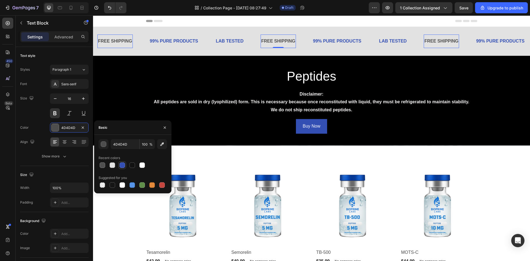
click at [122, 165] on div at bounding box center [122, 165] width 6 height 6
type input "334FB4"
click at [243, 19] on div "Header" at bounding box center [311, 20] width 331 height 11
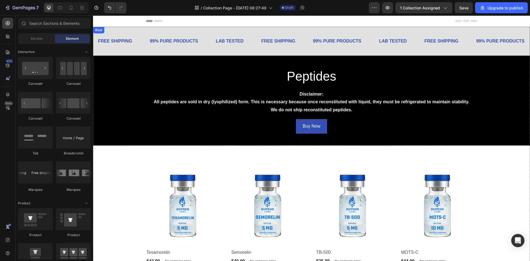
click at [133, 30] on div "FREE SHIPPING Text Block 99% PURE PRODUCTS Text Block LAB TESTED Text Block FRE…" at bounding box center [311, 41] width 437 height 29
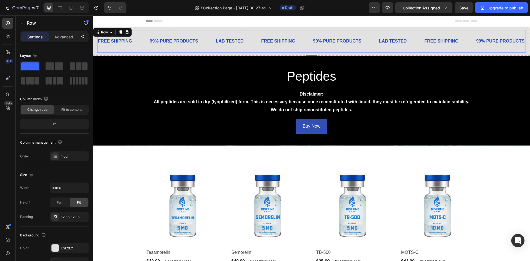
click at [148, 37] on div "FREE SHIPPING Text Block" at bounding box center [123, 41] width 52 height 14
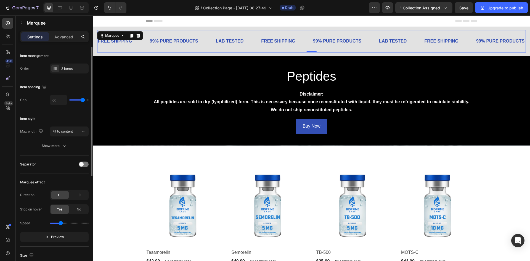
type input "56"
type input "55"
type input "44"
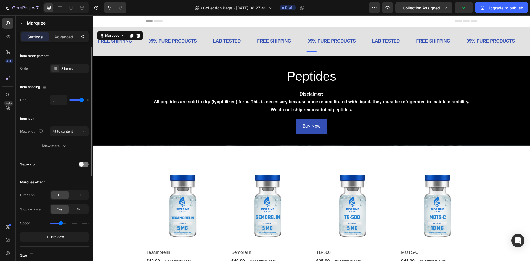
type input "44"
type input "39"
type input "36"
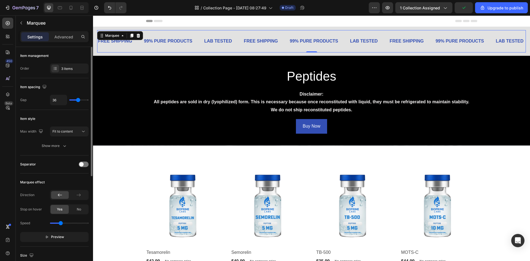
type input "34"
type input "33"
drag, startPoint x: 84, startPoint y: 99, endPoint x: 78, endPoint y: 103, distance: 7.8
type input "33"
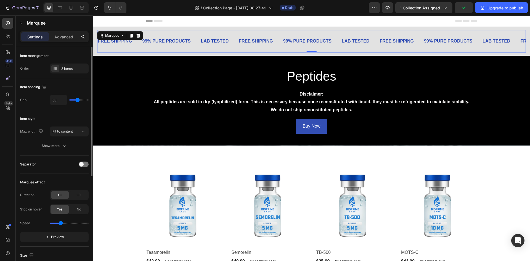
click at [78, 100] on input "range" at bounding box center [78, 99] width 19 height 1
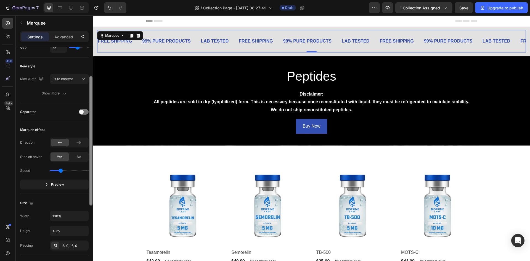
scroll to position [54, 0]
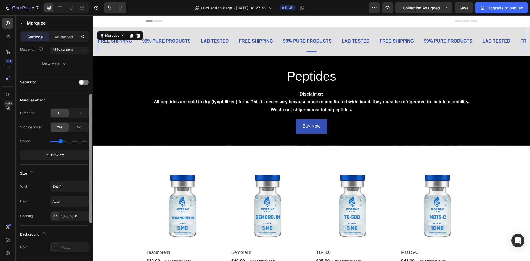
drag, startPoint x: 92, startPoint y: 89, endPoint x: 90, endPoint y: 135, distance: 46.4
click at [90, 135] on div at bounding box center [90, 158] width 3 height 129
click at [69, 152] on button "Preview" at bounding box center [54, 154] width 68 height 10
drag, startPoint x: 62, startPoint y: 142, endPoint x: 66, endPoint y: 139, distance: 5.6
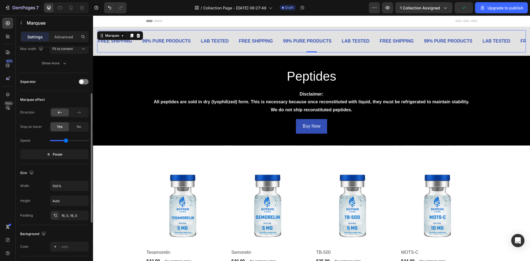
type input "1.6"
click at [66, 140] on input "range" at bounding box center [69, 140] width 39 height 1
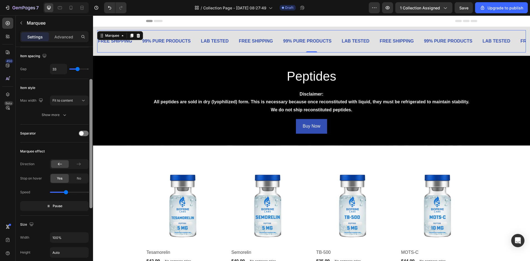
scroll to position [0, 0]
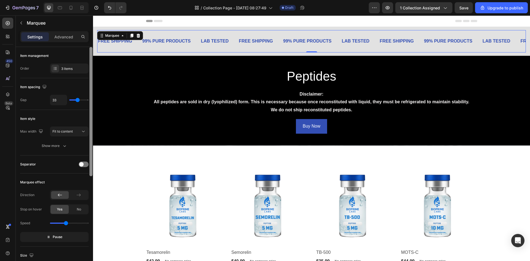
drag, startPoint x: 91, startPoint y: 125, endPoint x: 92, endPoint y: 65, distance: 60.4
click at [92, 65] on div at bounding box center [90, 111] width 3 height 129
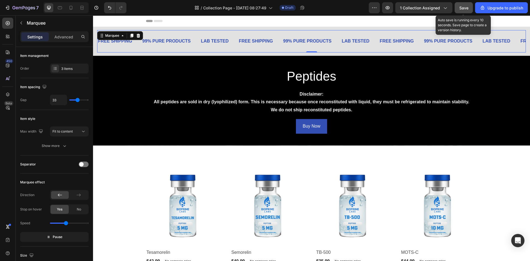
click at [459, 5] on div "Save" at bounding box center [463, 8] width 9 height 6
click at [468, 9] on span "Save" at bounding box center [463, 8] width 9 height 5
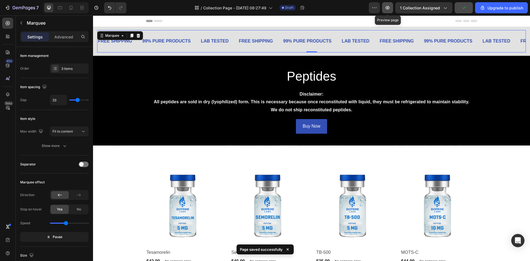
click at [388, 7] on icon "button" at bounding box center [388, 8] width 6 height 6
